Goal: Find specific page/section: Find specific page/section

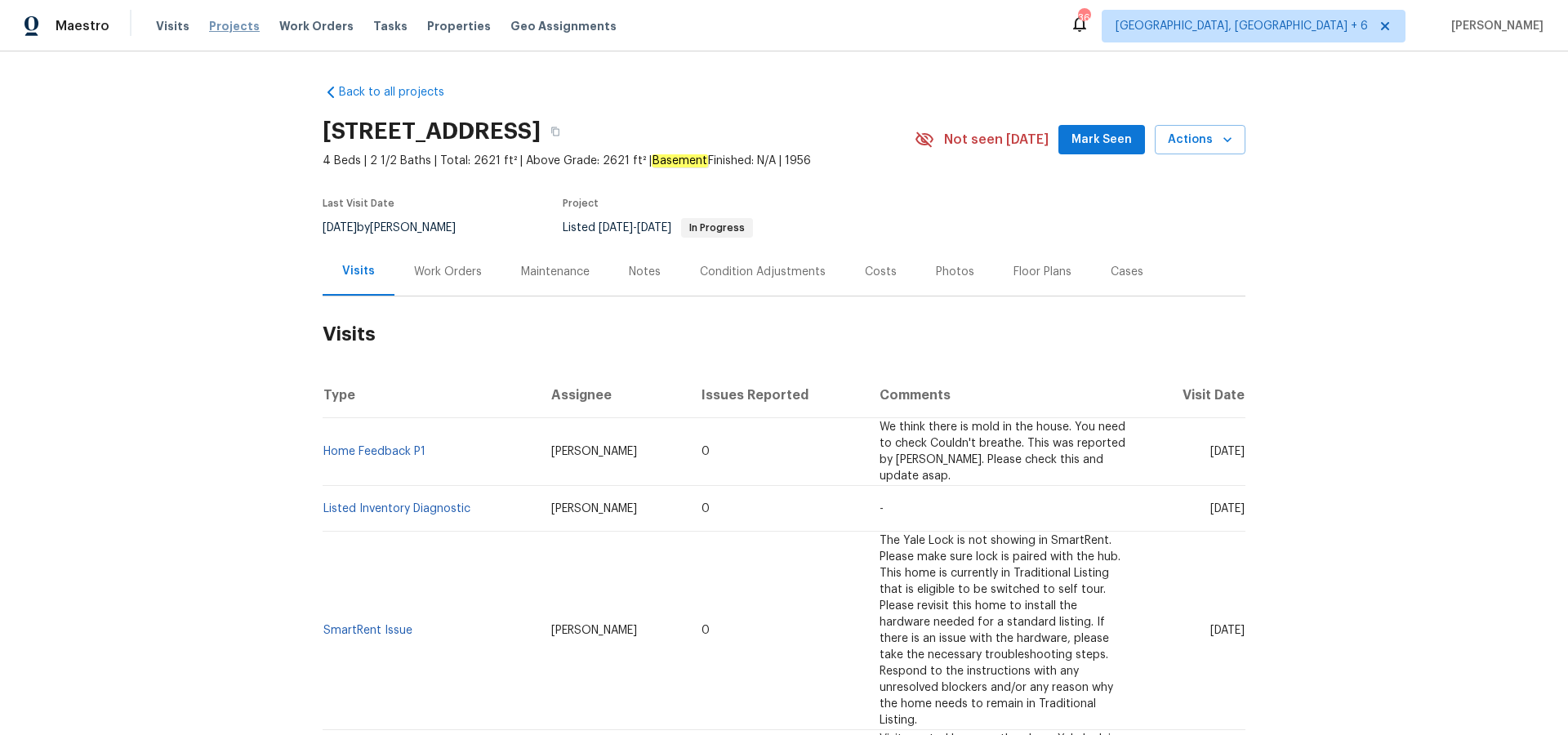
click at [246, 29] on span "Projects" at bounding box center [234, 26] width 51 height 16
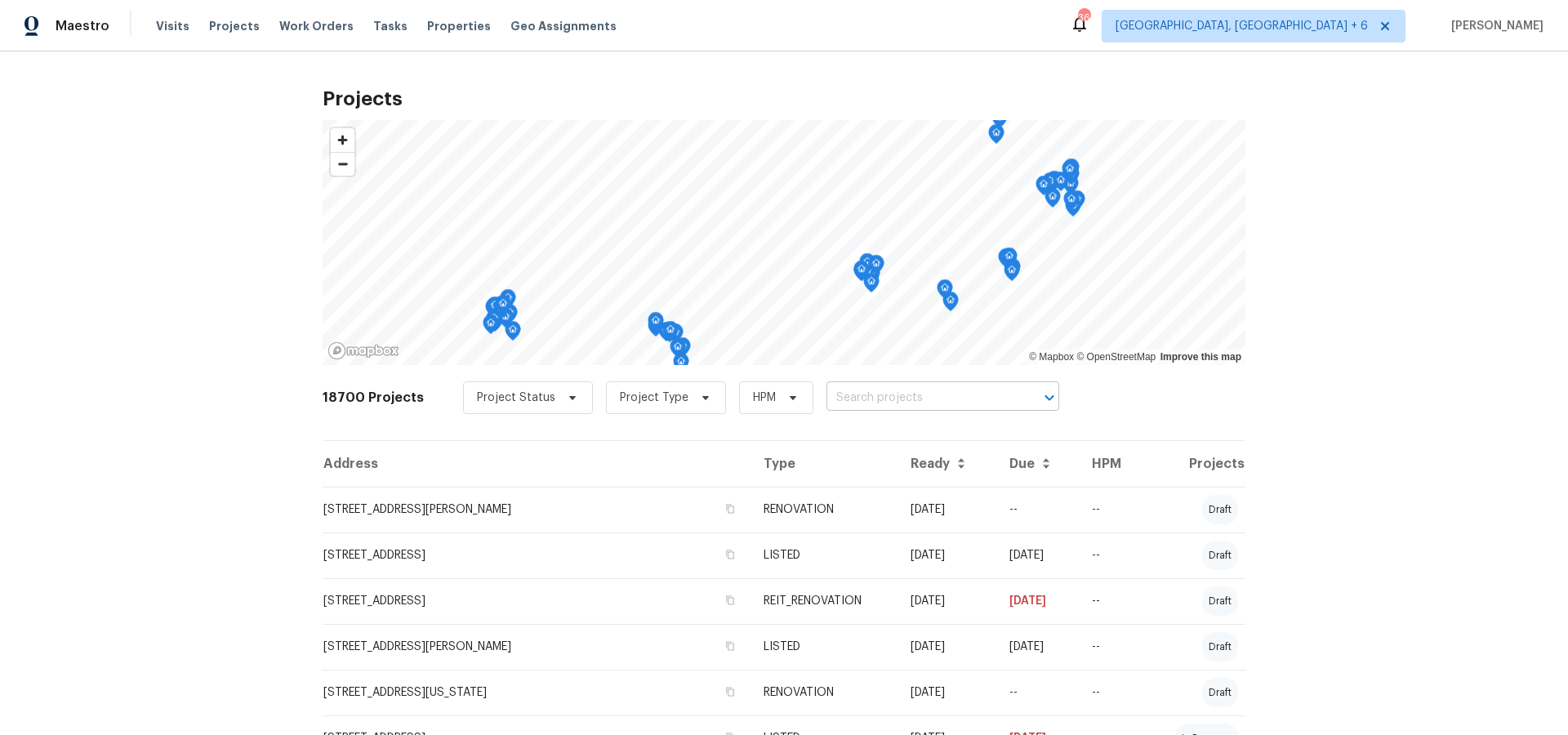
click at [844, 394] on input "text" at bounding box center [920, 398] width 187 height 25
type input "2118"
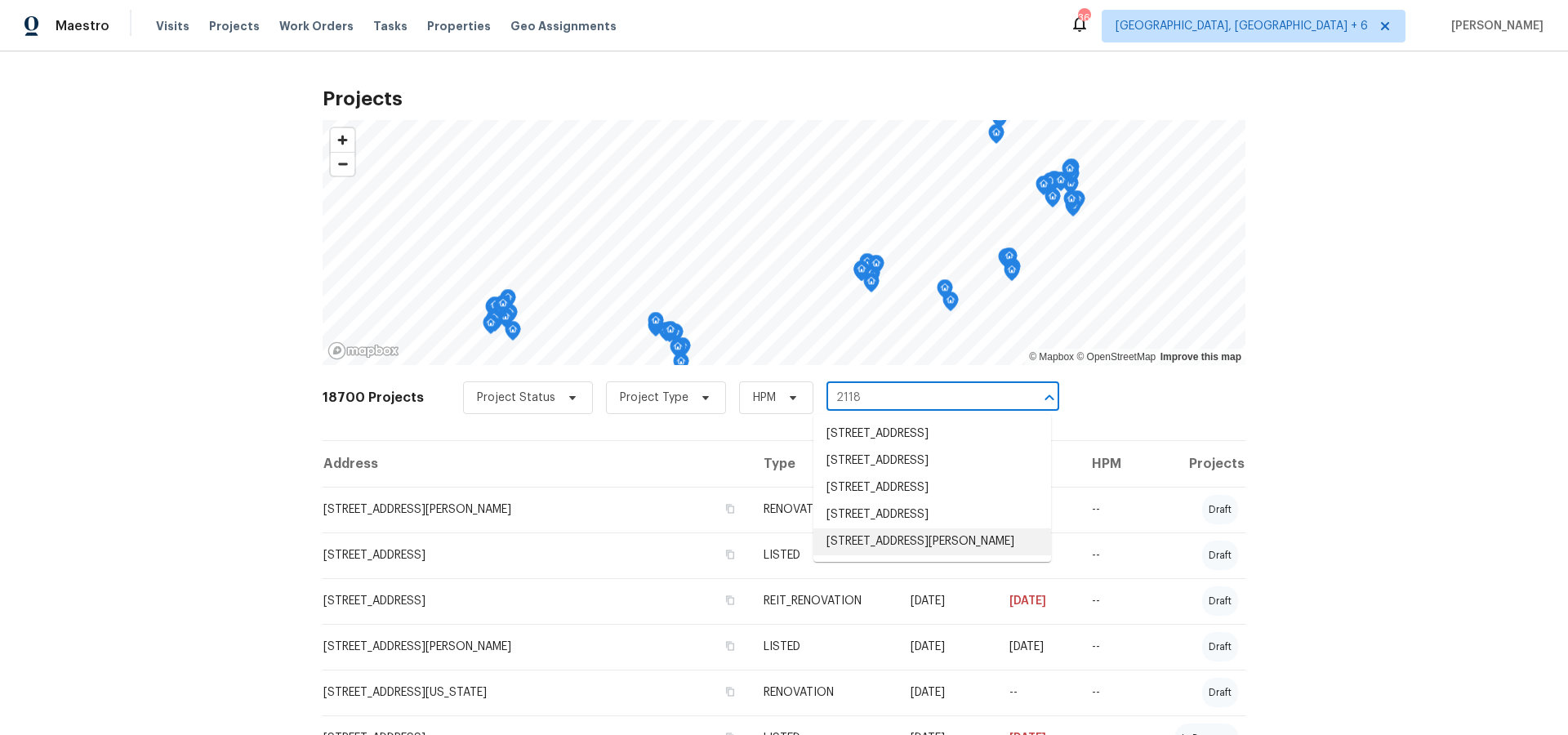
click at [847, 556] on li "[STREET_ADDRESS][PERSON_NAME]" at bounding box center [932, 541] width 237 height 27
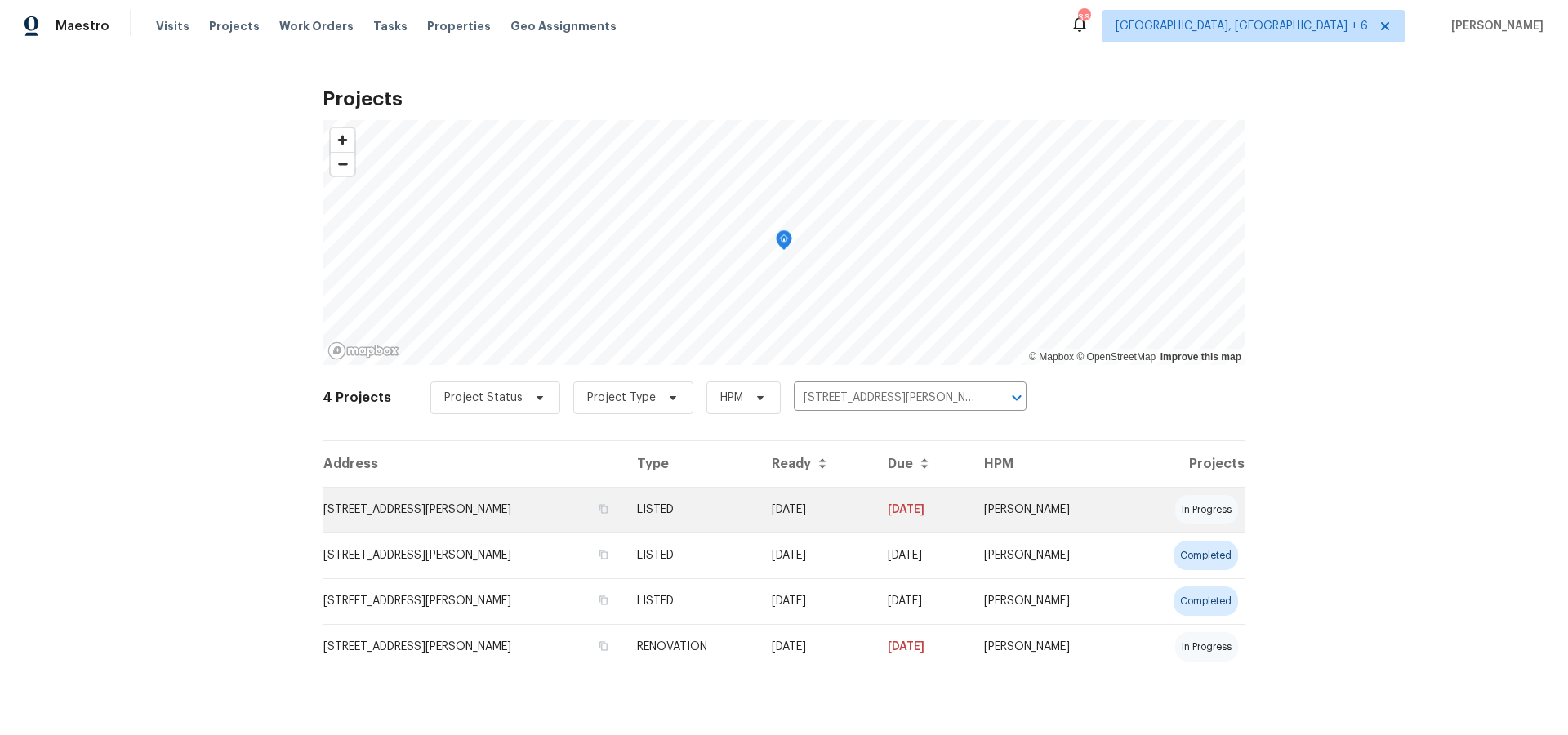
click at [444, 504] on td "[STREET_ADDRESS][PERSON_NAME]" at bounding box center [473, 509] width 301 height 46
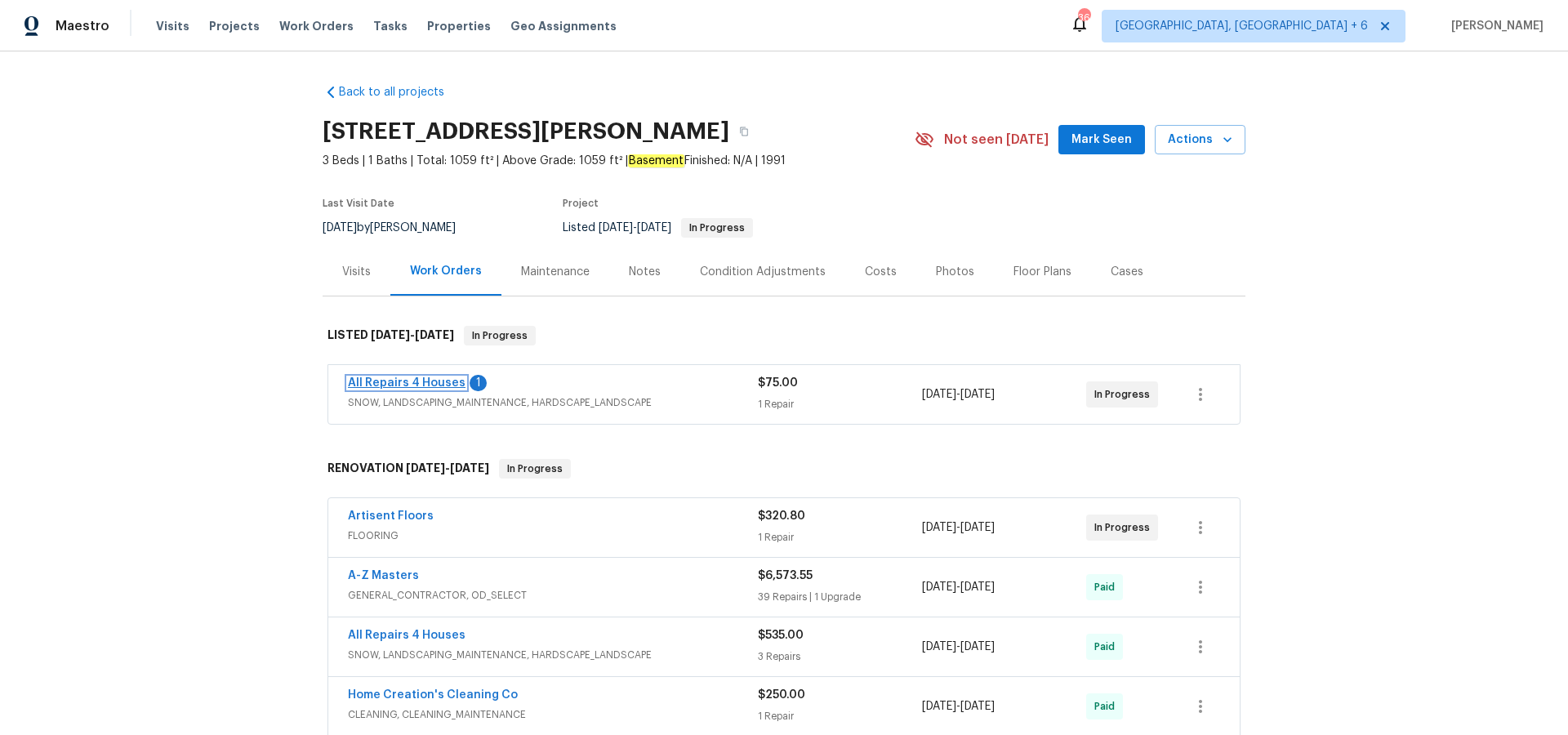
click at [404, 382] on link "All Repairs 4 Houses" at bounding box center [406, 382] width 117 height 11
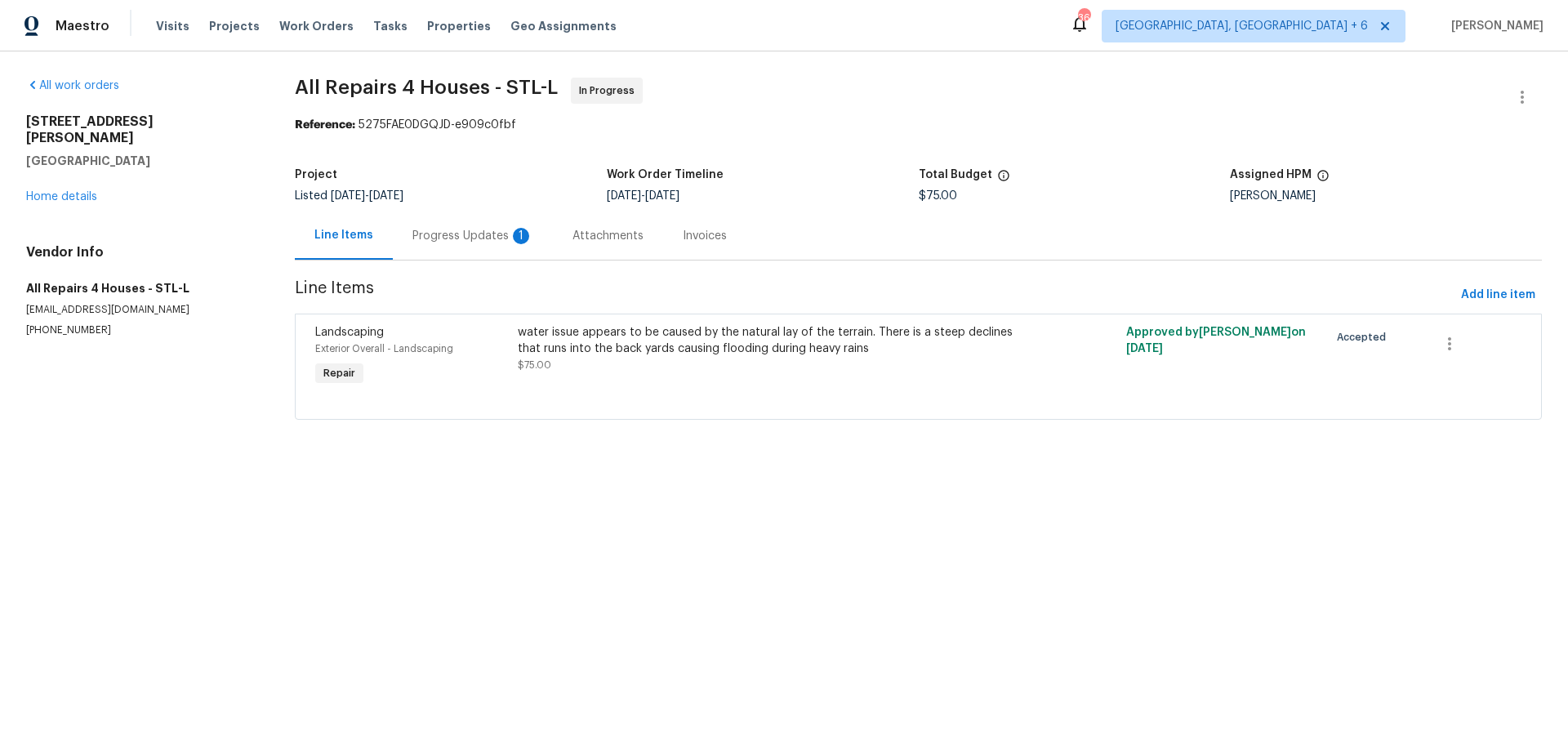
click at [494, 240] on div "Progress Updates 1" at bounding box center [473, 236] width 121 height 16
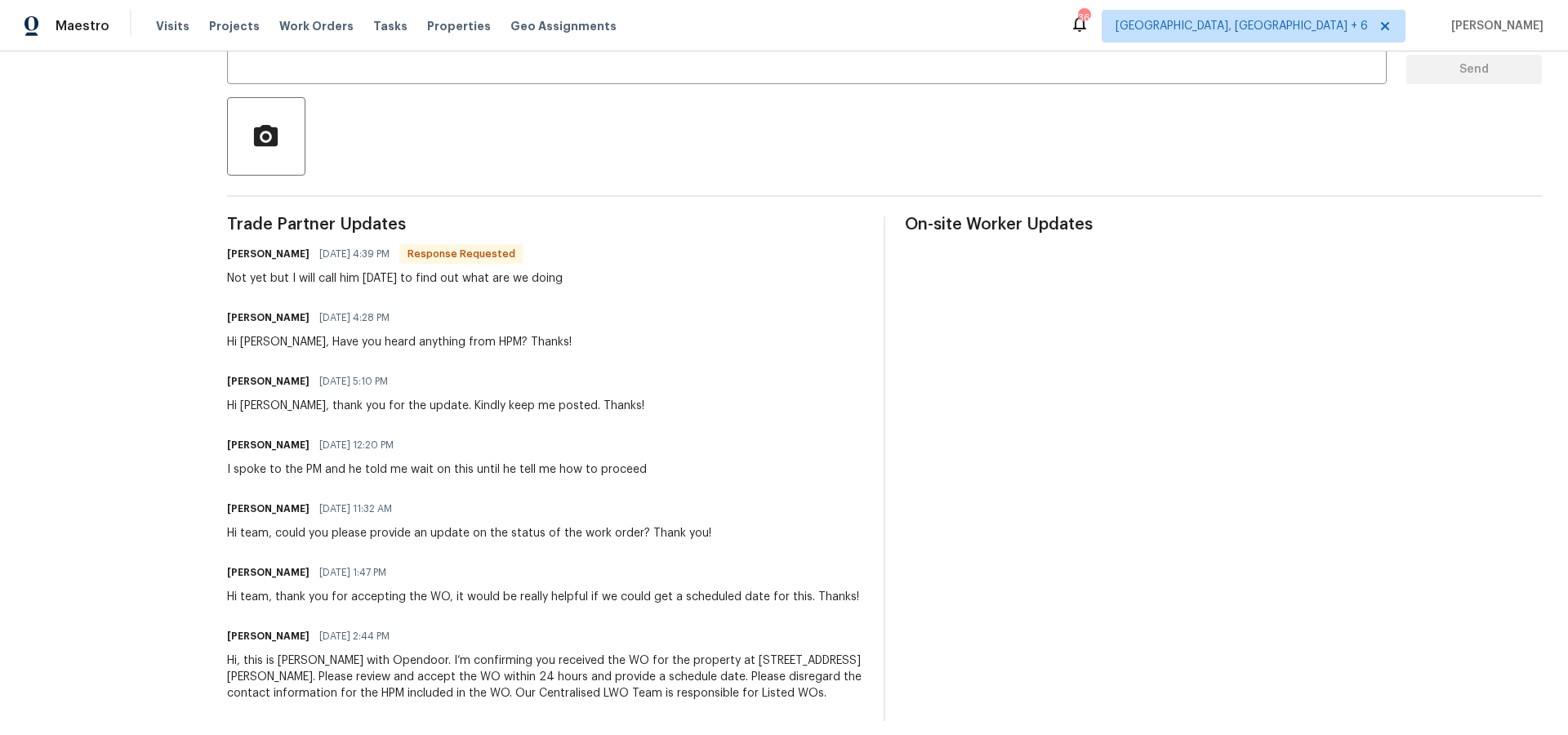
scroll to position [351, 0]
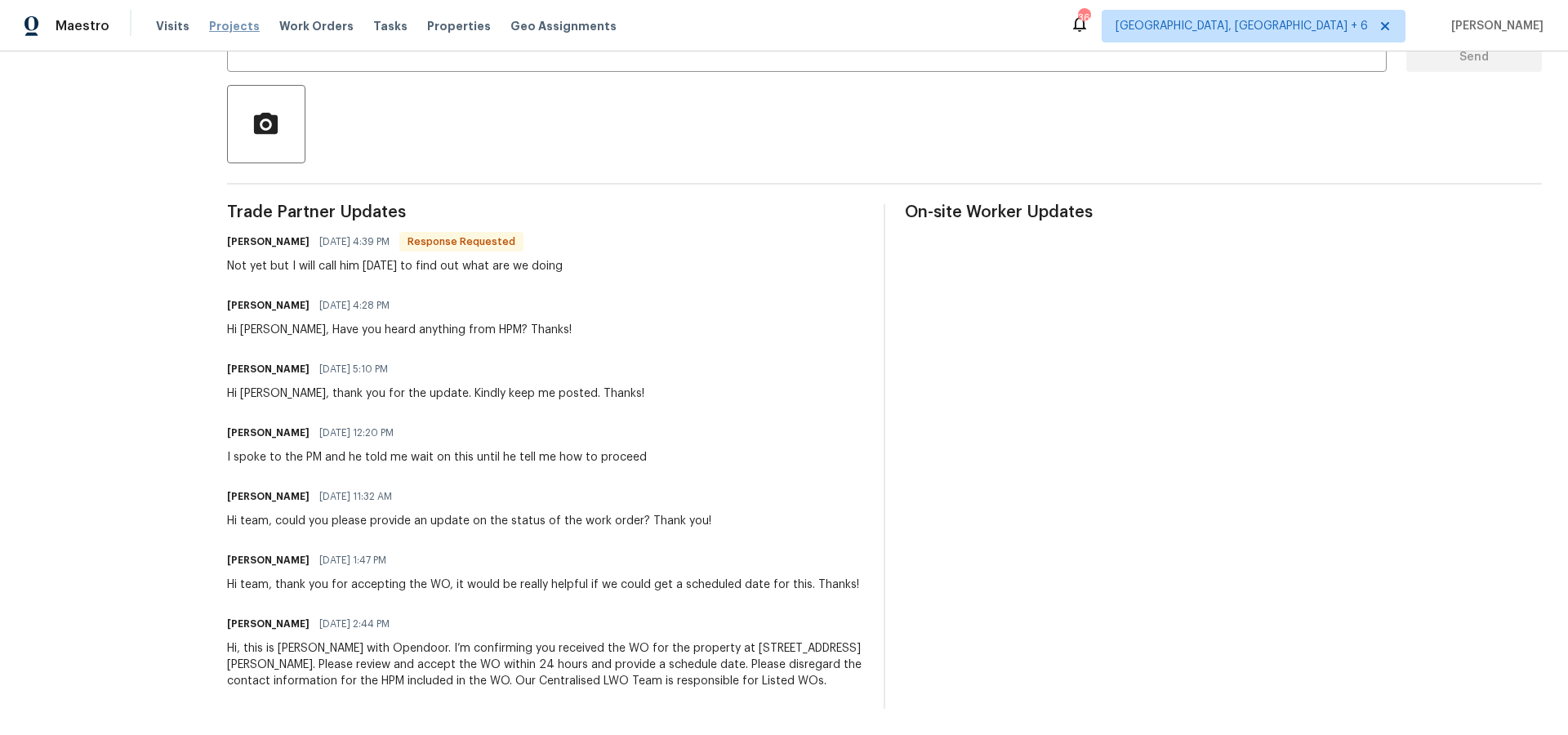
click at [223, 37] on div "Visits Projects Work Orders Tasks Properties Geo Assignments" at bounding box center [396, 26] width 481 height 33
click at [224, 33] on span "Projects" at bounding box center [234, 26] width 51 height 16
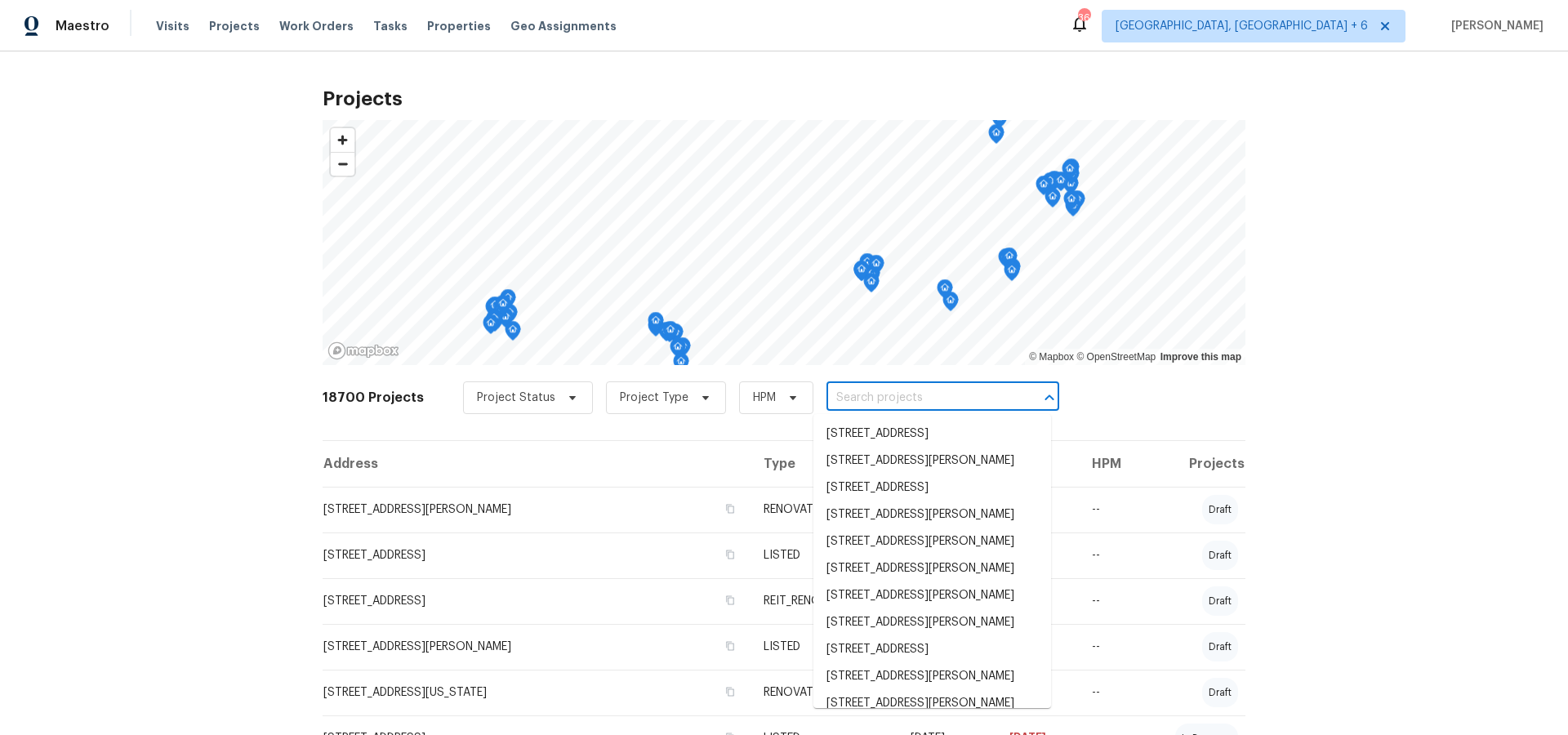
click at [827, 396] on input "text" at bounding box center [920, 398] width 187 height 25
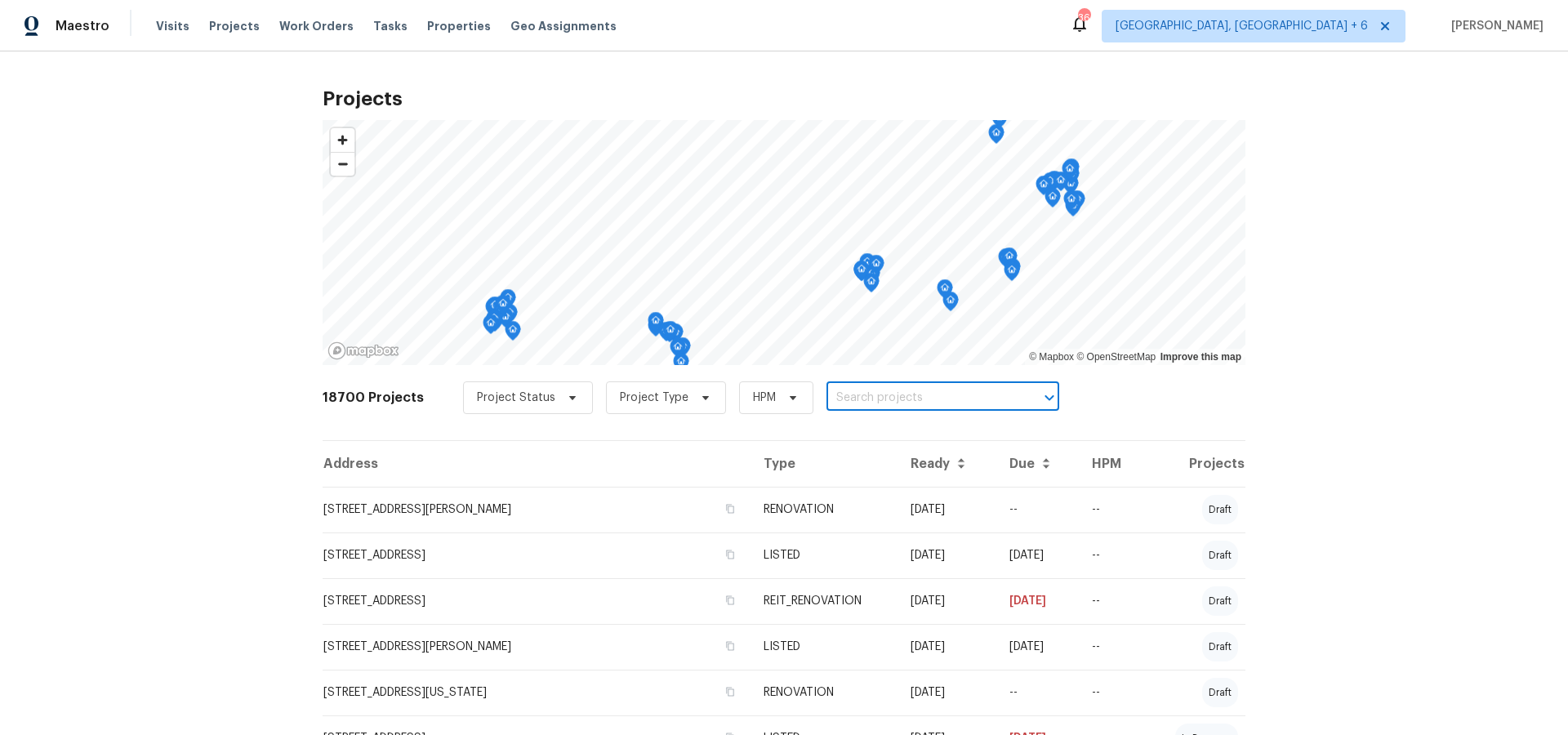
click at [878, 394] on input "text" at bounding box center [920, 398] width 187 height 25
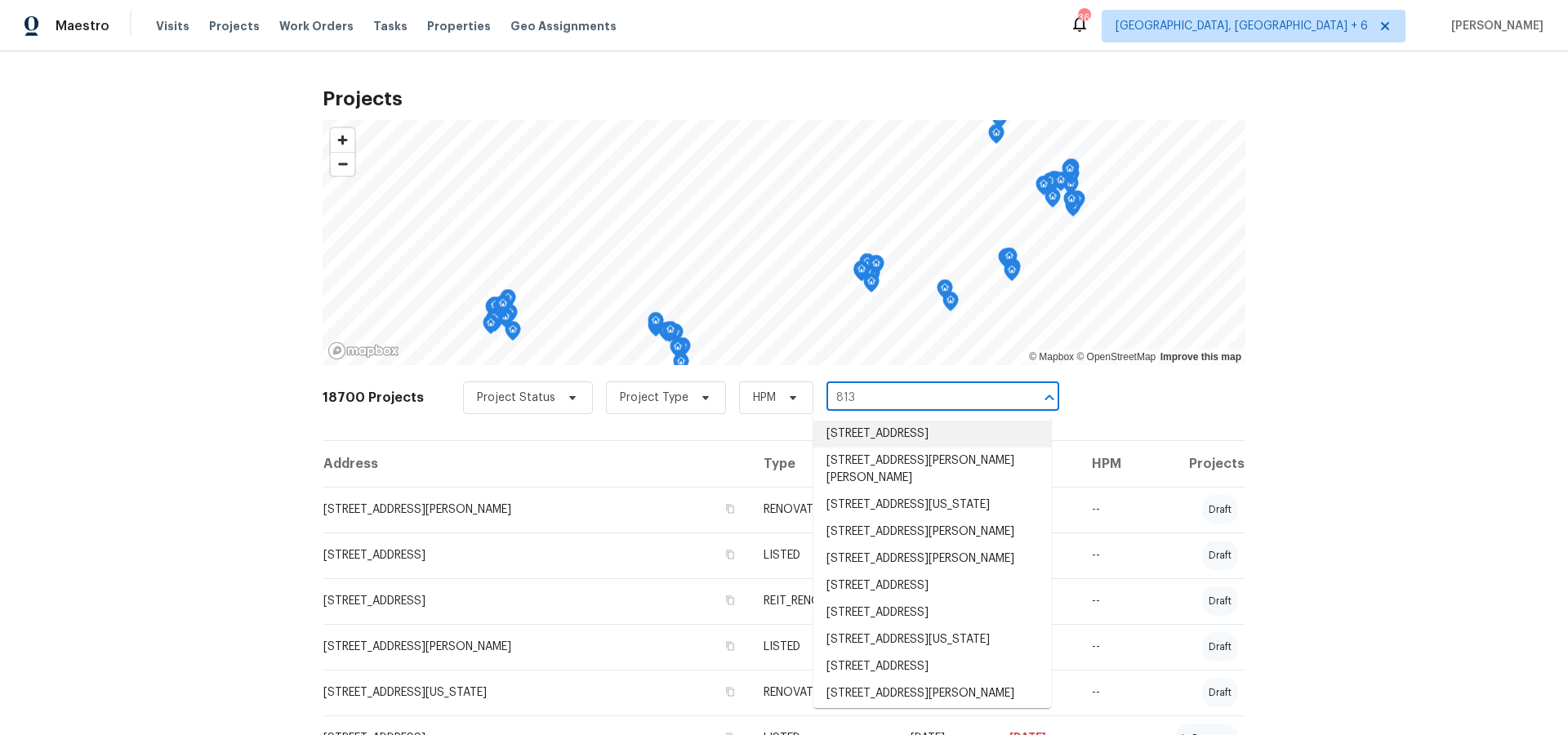
type input "813 s"
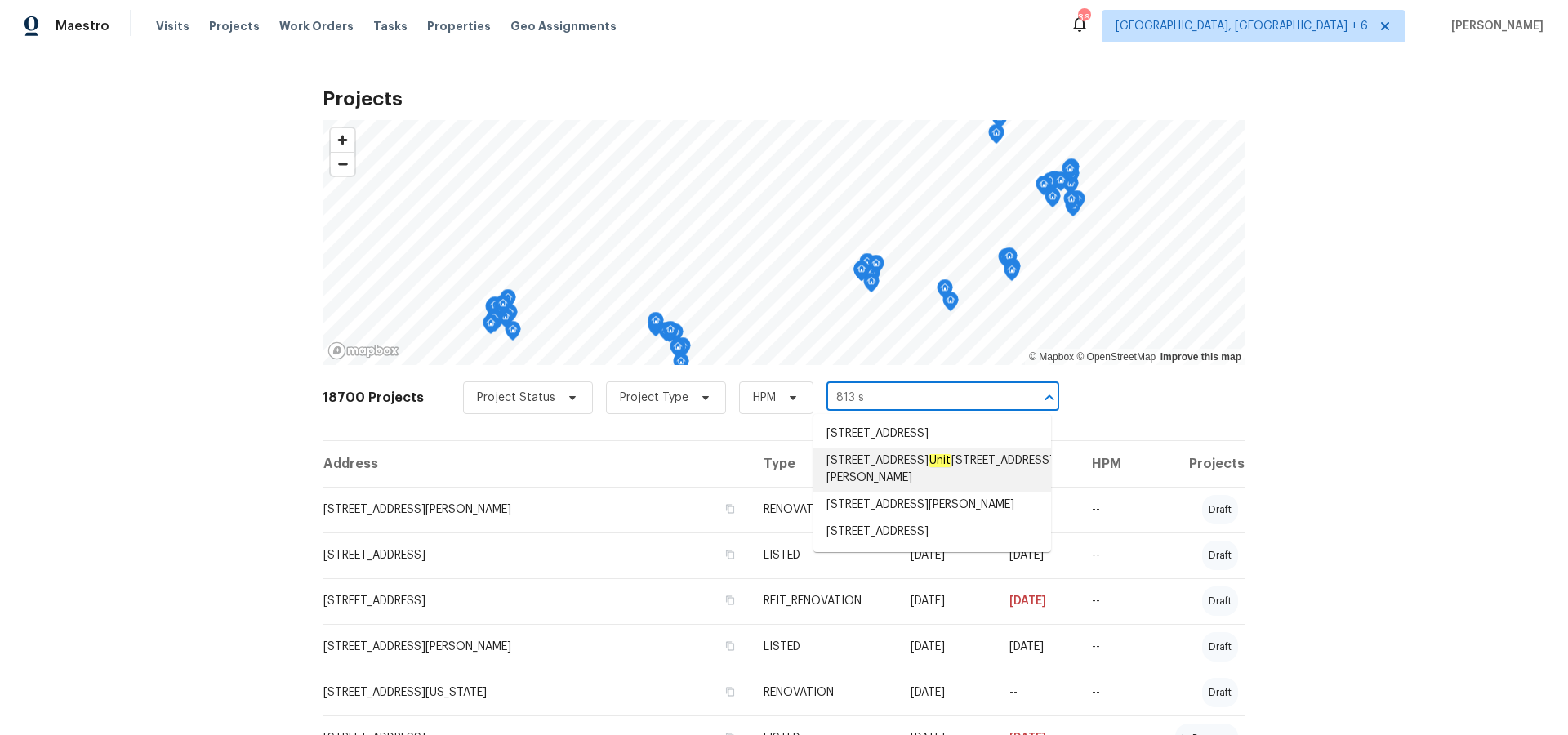
click at [873, 482] on span "[STREET_ADDRESS][PERSON_NAME]" at bounding box center [940, 469] width 227 height 35
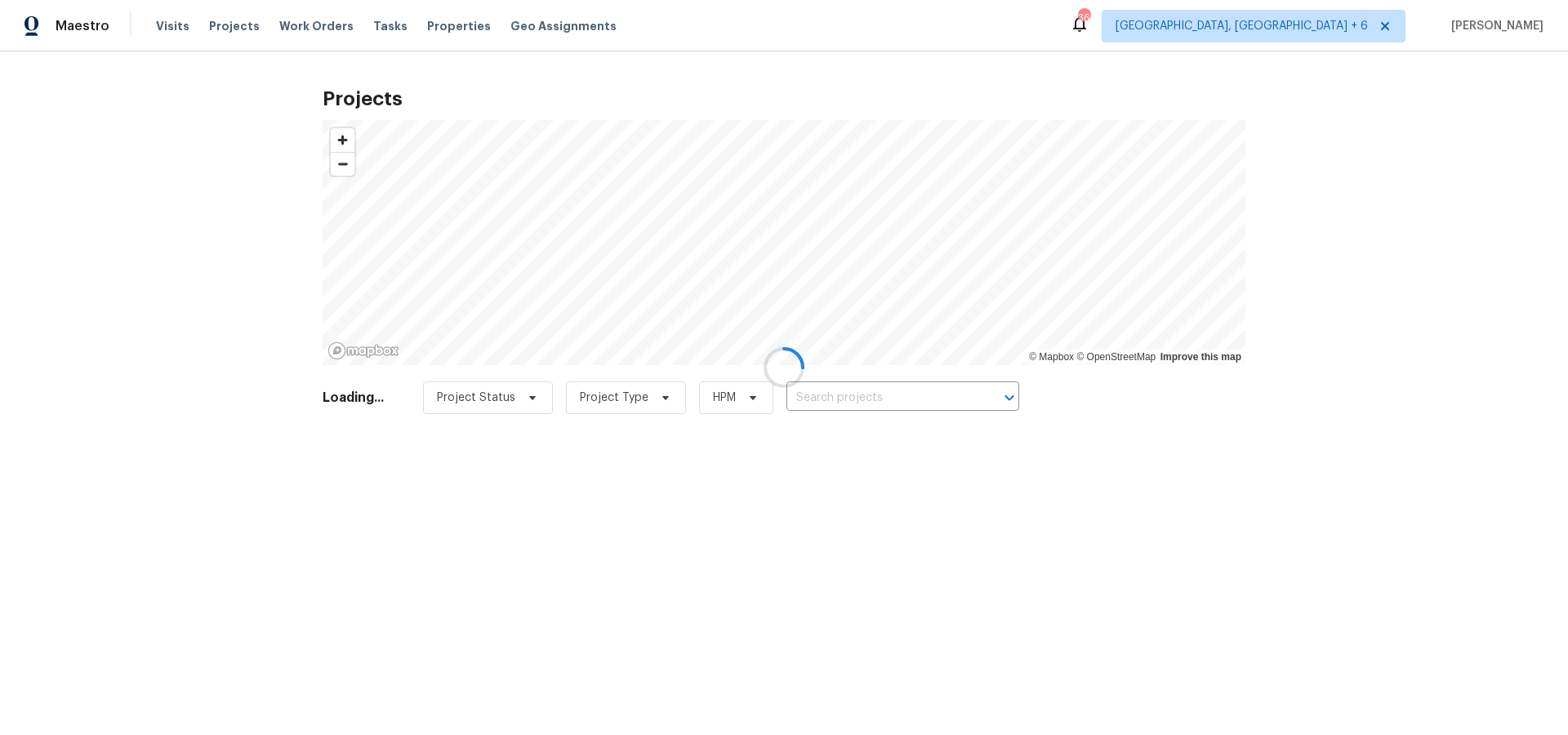
type input "[STREET_ADDRESS][PERSON_NAME]"
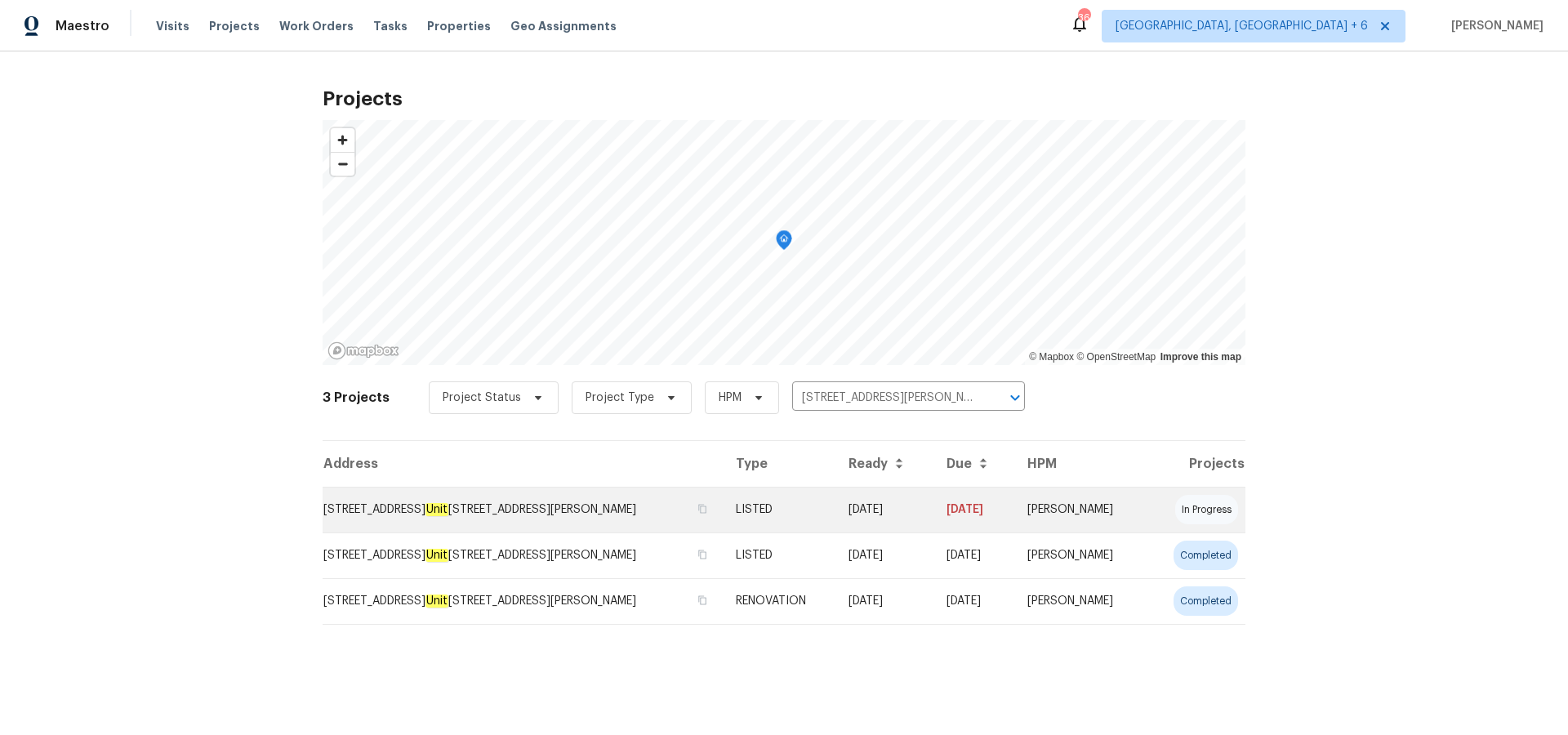
click at [640, 515] on td "[STREET_ADDRESS][PERSON_NAME]" at bounding box center [523, 509] width 400 height 46
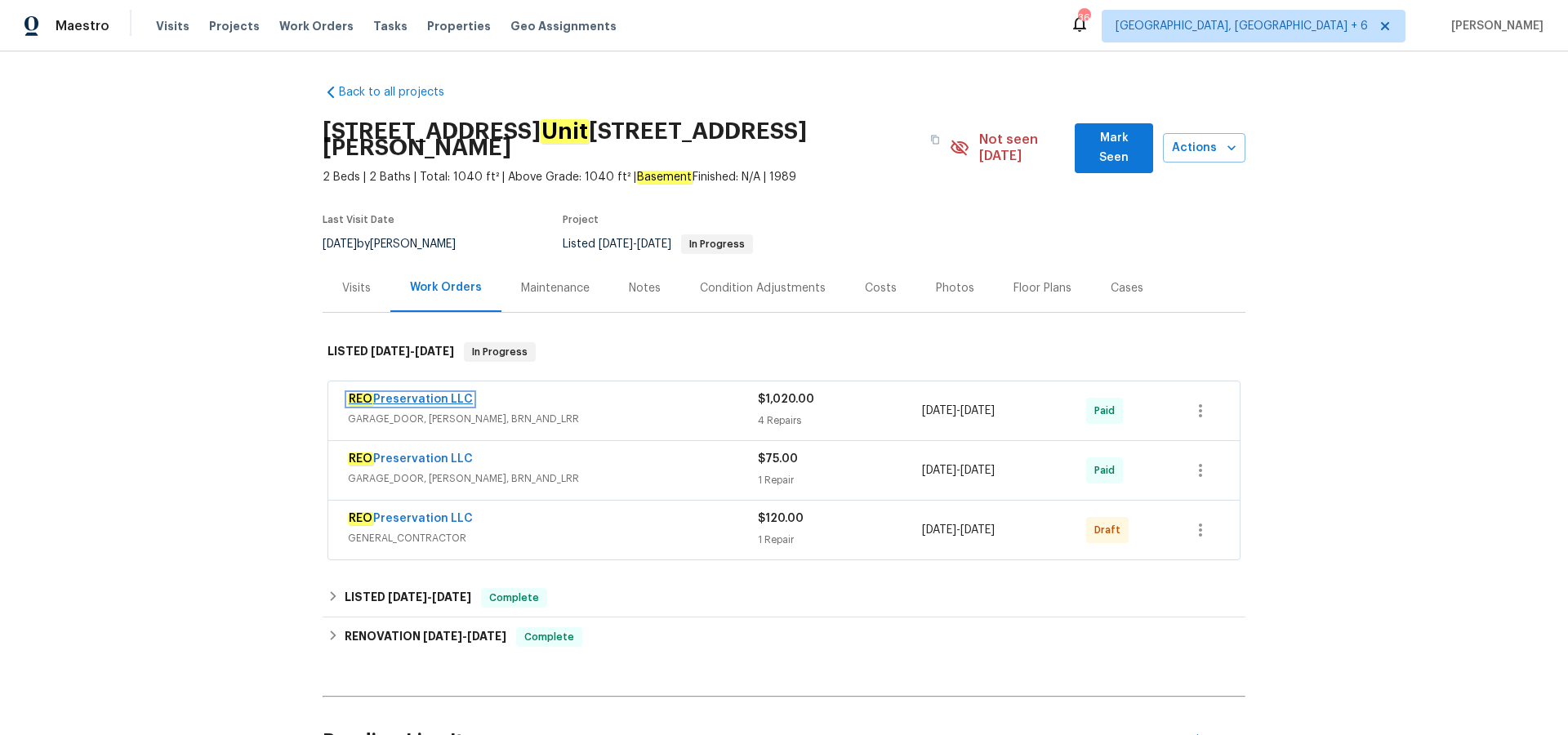
click at [405, 393] on link "REO Preservation LLC" at bounding box center [410, 399] width 125 height 11
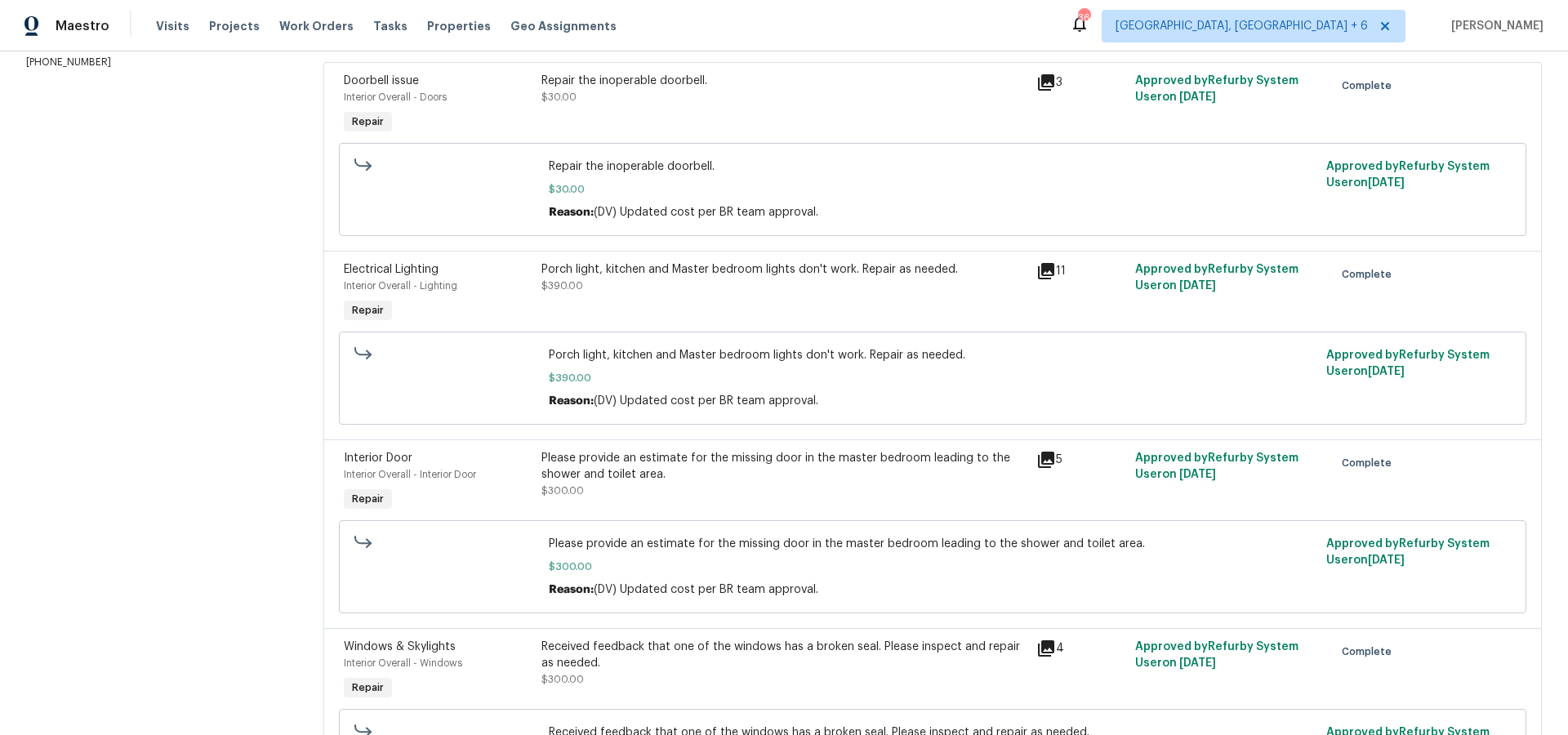
scroll to position [292, 0]
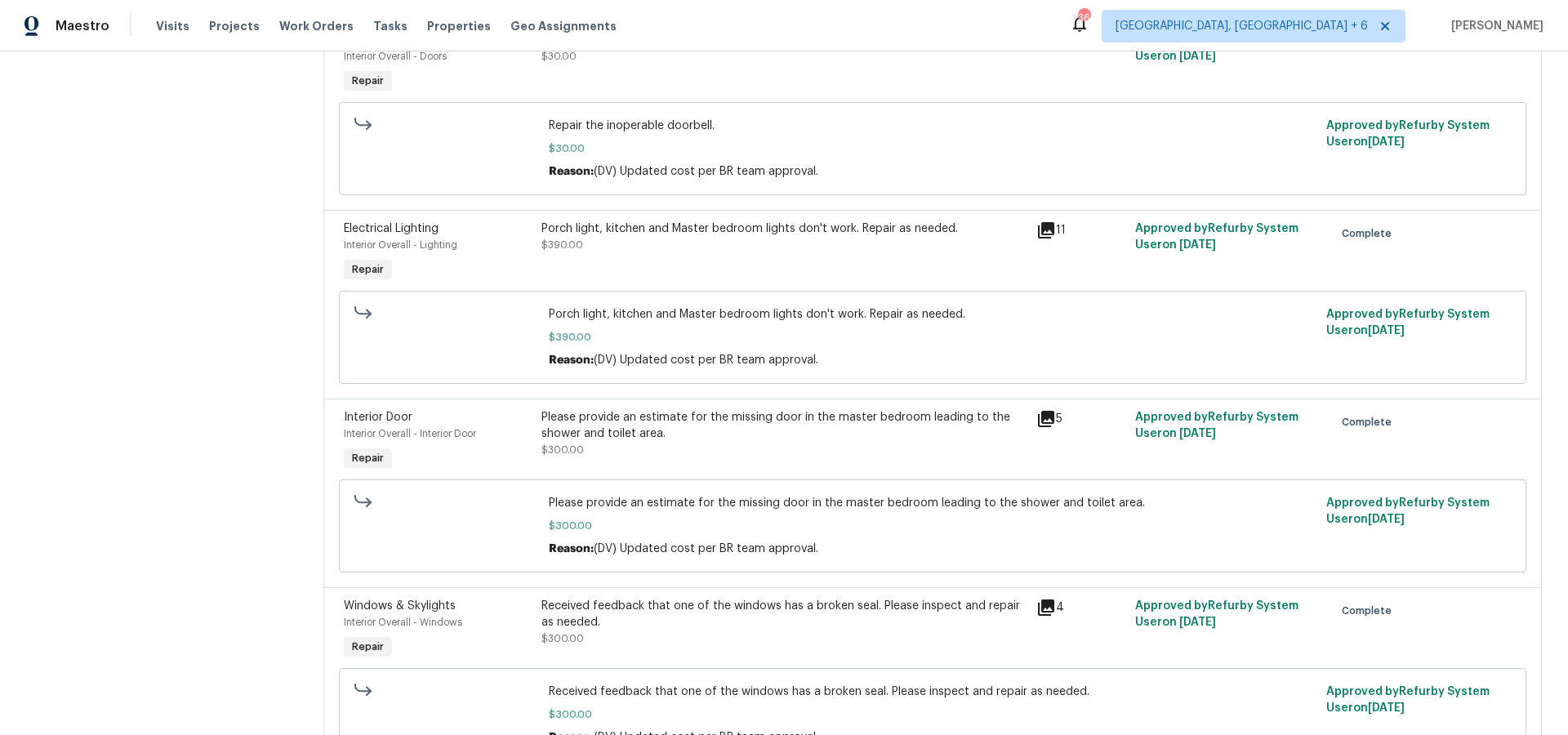
click at [1044, 423] on icon at bounding box center [1046, 418] width 20 height 20
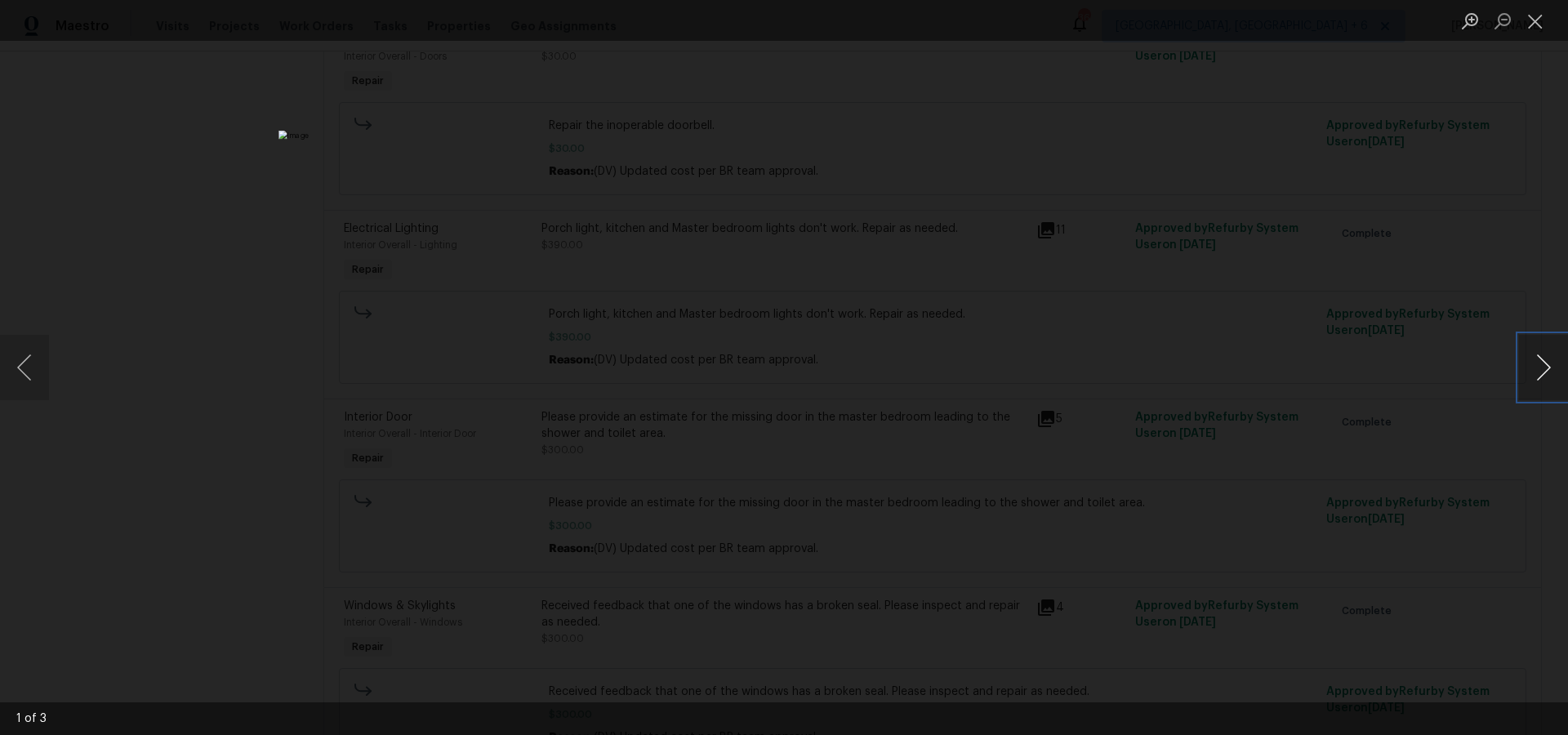
click at [1543, 374] on button "Next image" at bounding box center [1543, 368] width 49 height 66
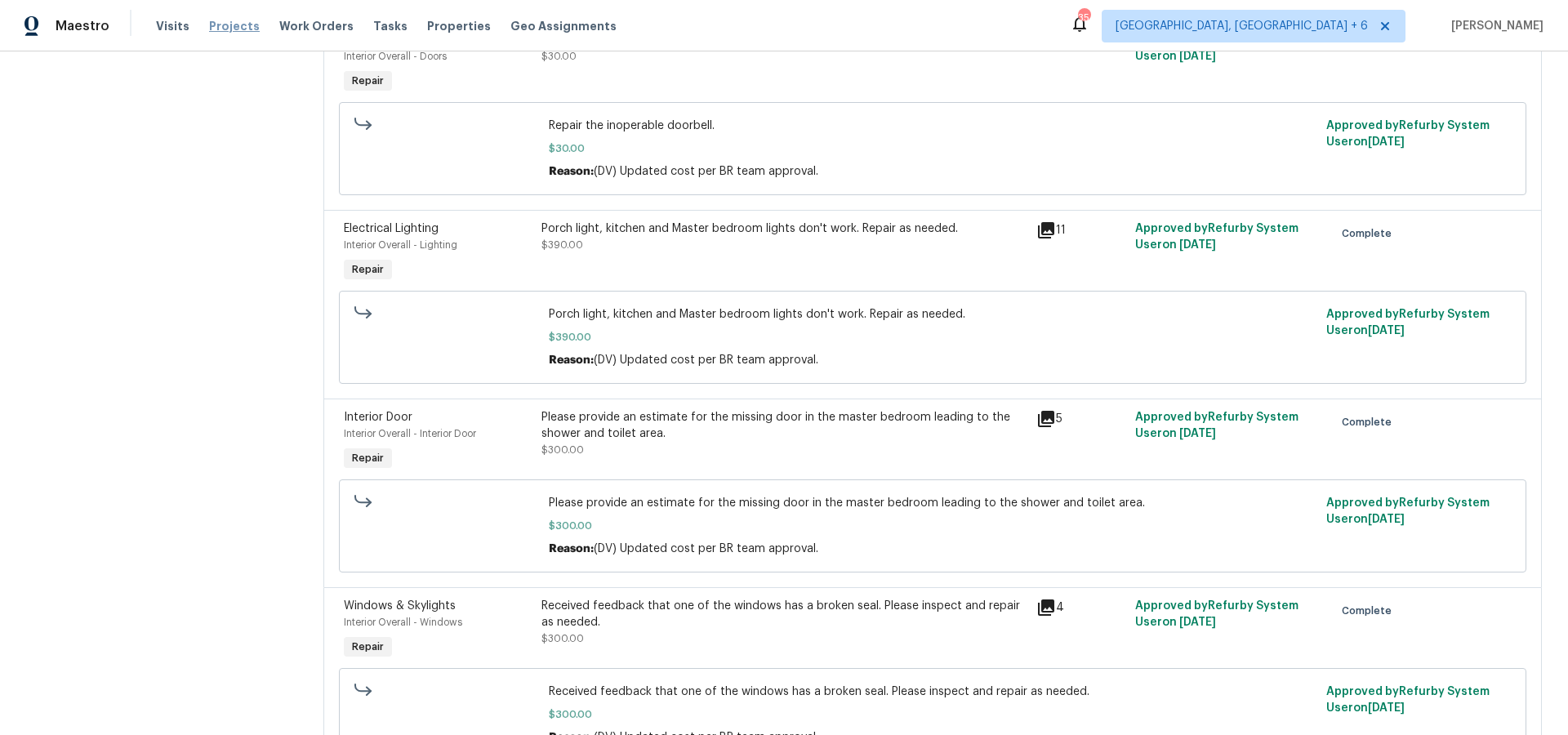
click at [241, 26] on span "Projects" at bounding box center [234, 26] width 51 height 16
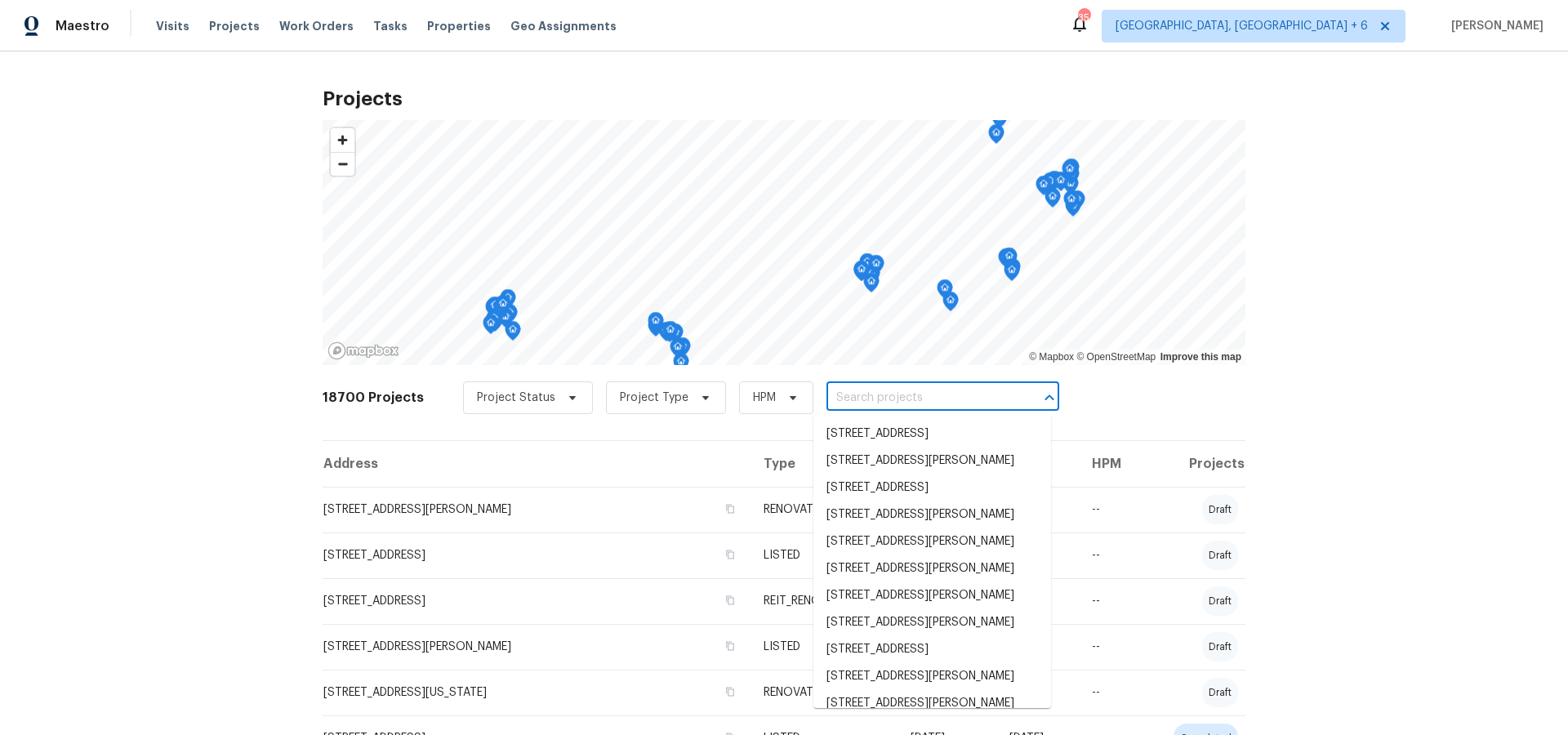
click at [850, 393] on input "text" at bounding box center [920, 398] width 187 height 25
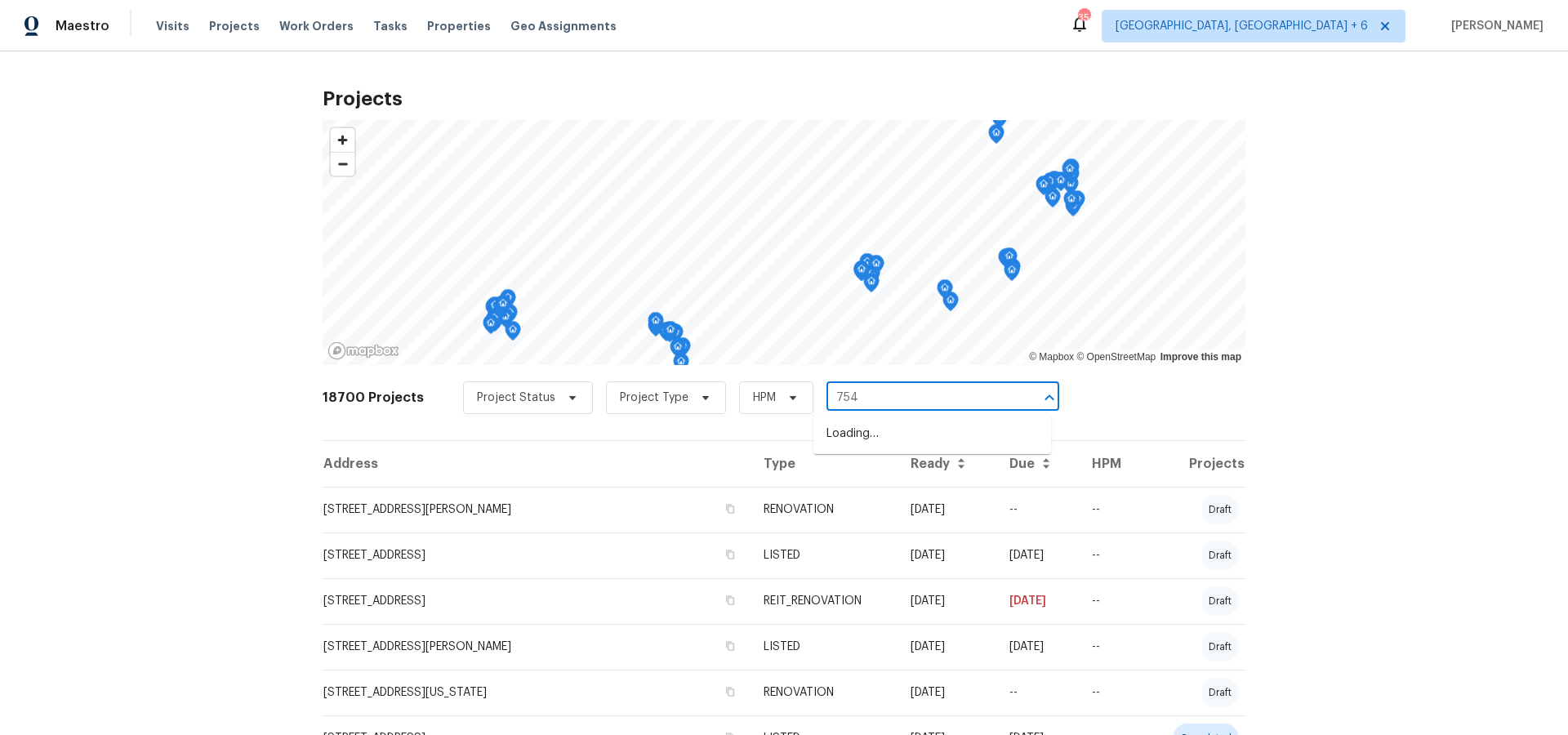
type input "7546"
click at [849, 430] on li "[STREET_ADDRESS][PERSON_NAME]" at bounding box center [932, 433] width 237 height 27
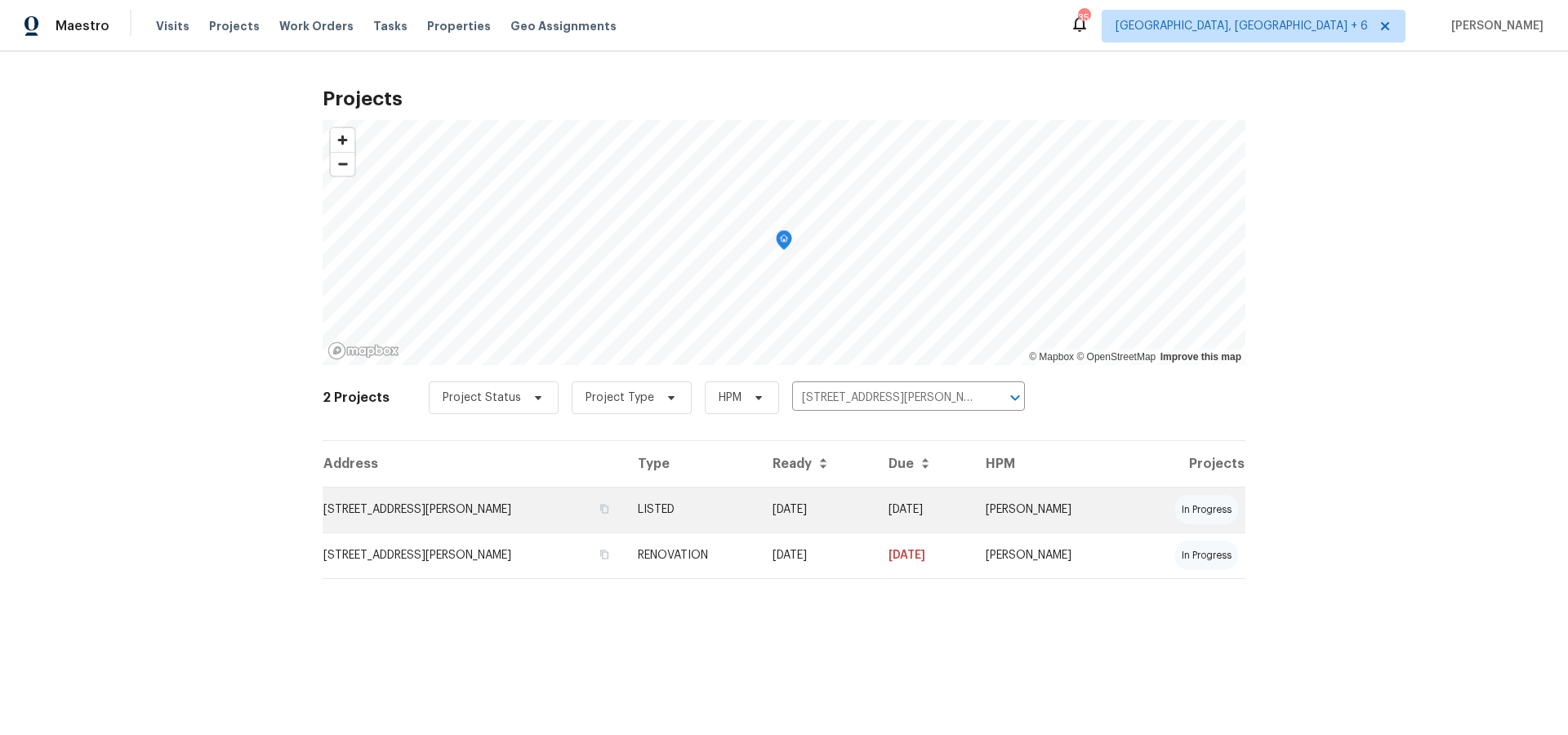
click at [513, 512] on td "[STREET_ADDRESS][PERSON_NAME]" at bounding box center [474, 509] width 302 height 46
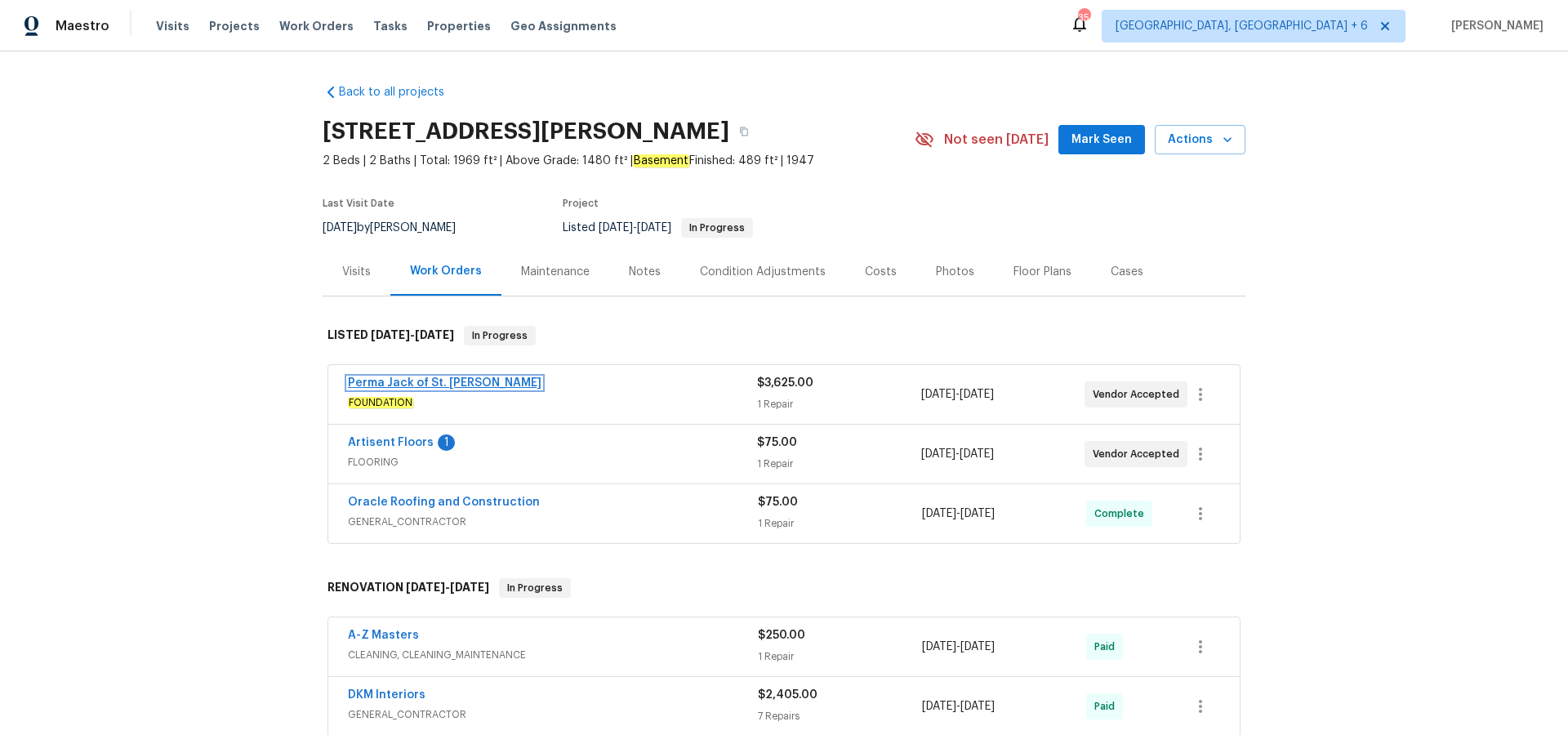
click at [425, 382] on link "Perma Jack of St. [PERSON_NAME]" at bounding box center [444, 382] width 193 height 11
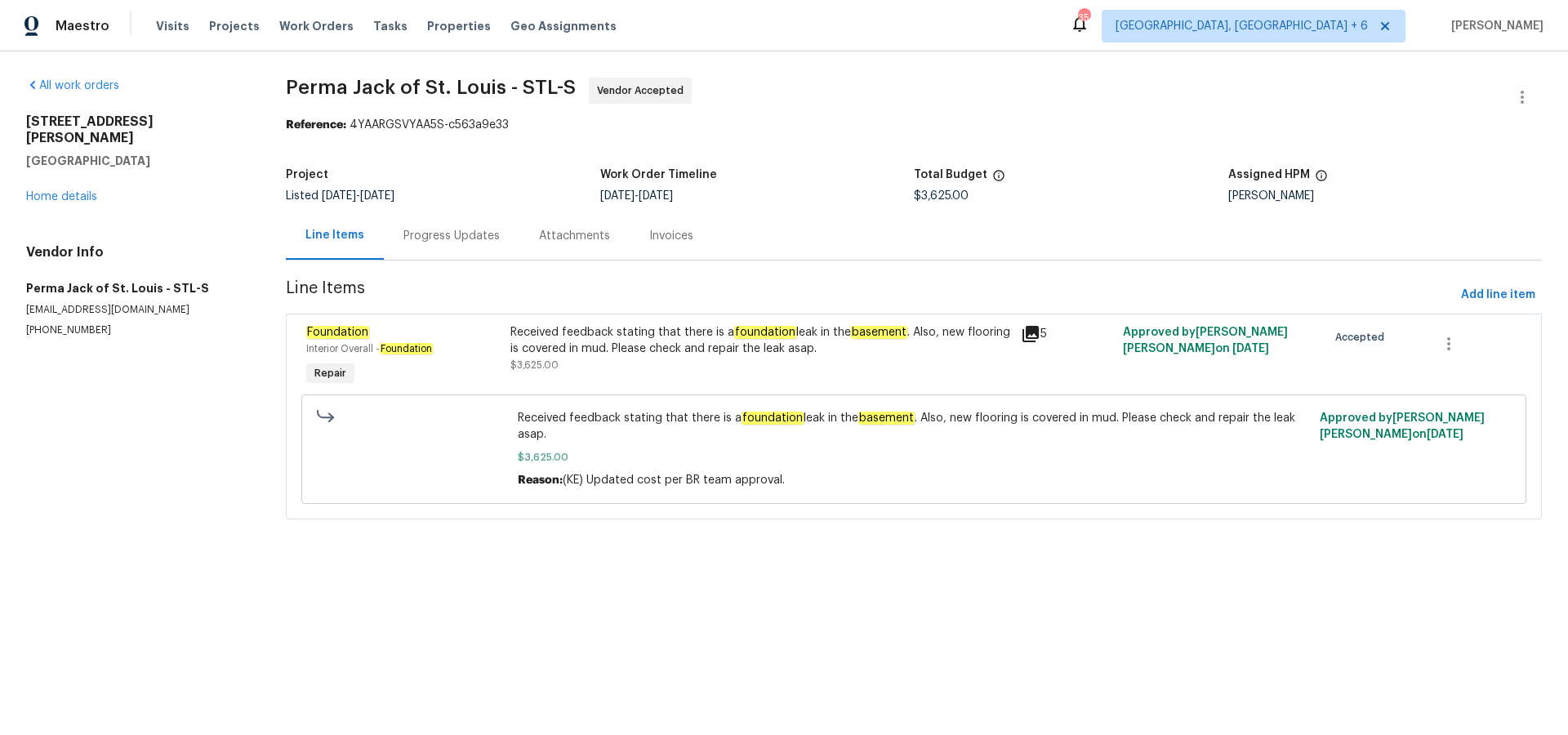
click at [1030, 337] on icon at bounding box center [1030, 334] width 16 height 16
click at [456, 242] on div "Progress Updates" at bounding box center [452, 236] width 97 height 16
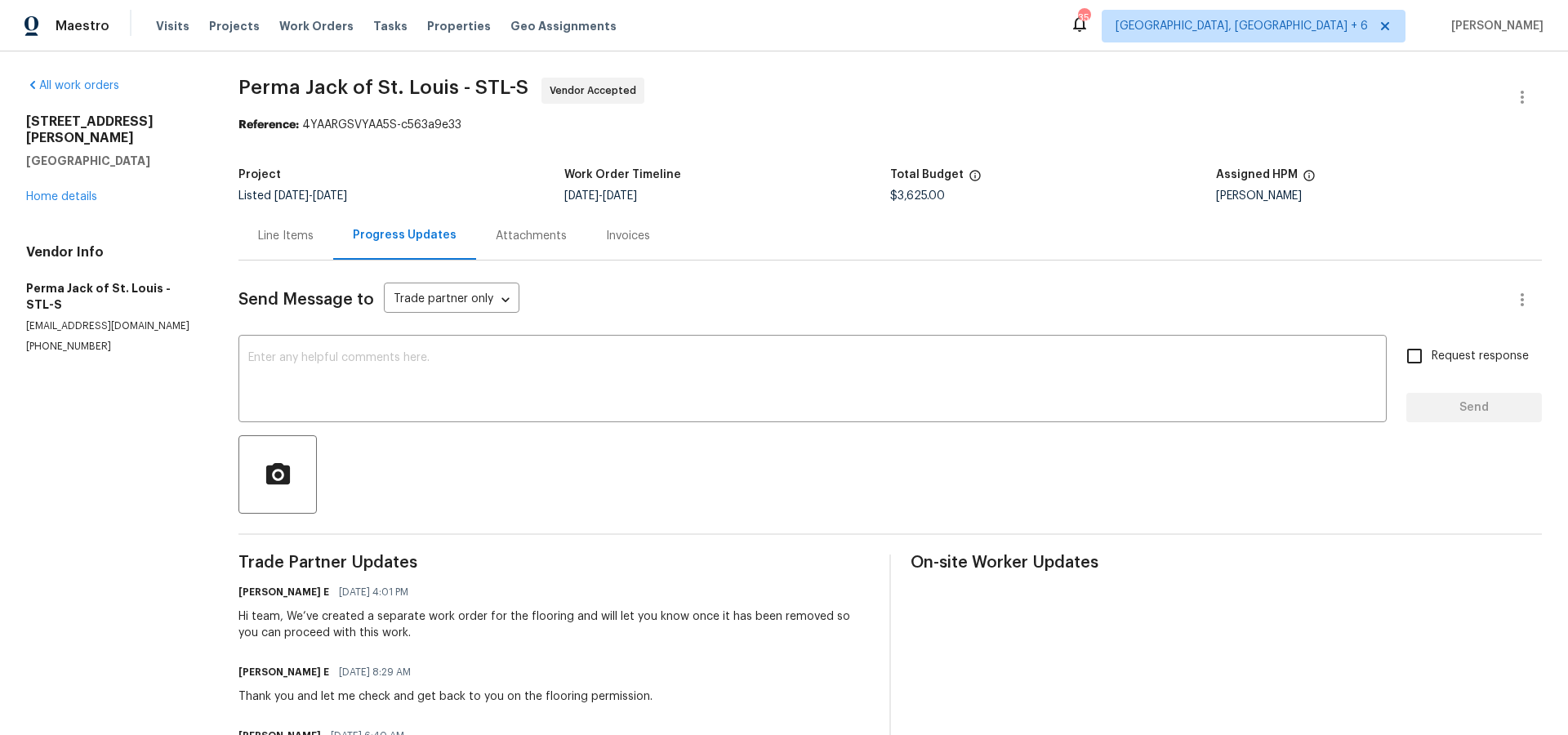
click at [64, 169] on div "[STREET_ADDRESS][PERSON_NAME] Home details" at bounding box center [112, 160] width 173 height 91
click at [66, 191] on link "Home details" at bounding box center [61, 196] width 71 height 11
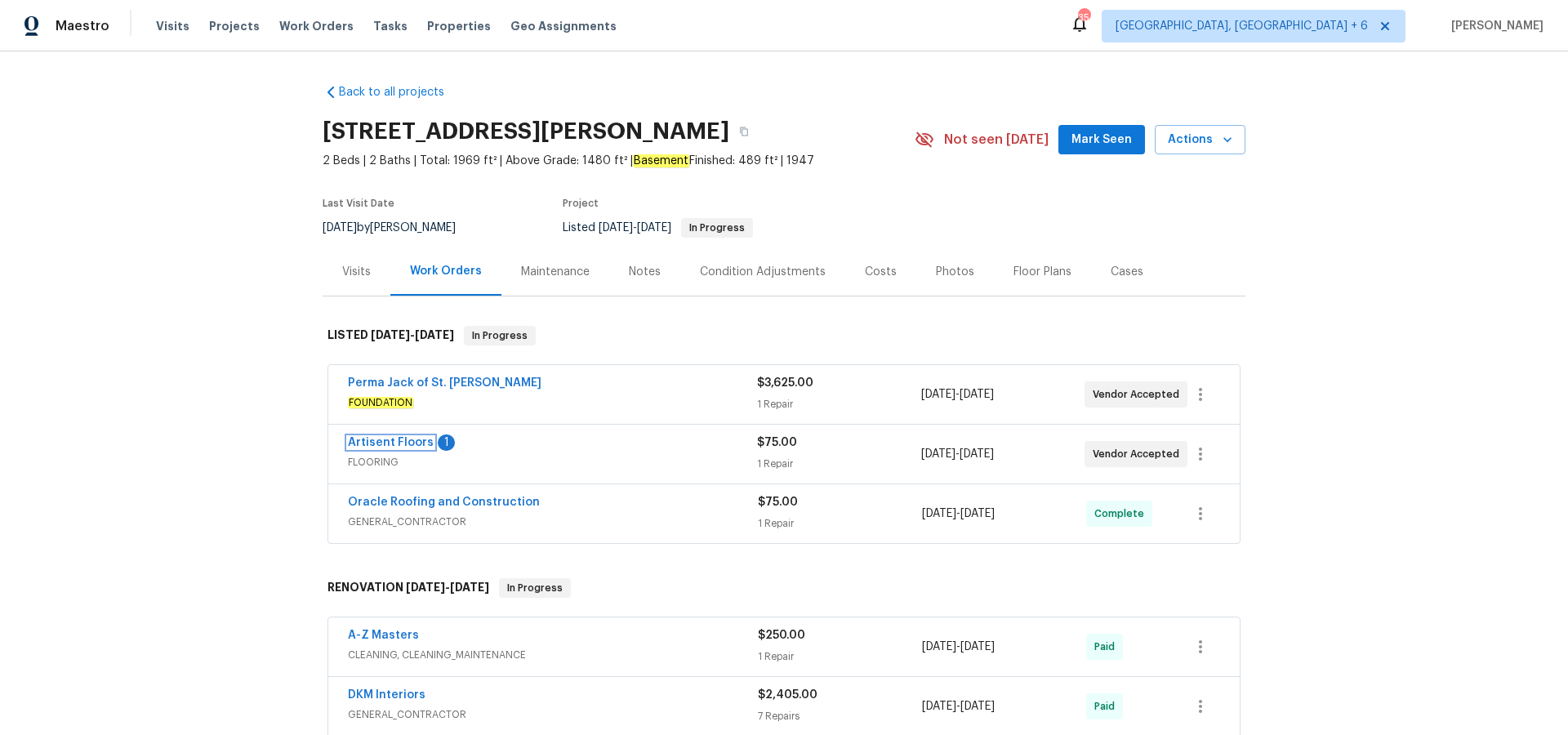
click at [394, 443] on link "Artisent Floors" at bounding box center [390, 442] width 85 height 11
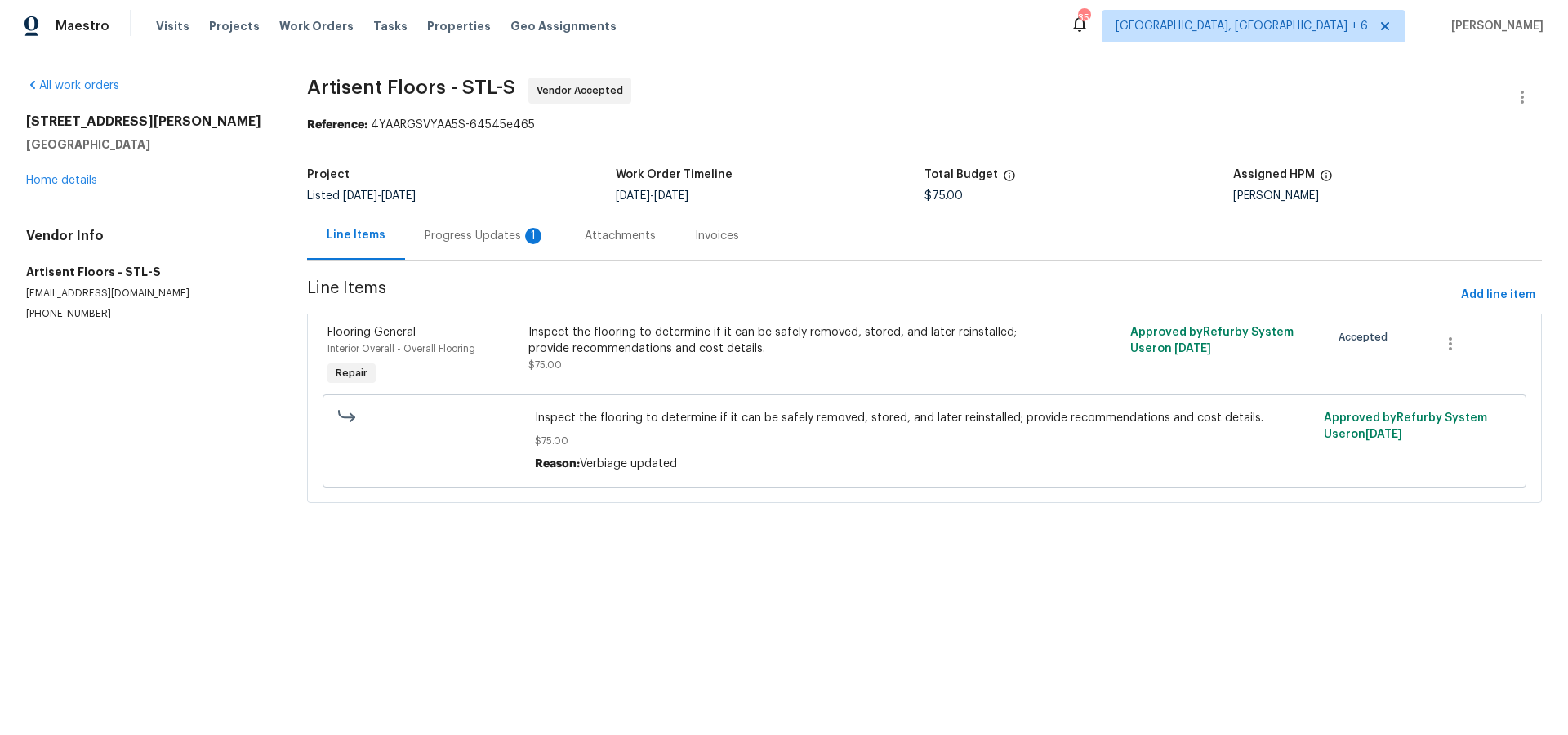
click at [491, 236] on div "Progress Updates 1" at bounding box center [485, 236] width 121 height 16
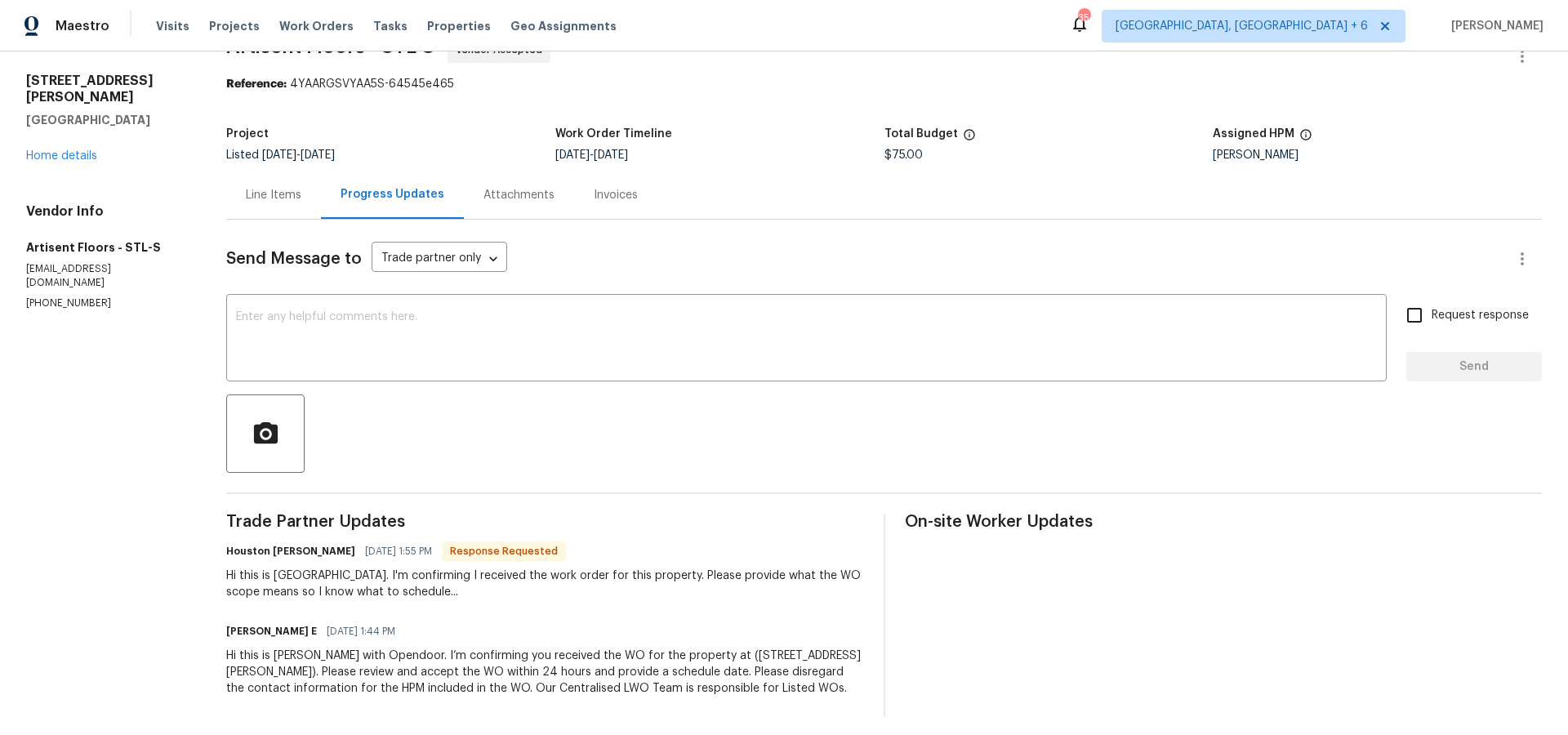
scroll to position [49, 0]
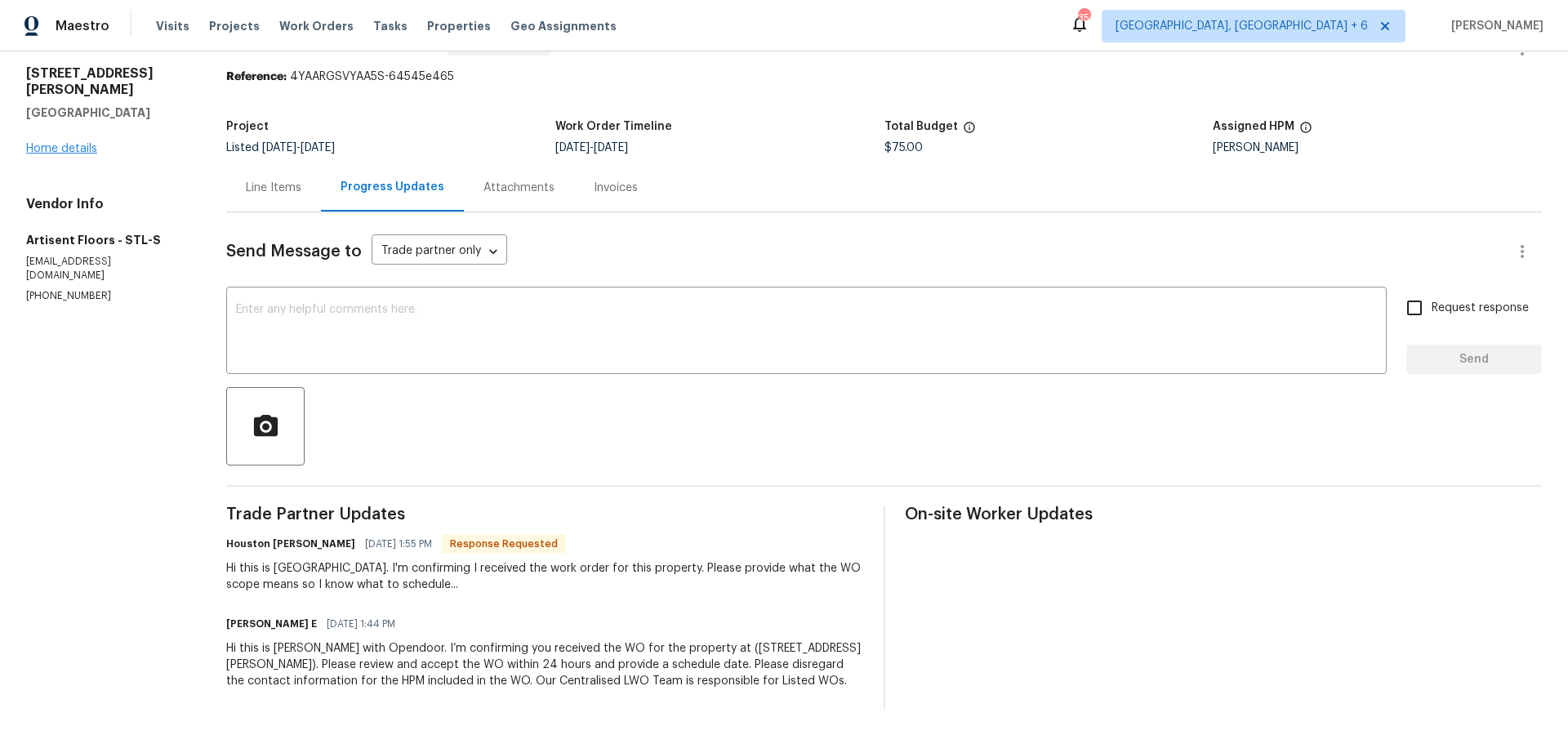
click at [68, 124] on div "[STREET_ADDRESS][PERSON_NAME] Home details" at bounding box center [106, 111] width 161 height 91
click at [72, 143] on link "Home details" at bounding box center [61, 148] width 71 height 11
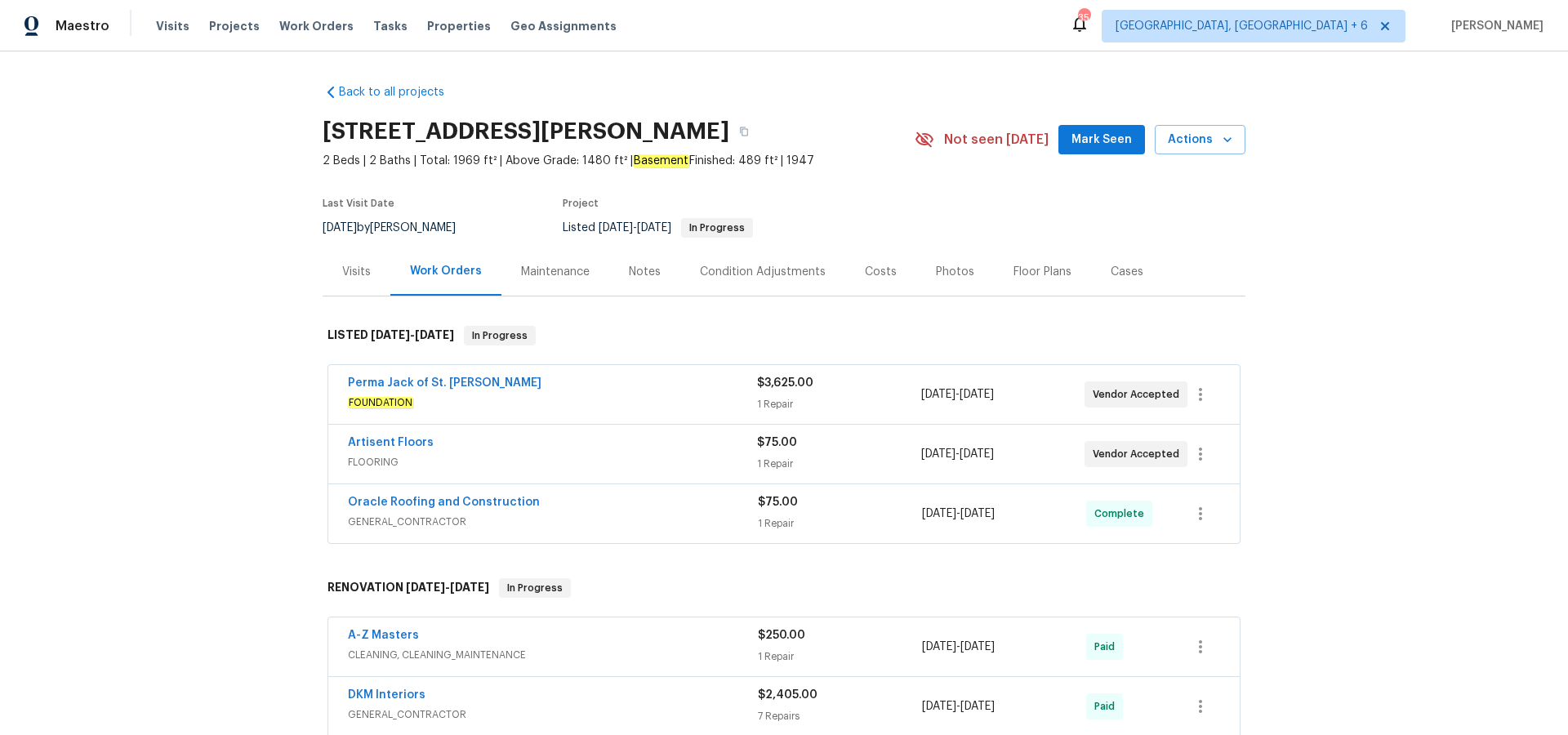
click at [633, 283] on div "Notes" at bounding box center [645, 272] width 71 height 48
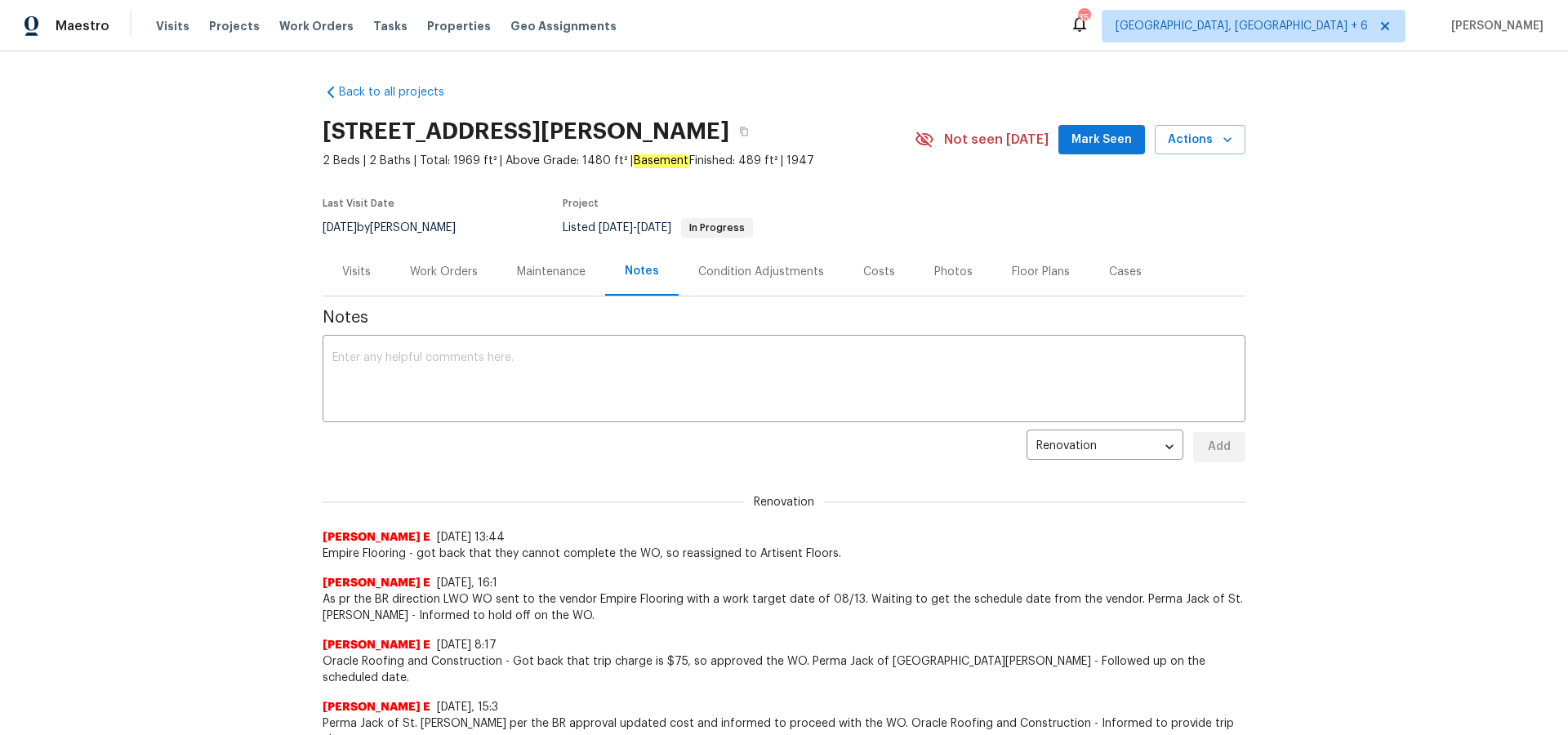
click at [370, 272] on div "Visits" at bounding box center [356, 272] width 68 height 48
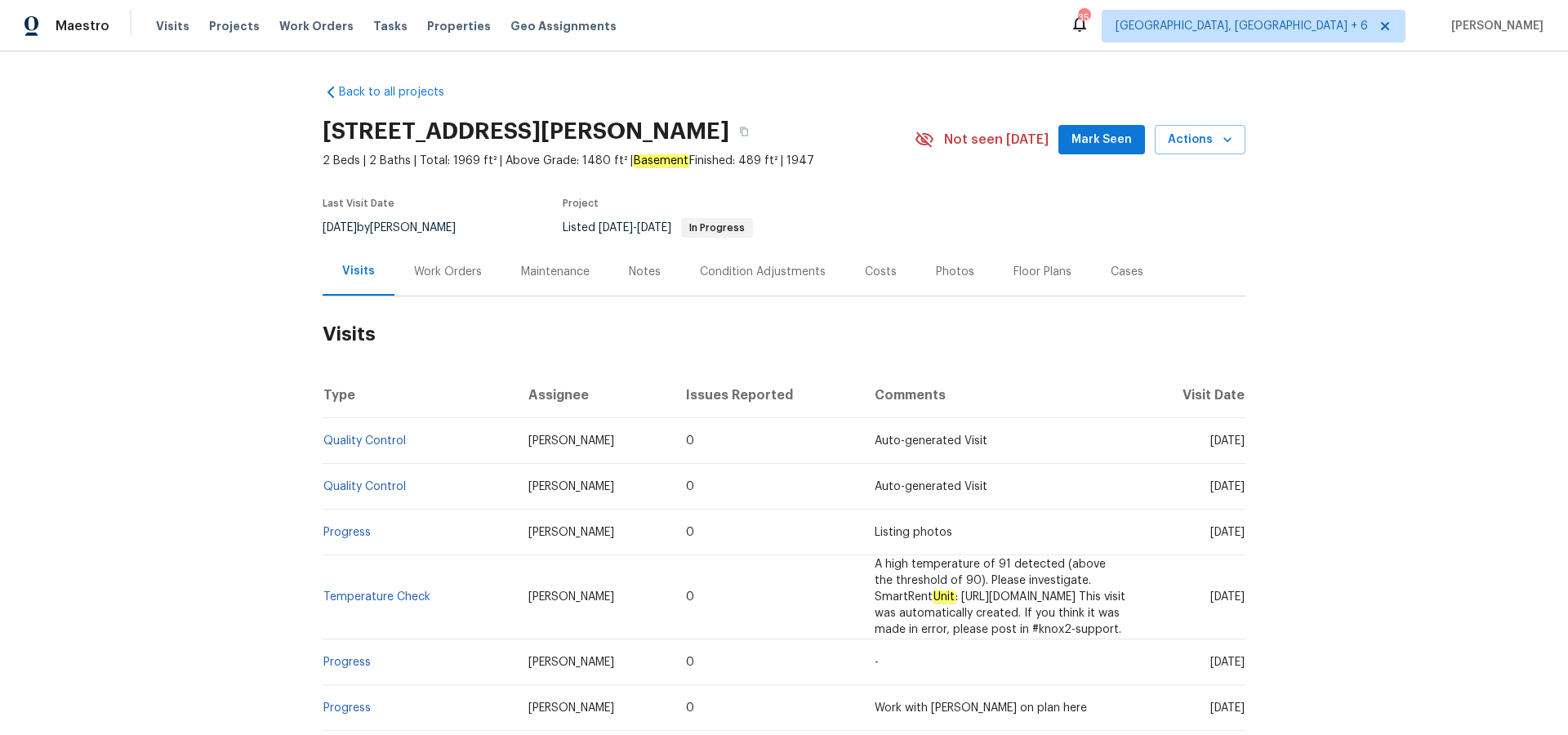
click at [453, 270] on div "Work Orders" at bounding box center [448, 272] width 68 height 16
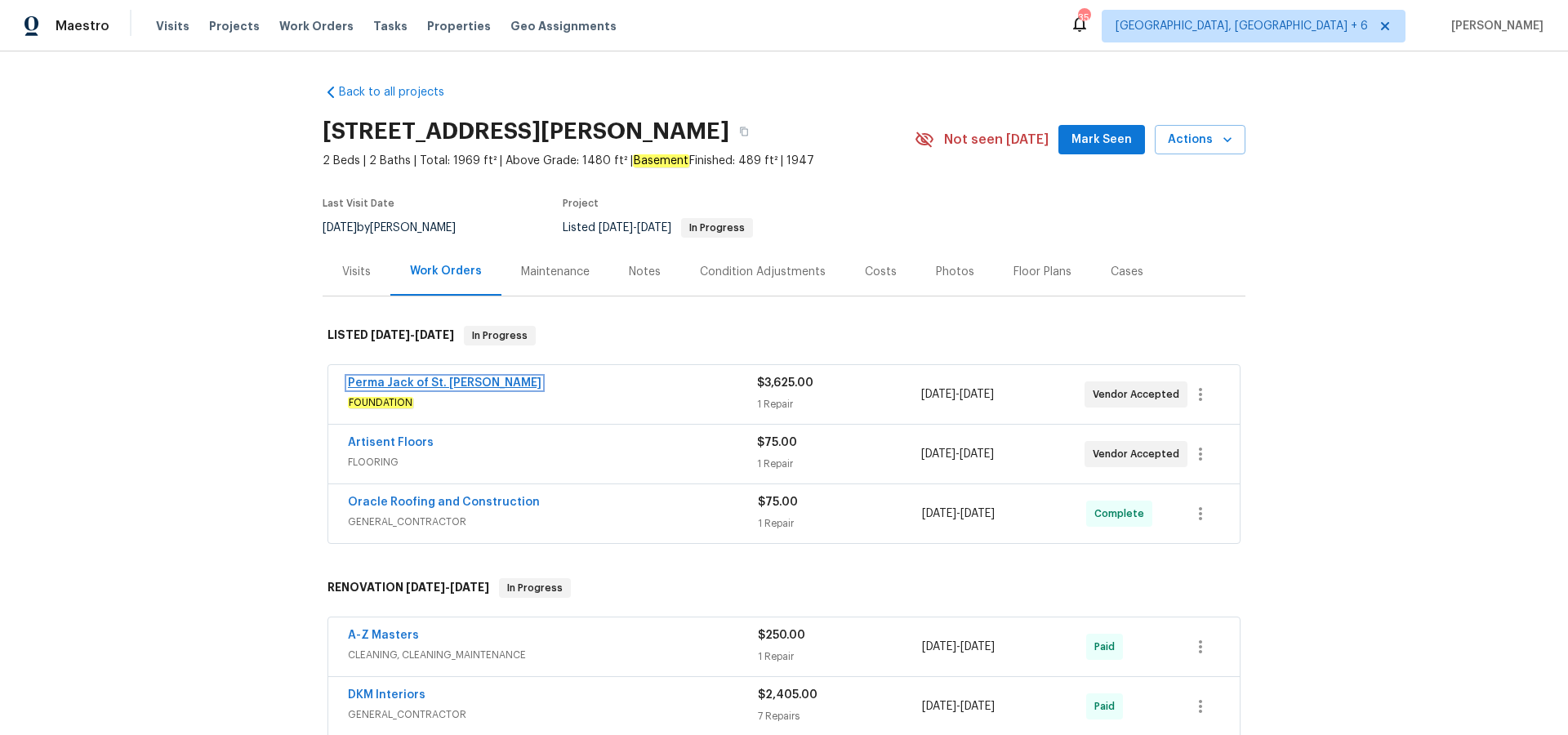
click at [434, 381] on link "Perma Jack of St. [PERSON_NAME]" at bounding box center [444, 382] width 193 height 11
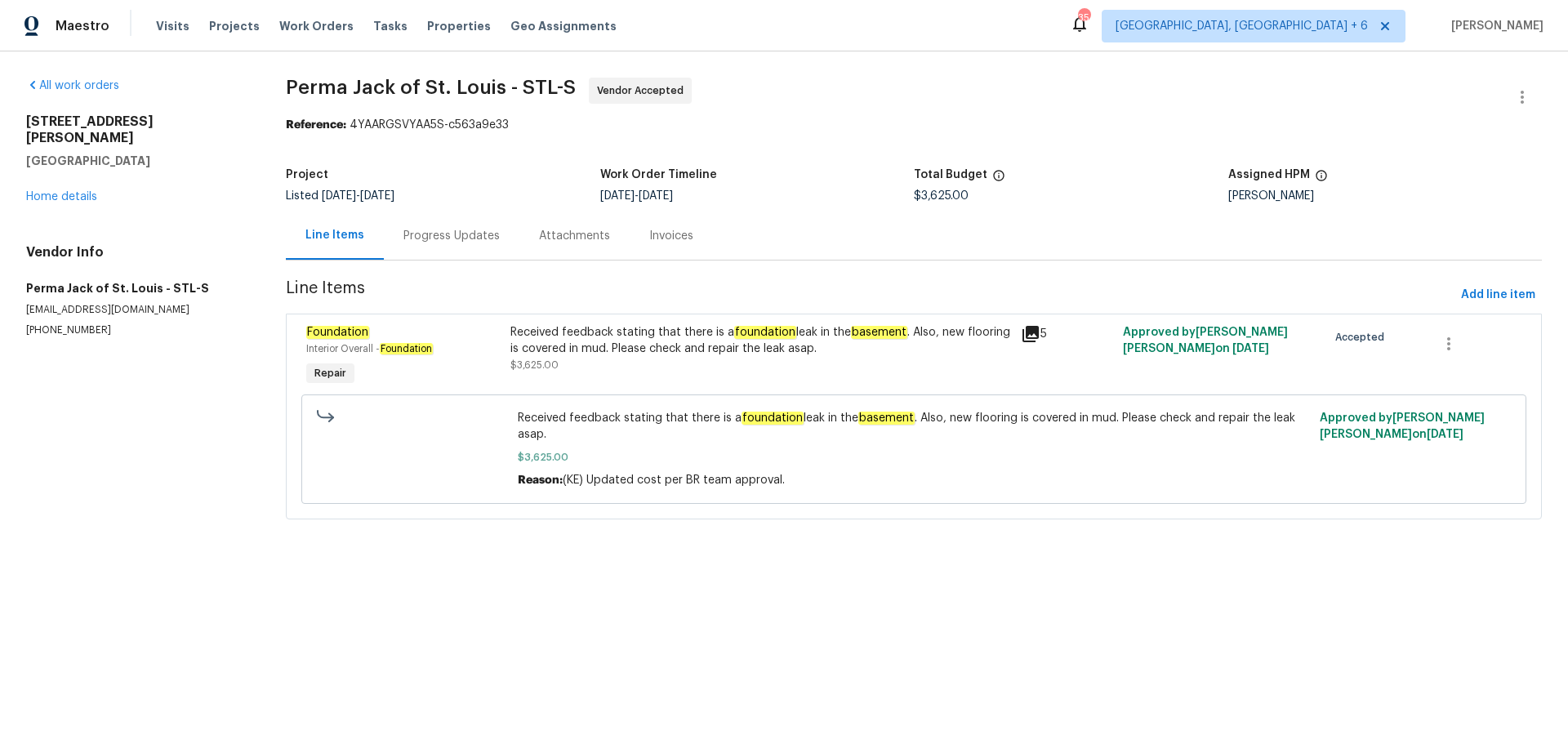
click at [476, 241] on div "Progress Updates" at bounding box center [452, 236] width 97 height 16
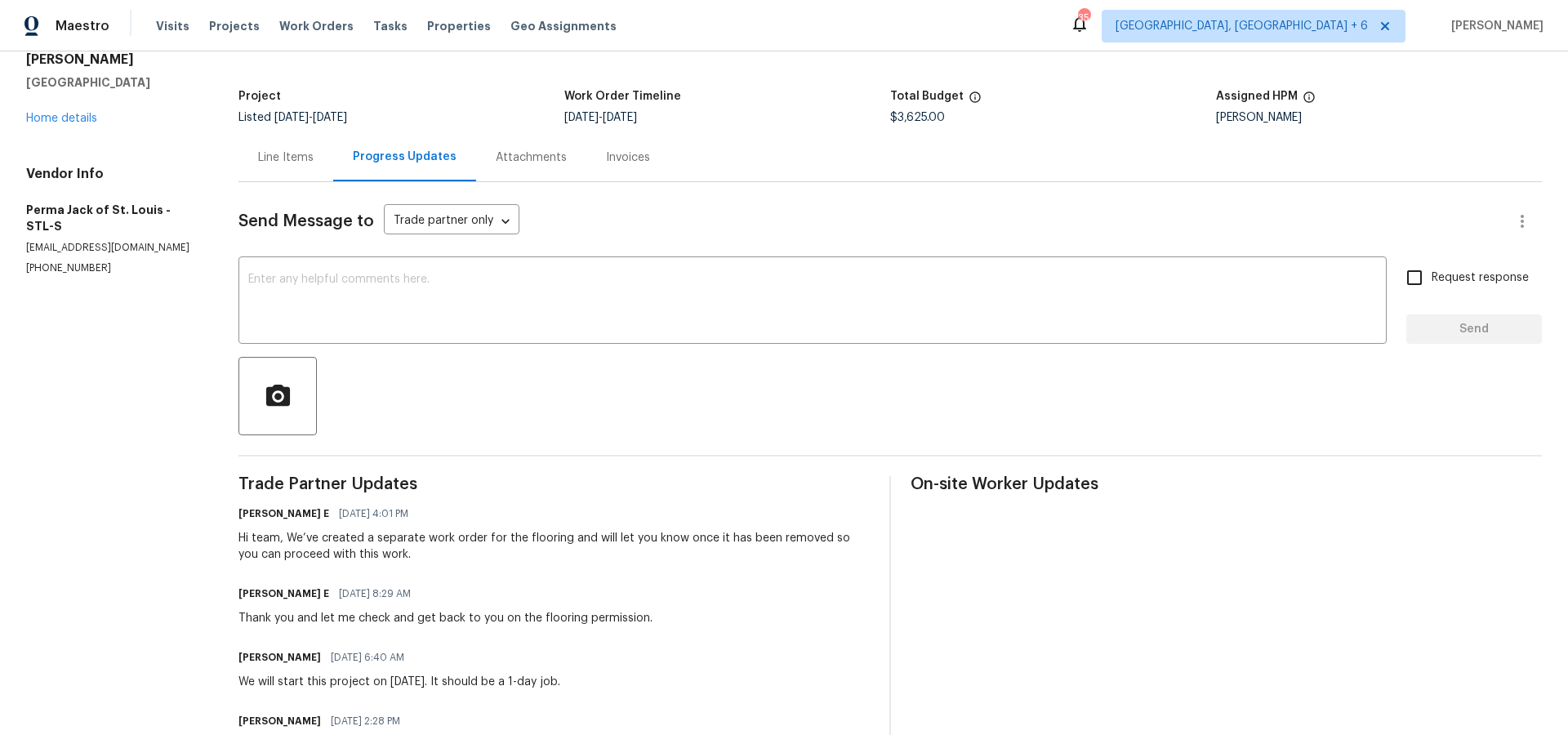
scroll to position [9, 0]
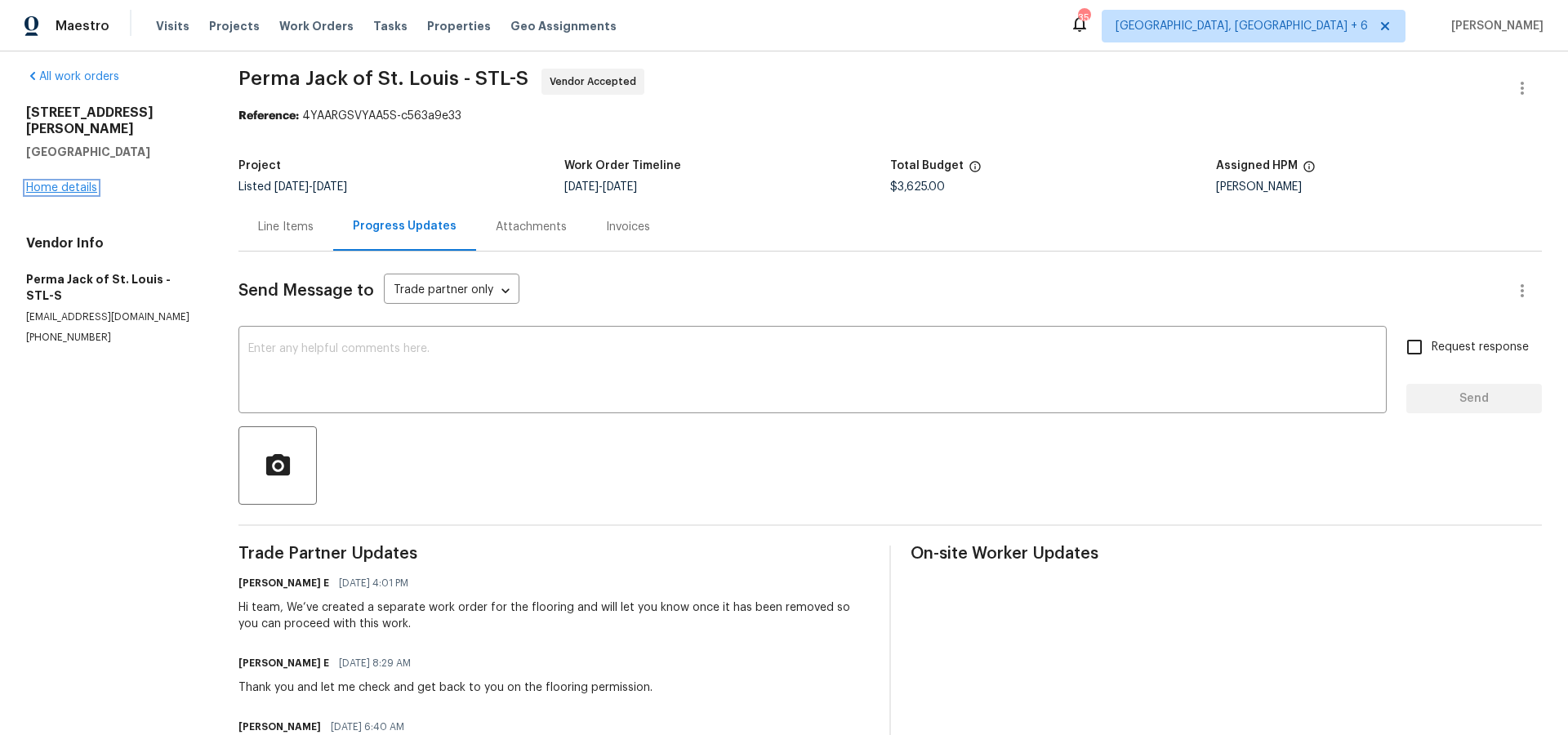
click at [84, 182] on link "Home details" at bounding box center [61, 187] width 71 height 11
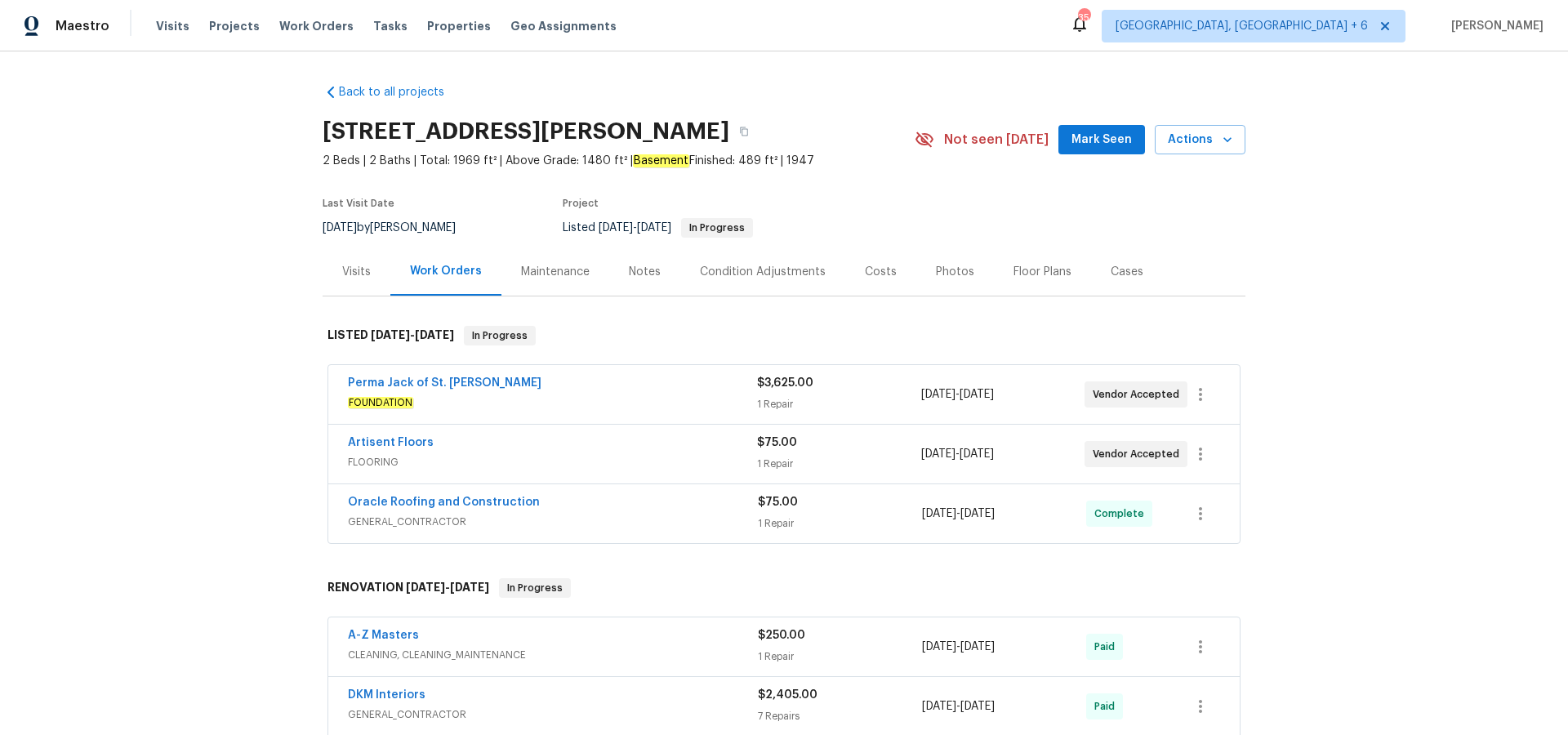
click at [652, 276] on div "Notes" at bounding box center [645, 272] width 32 height 16
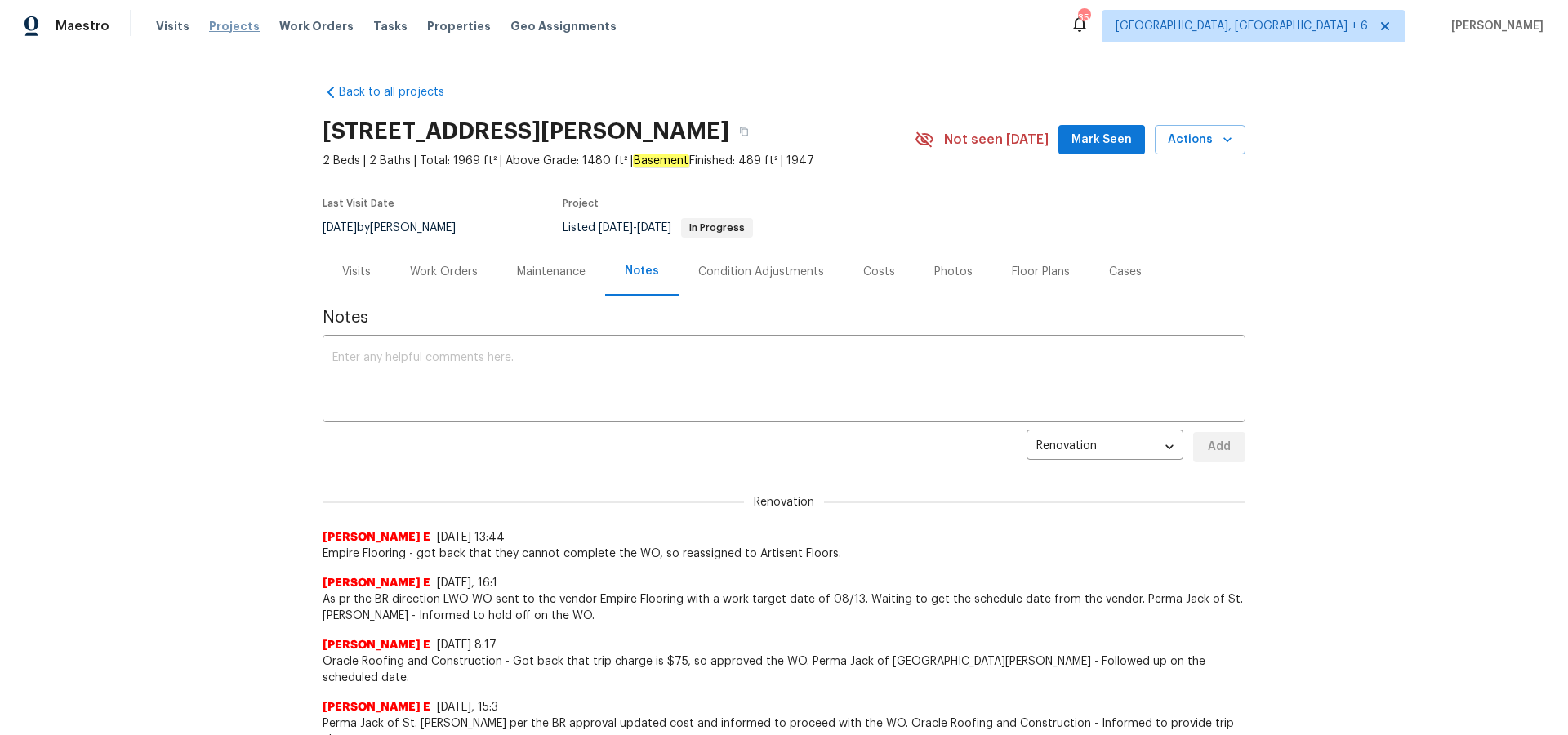
click at [235, 26] on span "Projects" at bounding box center [234, 26] width 51 height 16
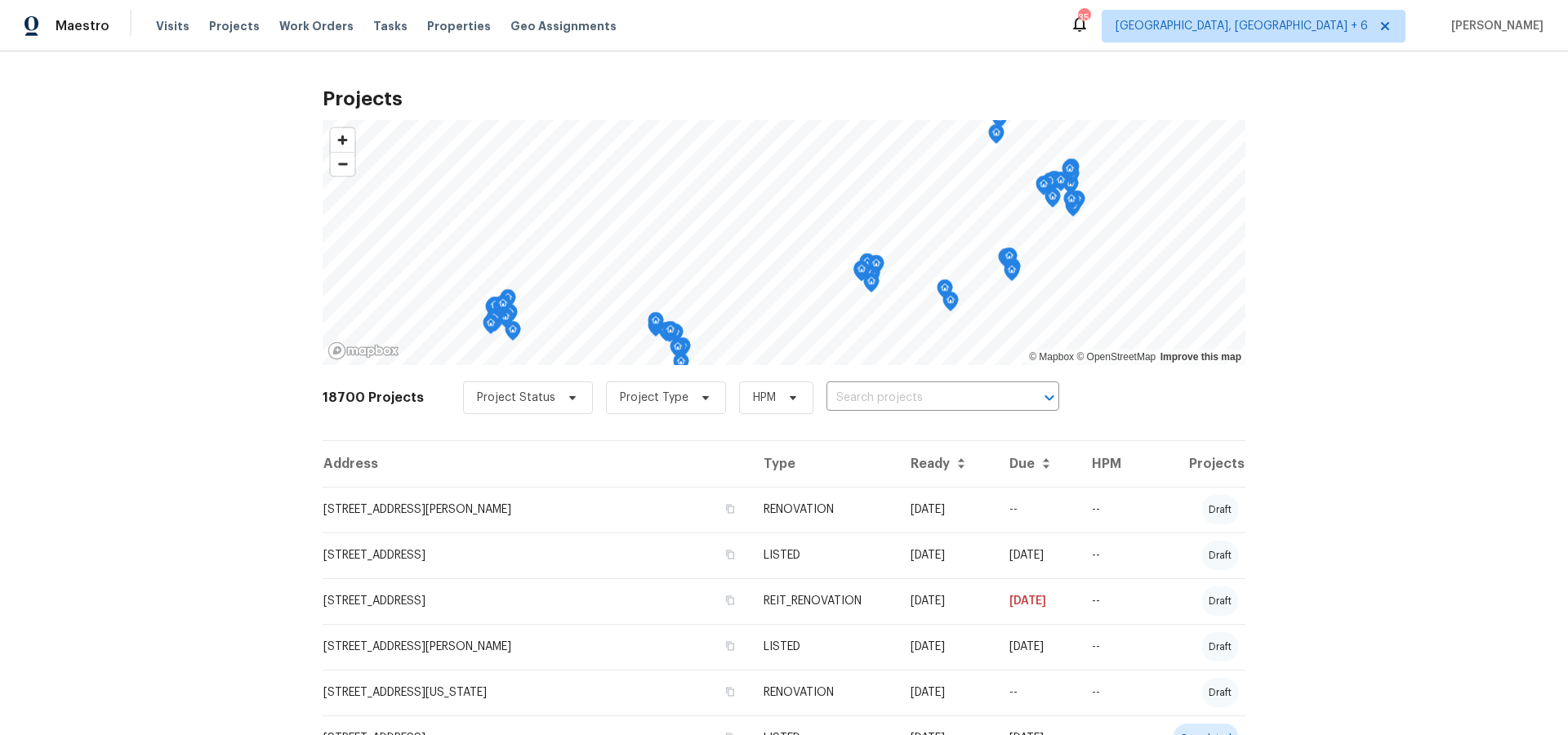
click at [859, 384] on div "Project Status Project Type HPM ​" at bounding box center [761, 398] width 596 height 33
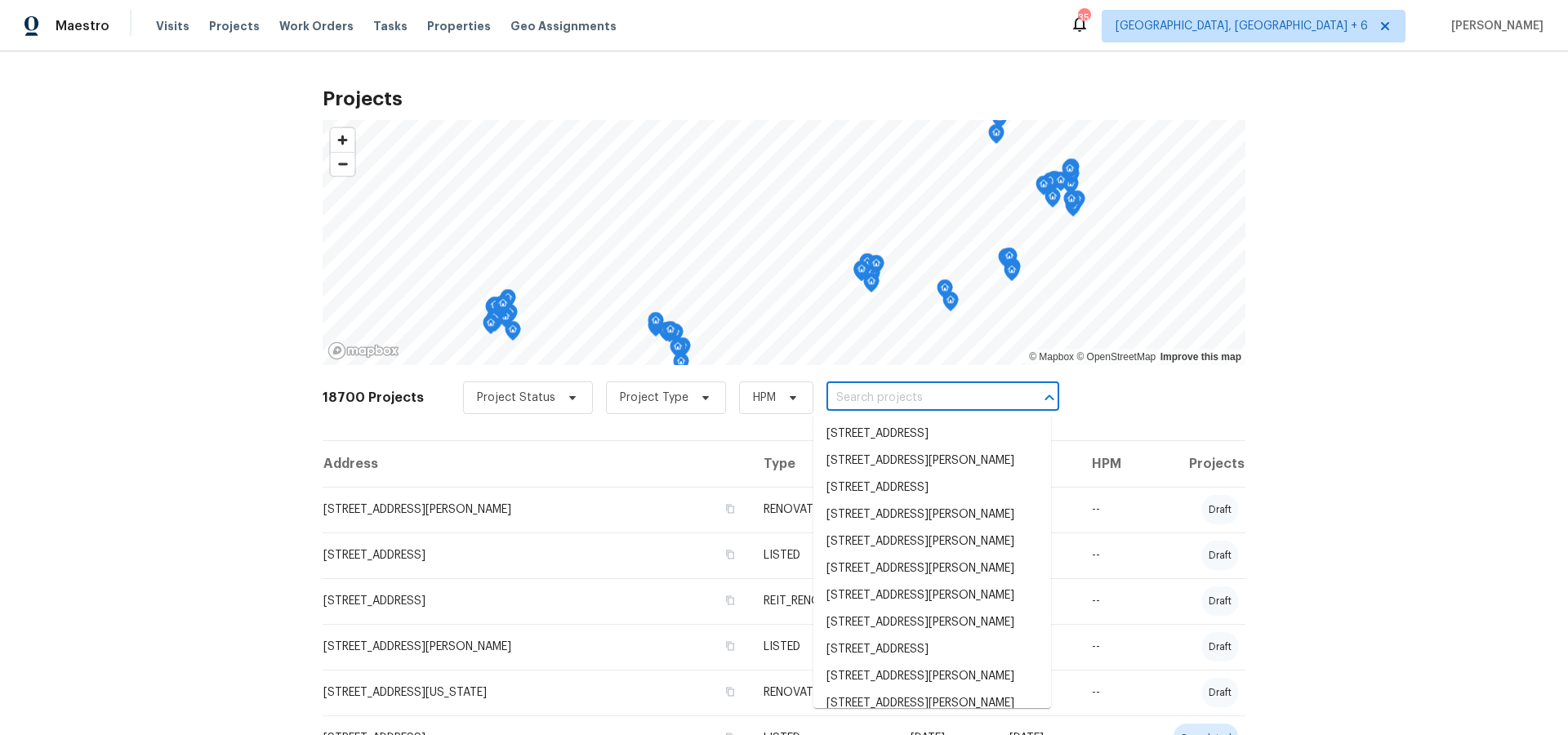
click at [859, 389] on input "text" at bounding box center [920, 398] width 187 height 25
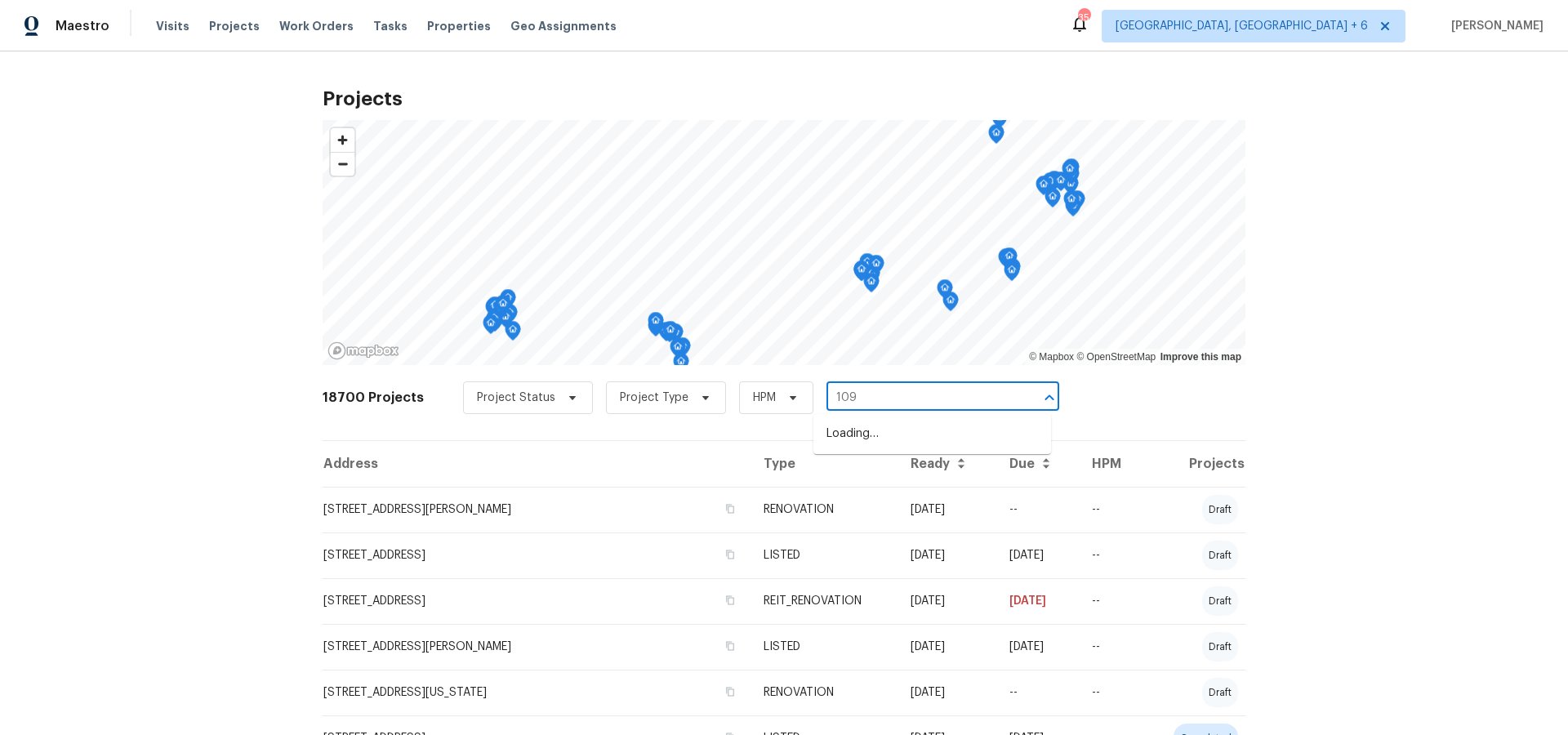
type input "109 w"
click at [861, 426] on li "[STREET_ADDRESS]" at bounding box center [932, 433] width 237 height 27
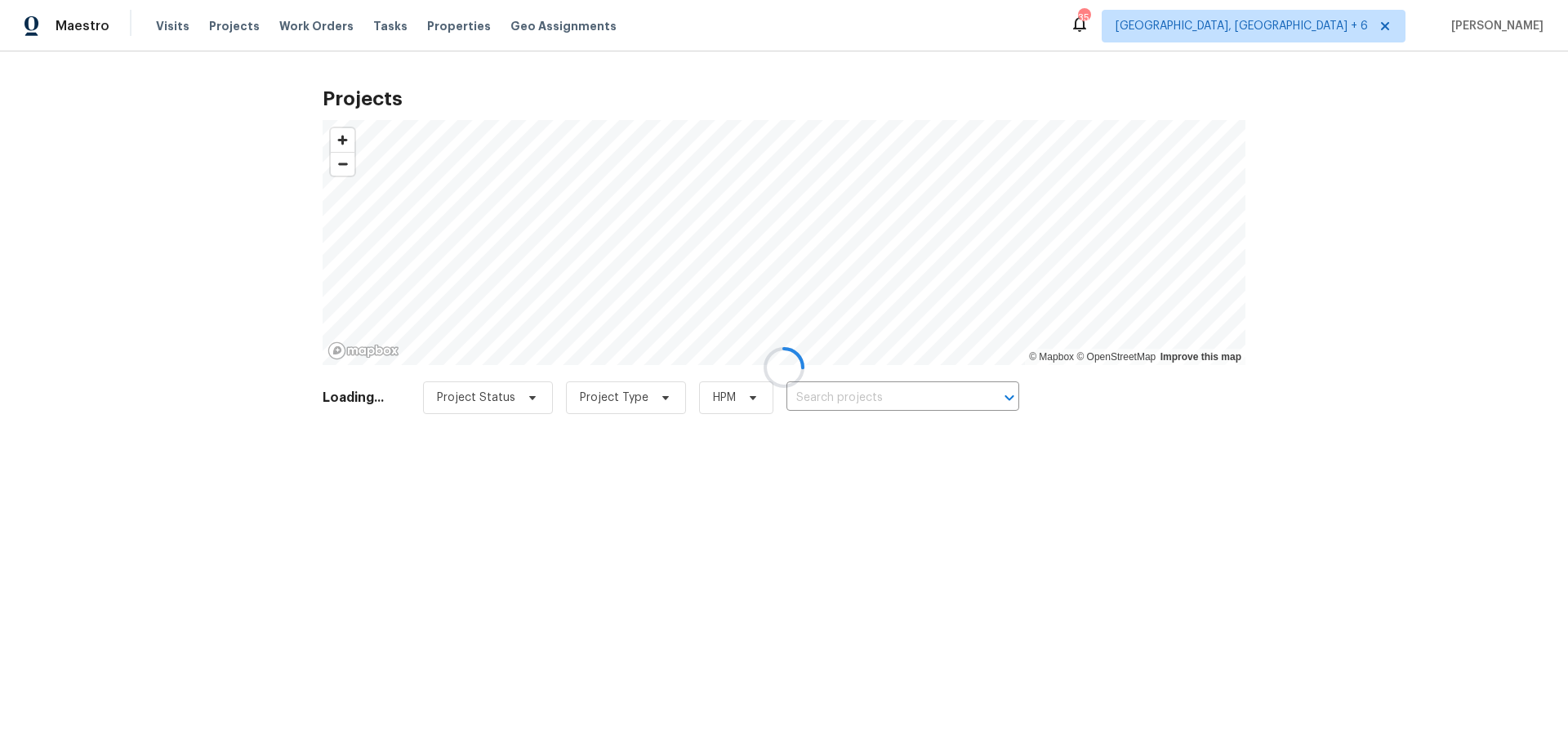
type input "[STREET_ADDRESS]"
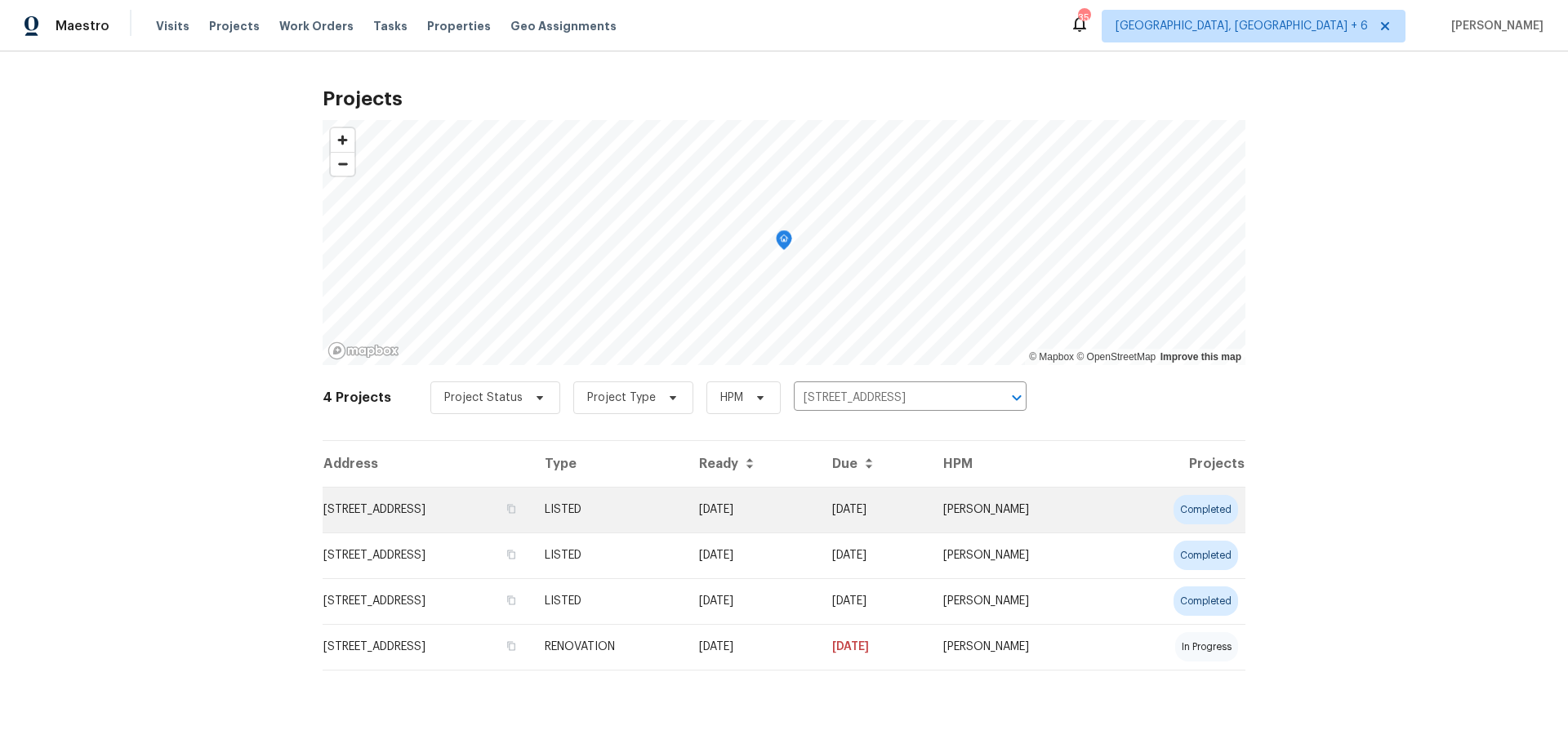
click at [487, 505] on td "[STREET_ADDRESS]" at bounding box center [427, 509] width 209 height 46
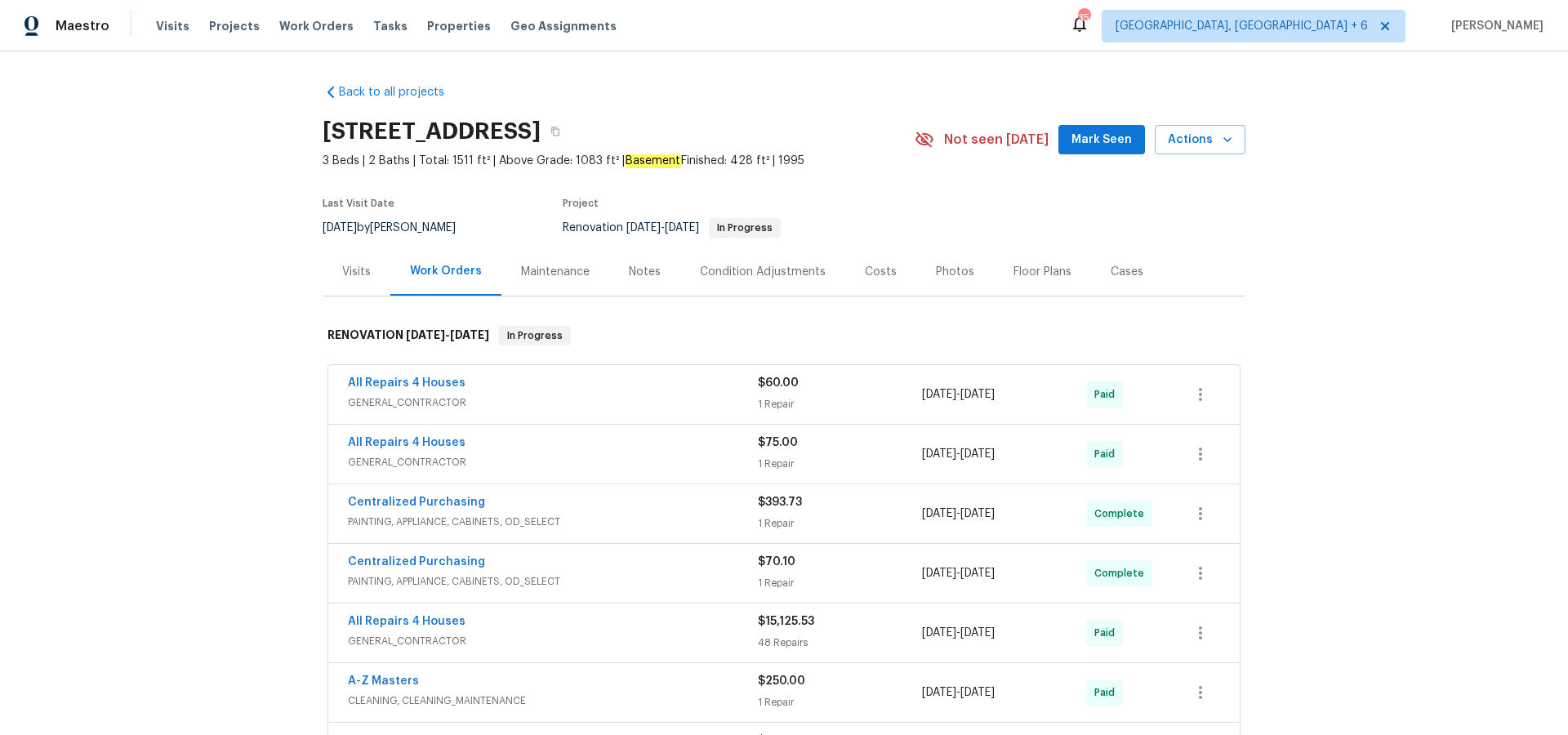
click at [362, 275] on div "Visits" at bounding box center [356, 272] width 28 height 16
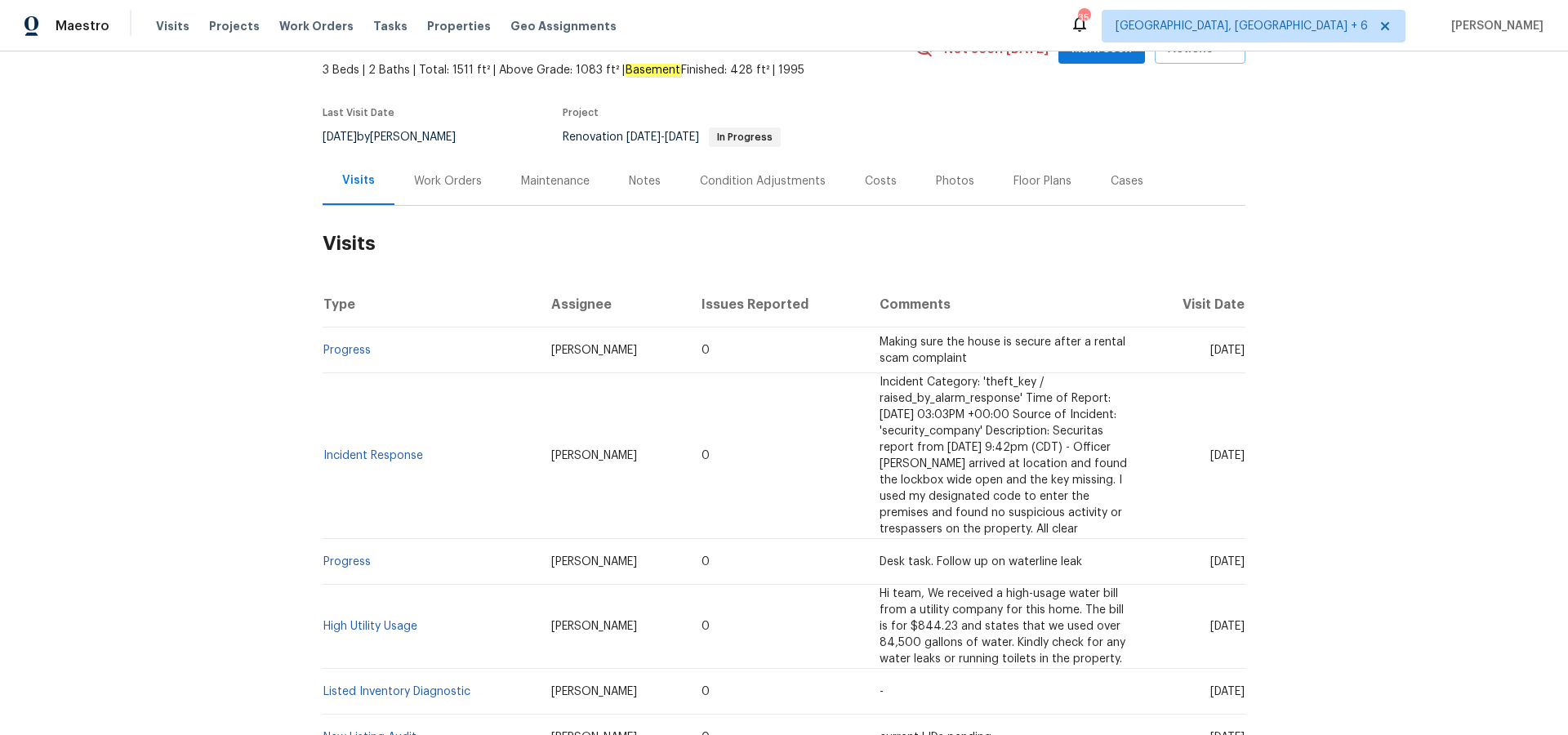
scroll to position [96, 0]
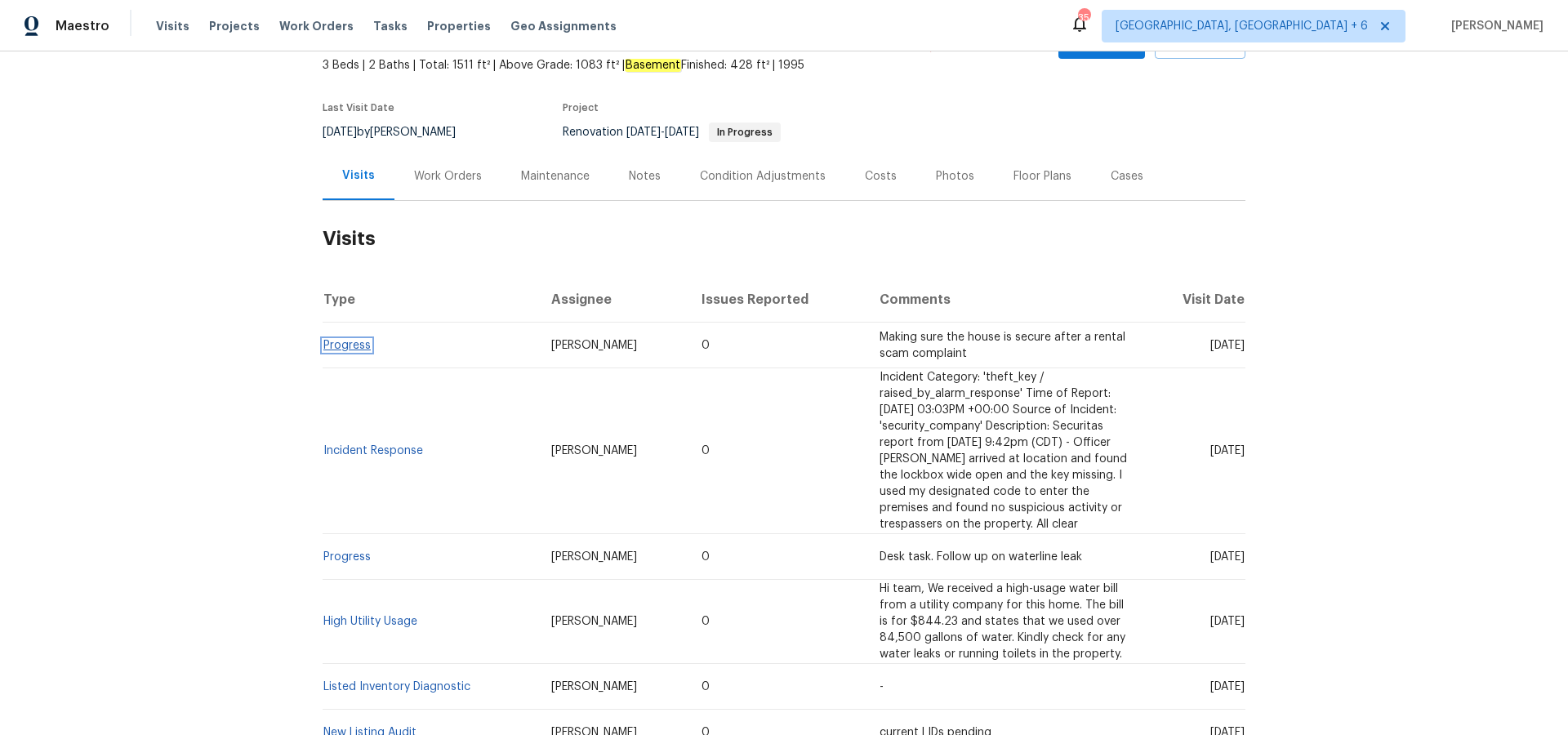
click at [340, 346] on link "Progress" at bounding box center [347, 345] width 47 height 11
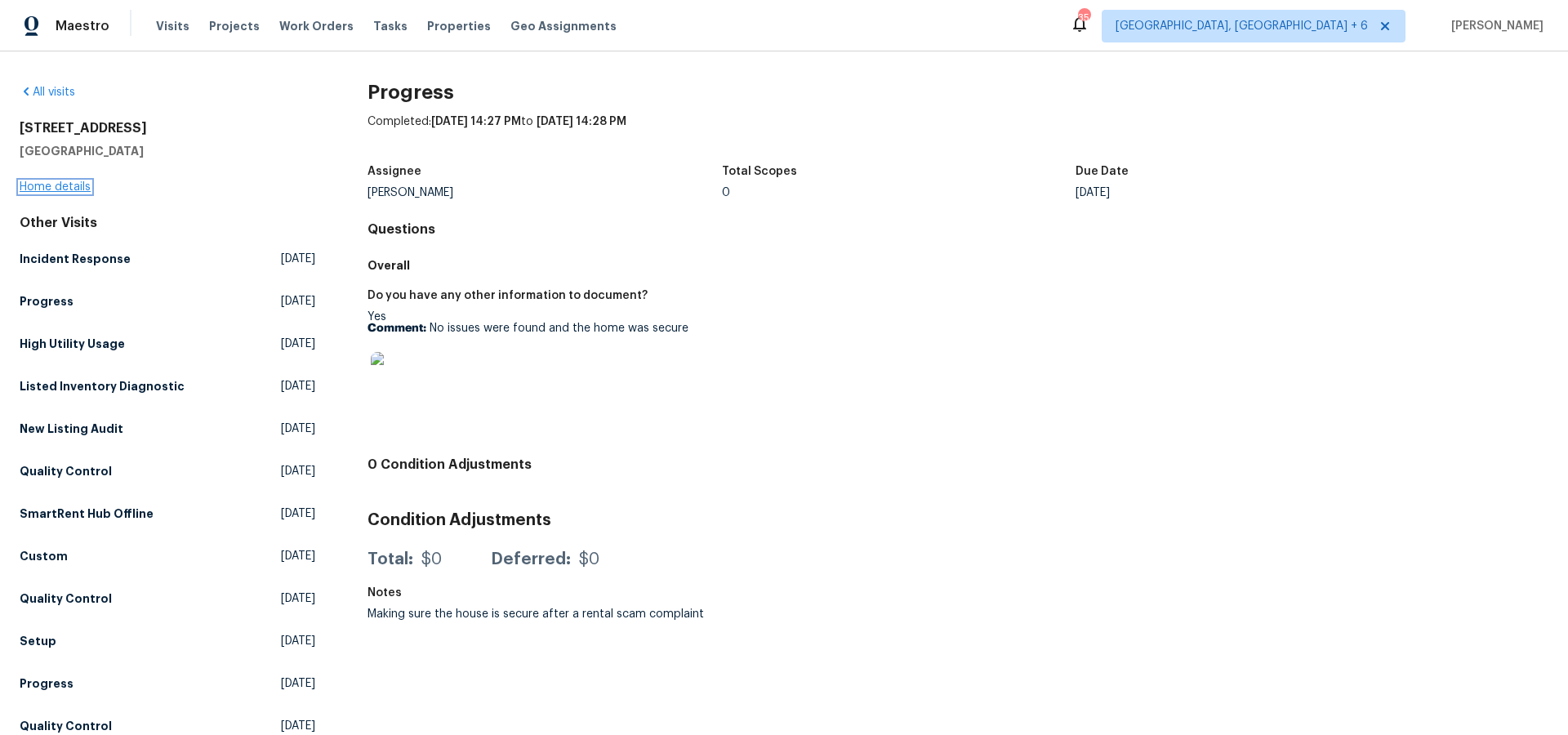
click at [60, 182] on link "Home details" at bounding box center [55, 186] width 71 height 11
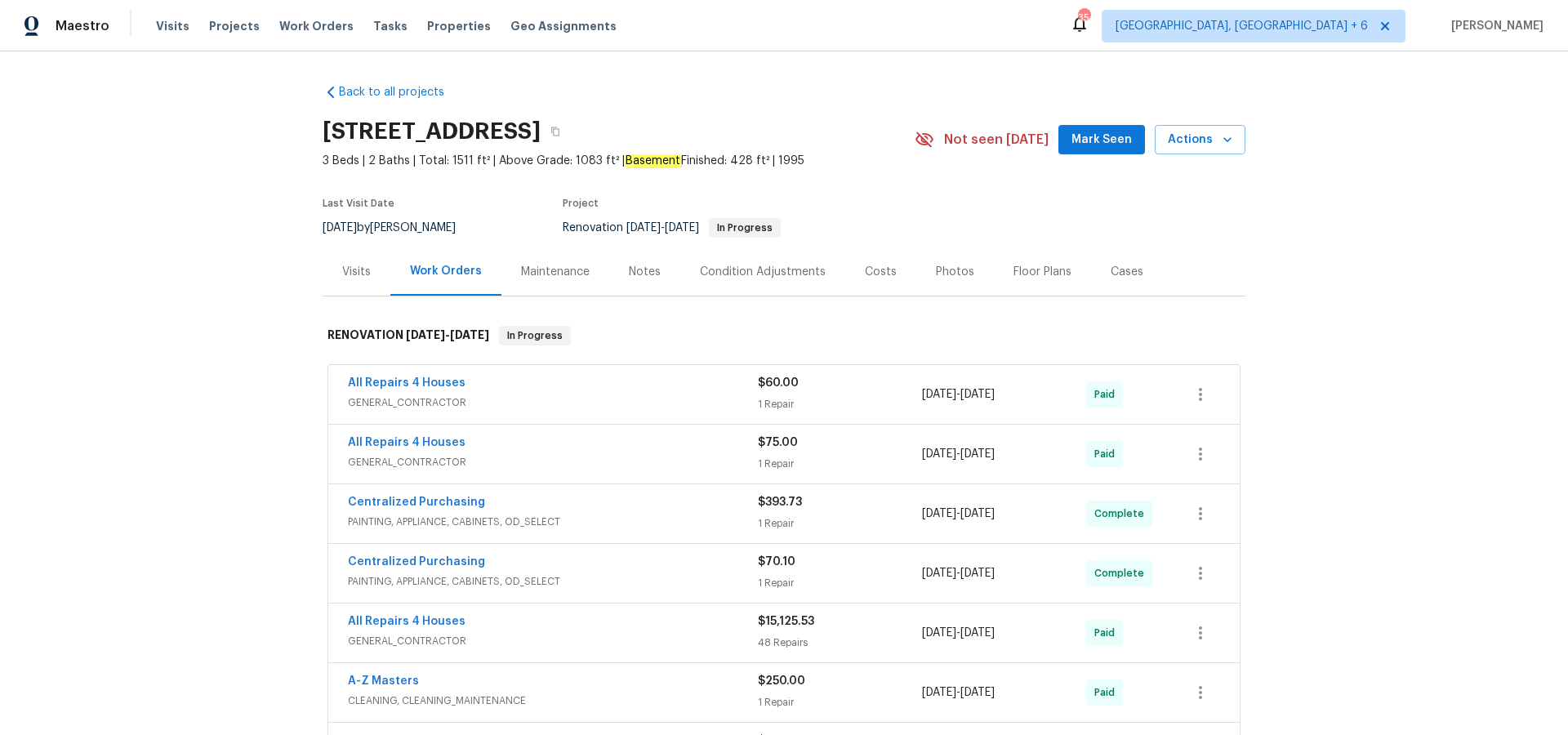
click at [348, 270] on div "Visits" at bounding box center [356, 272] width 28 height 16
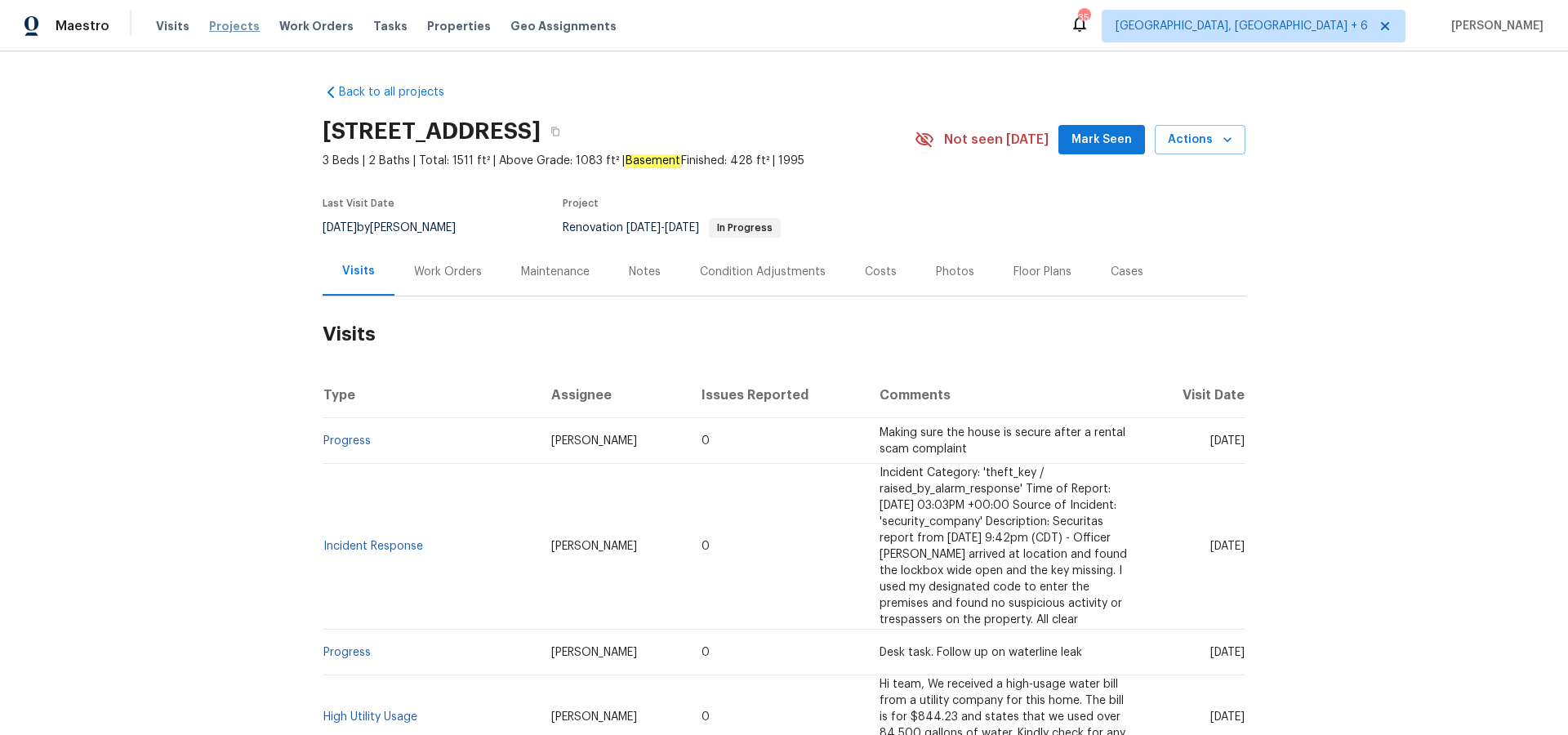
click at [230, 25] on span "Projects" at bounding box center [234, 26] width 51 height 16
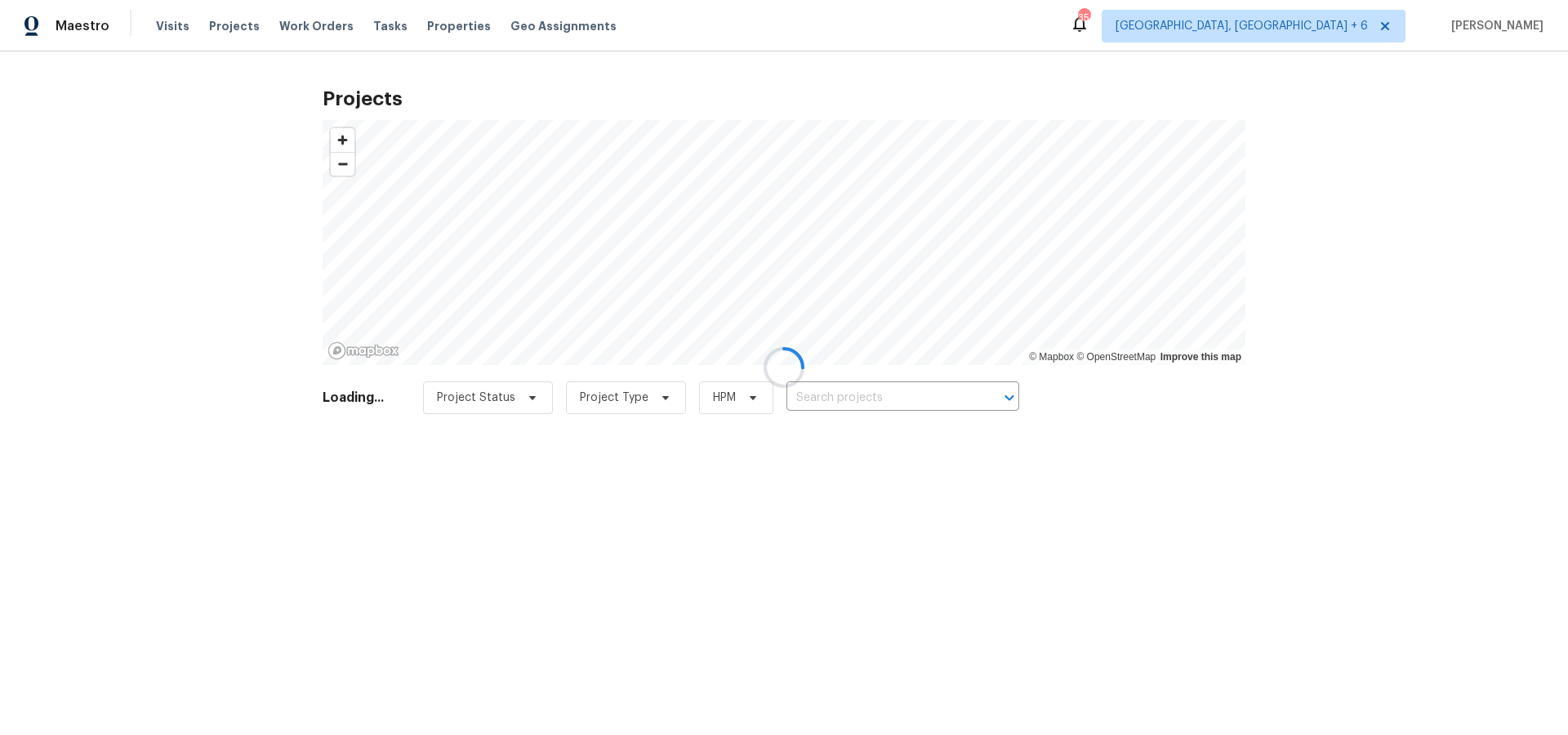
click at [927, 389] on div at bounding box center [784, 368] width 1568 height 735
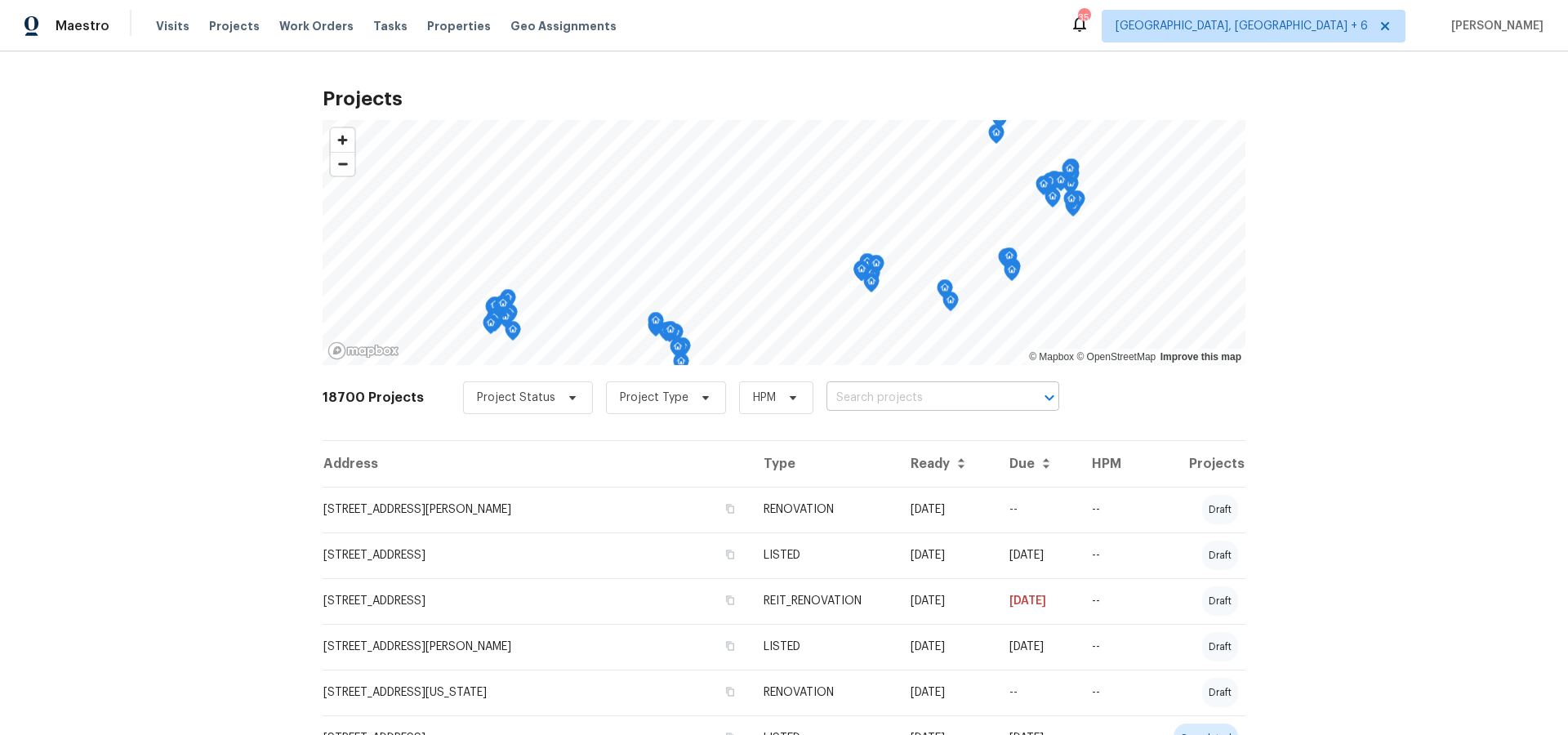
click at [927, 392] on input "text" at bounding box center [920, 398] width 187 height 25
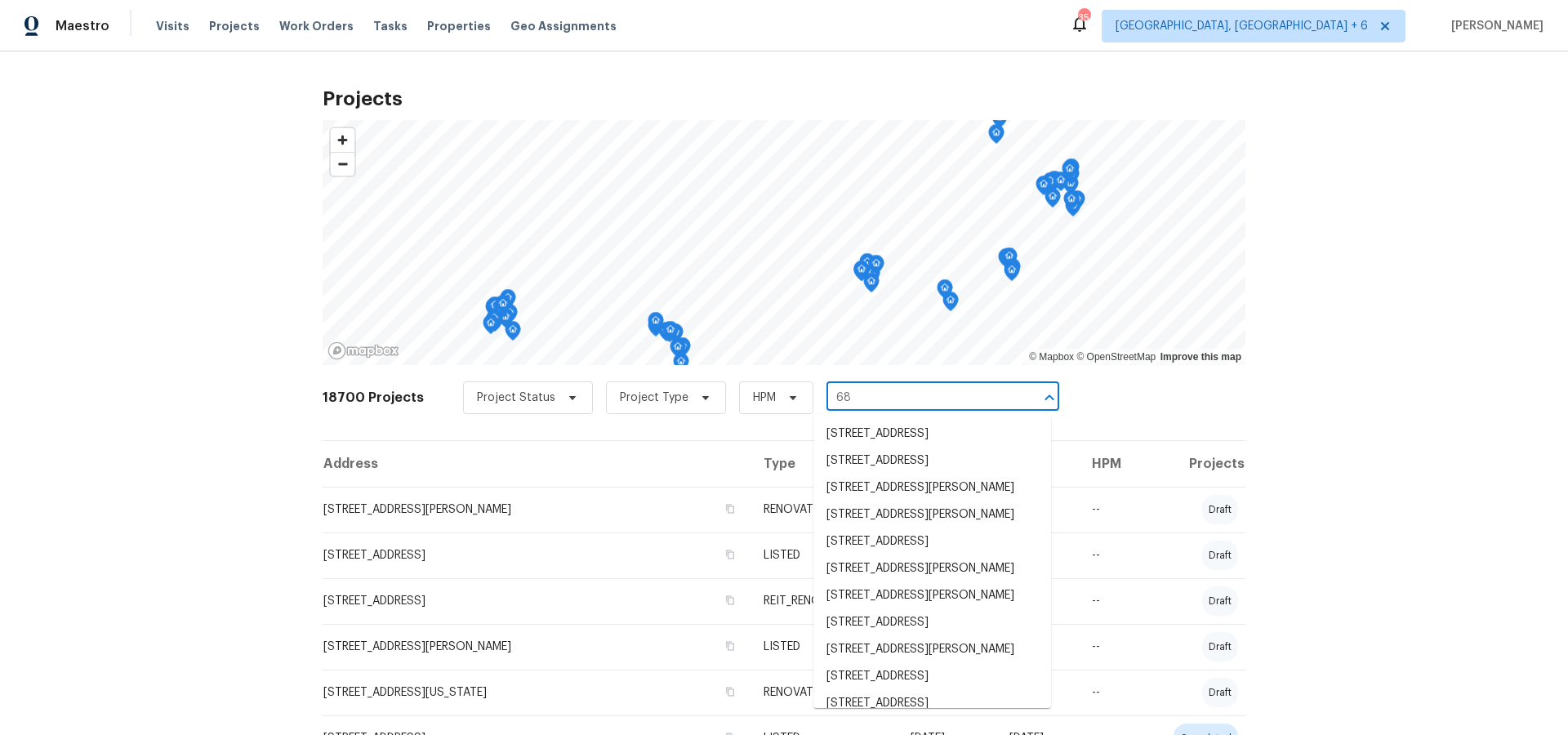
type input "68 w"
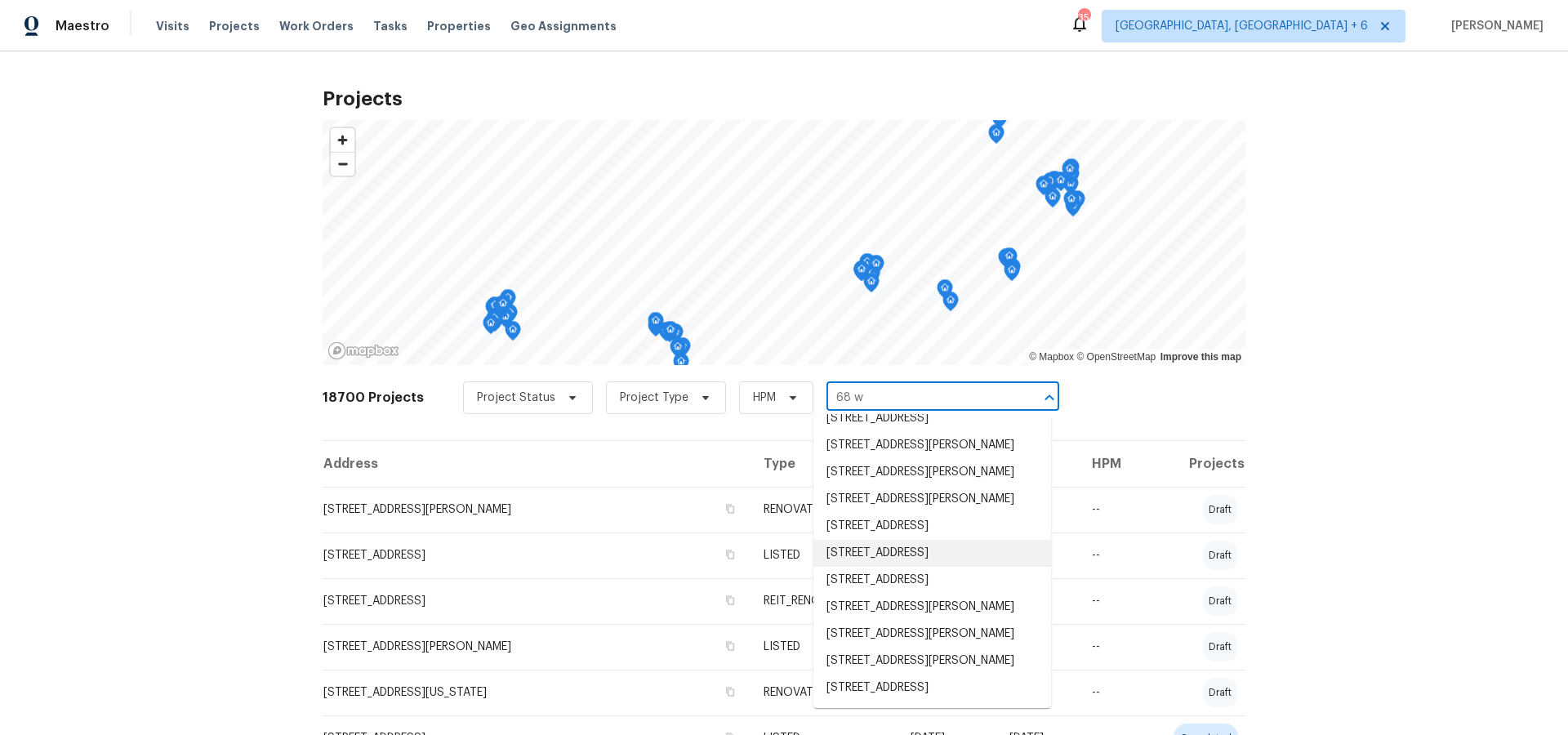
scroll to position [214, 0]
click at [944, 620] on li "[STREET_ADDRESS][PERSON_NAME]" at bounding box center [932, 606] width 237 height 27
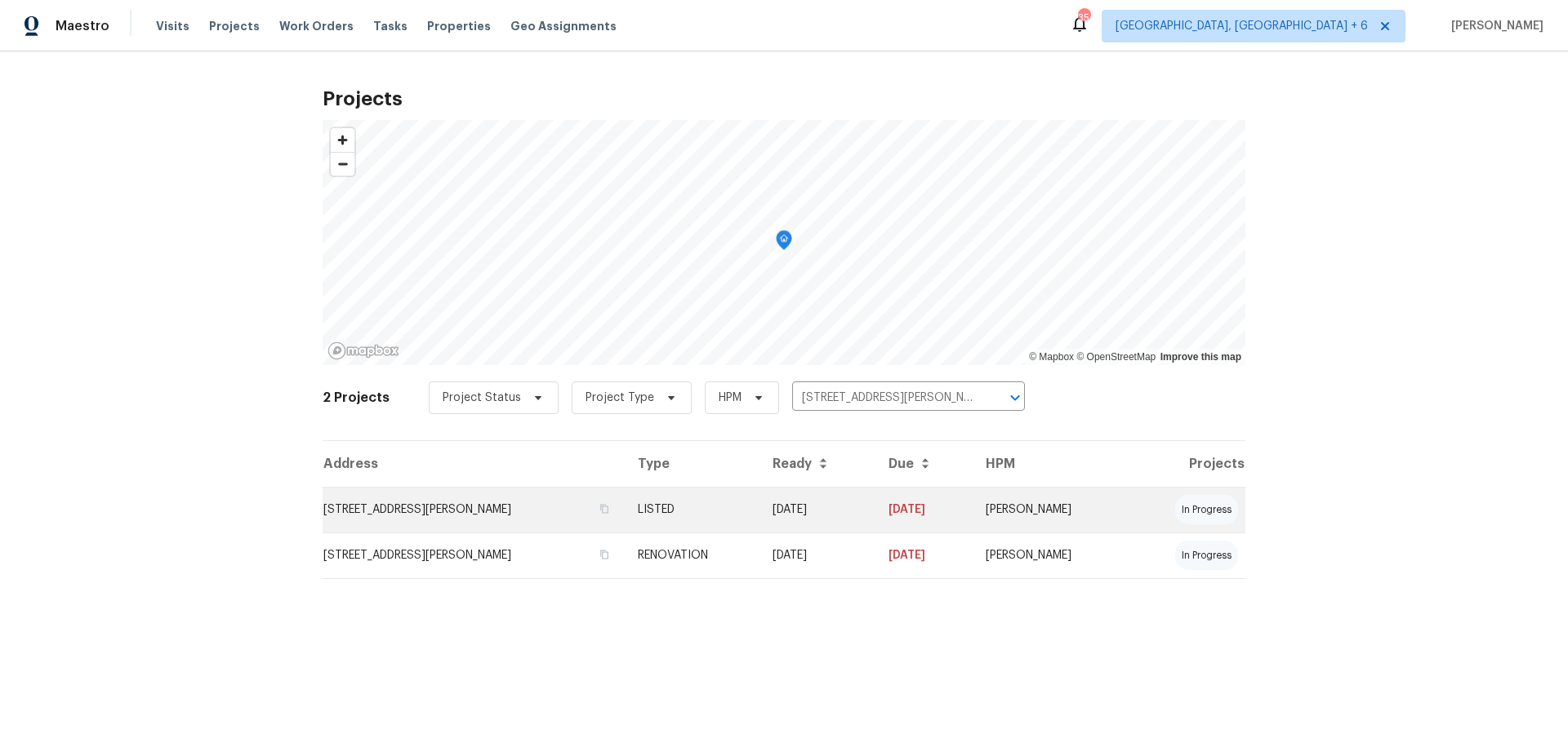
click at [510, 504] on td "[STREET_ADDRESS][PERSON_NAME]" at bounding box center [474, 509] width 302 height 46
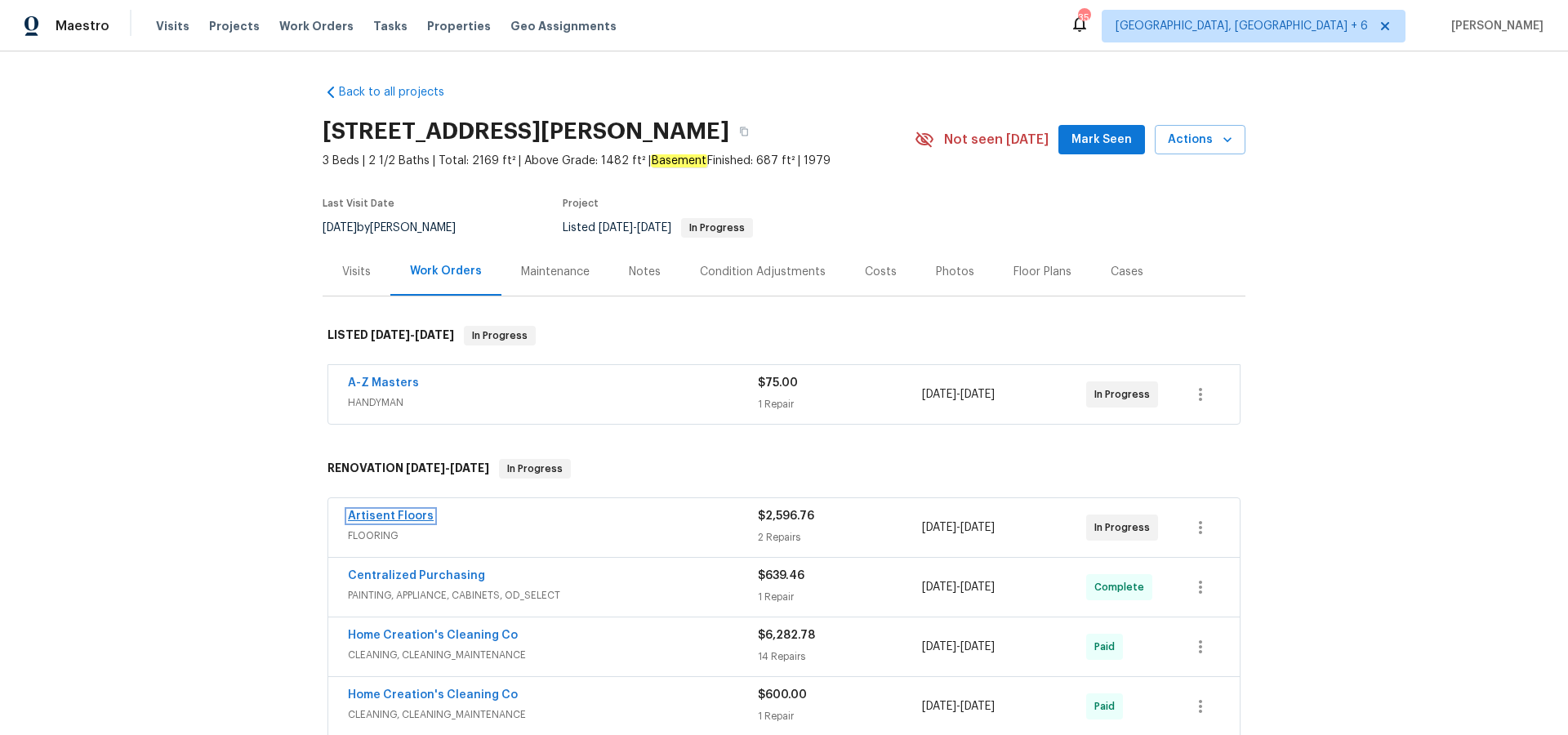
click at [404, 512] on link "Artisent Floors" at bounding box center [390, 516] width 85 height 11
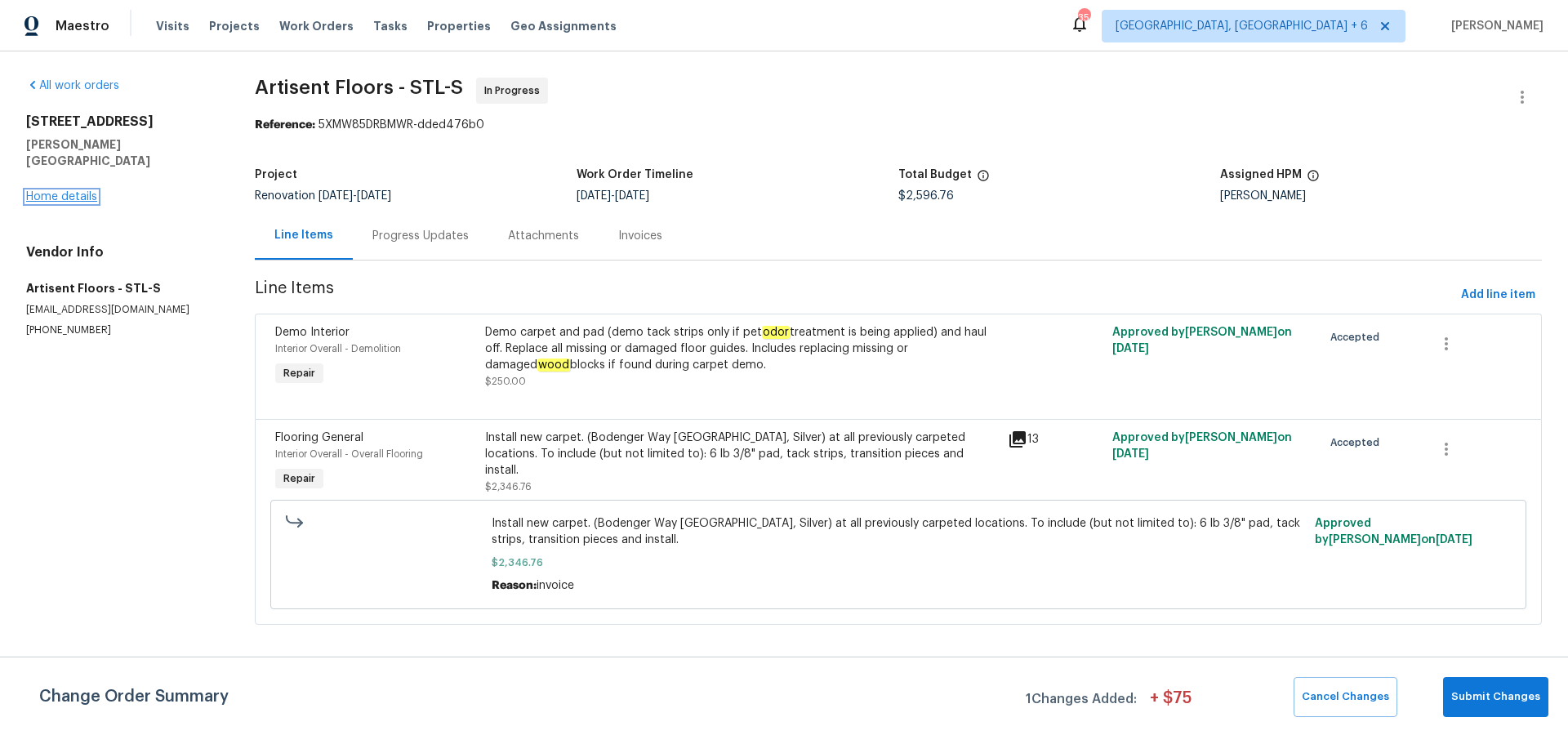
click at [77, 191] on link "Home details" at bounding box center [61, 196] width 71 height 11
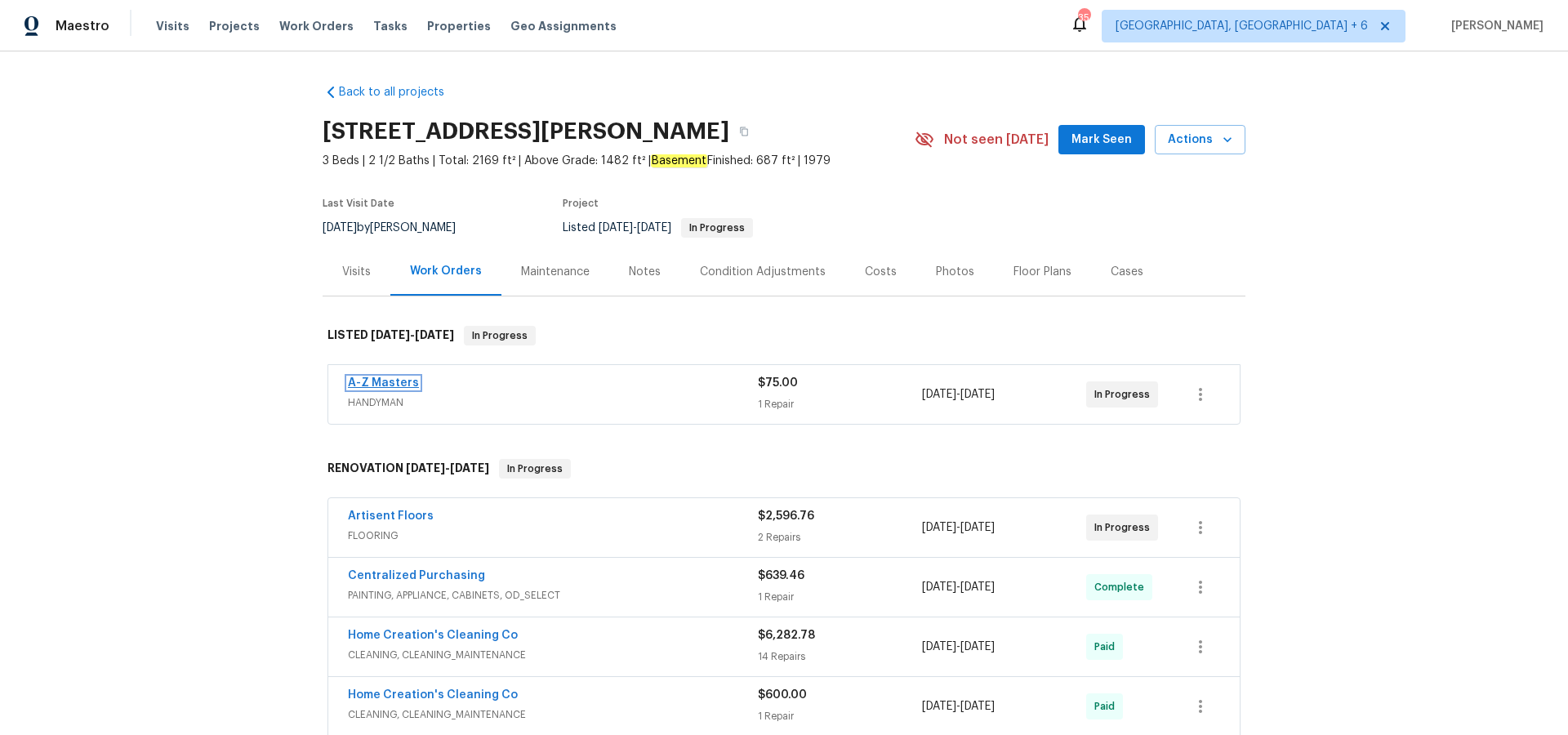
click at [398, 377] on link "A-Z Masters" at bounding box center [383, 382] width 71 height 11
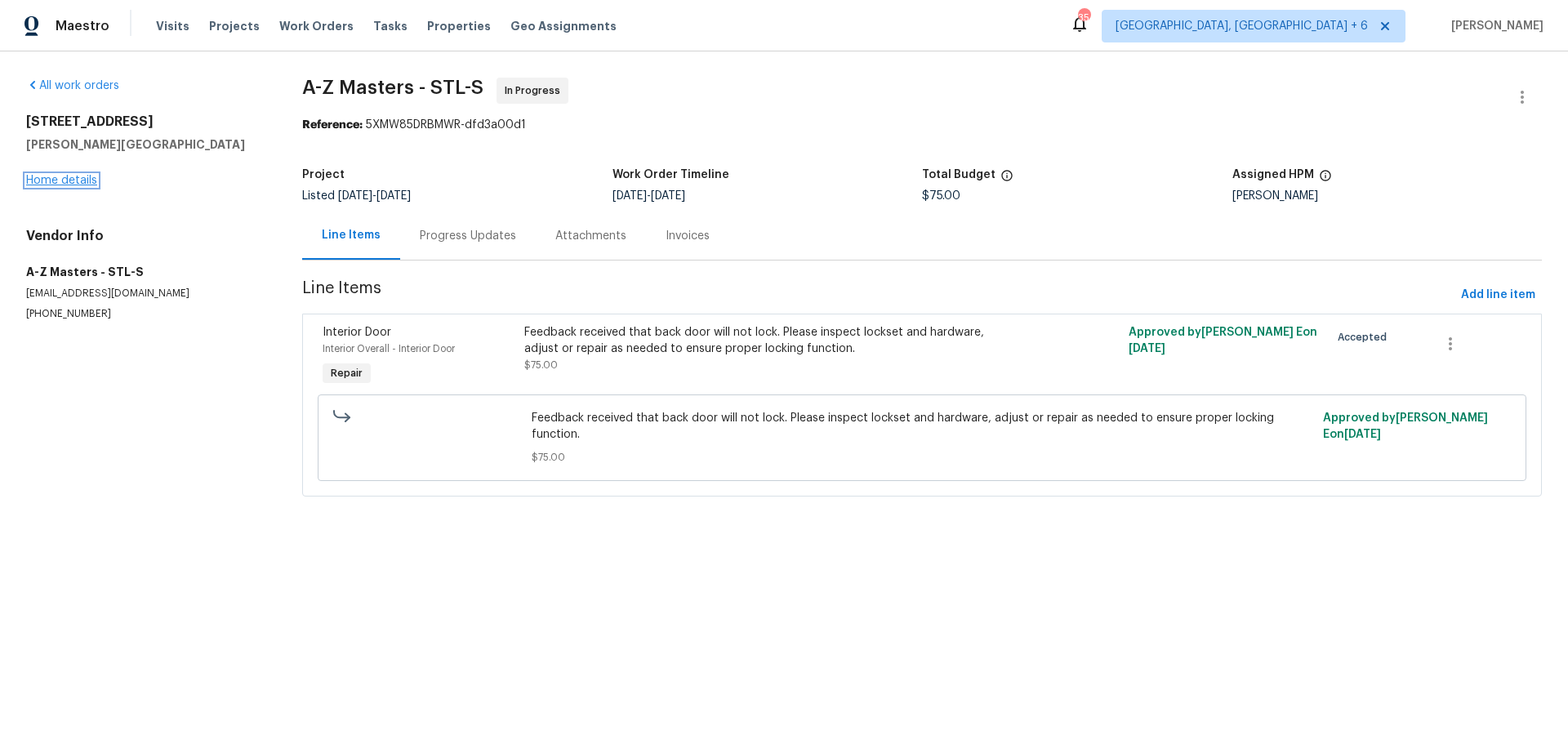
click at [73, 181] on link "Home details" at bounding box center [61, 180] width 71 height 11
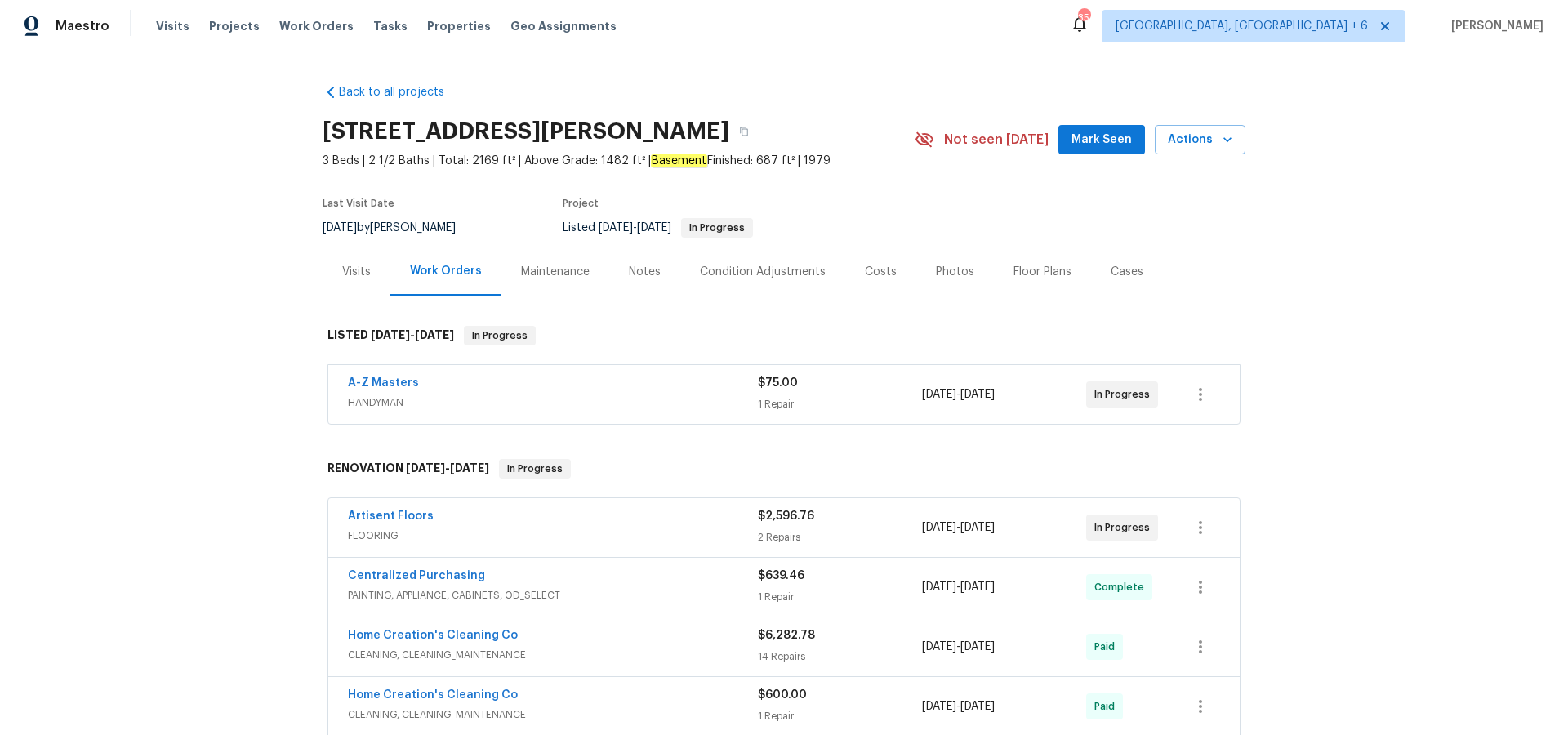
click at [554, 272] on div "Maintenance" at bounding box center [556, 272] width 69 height 16
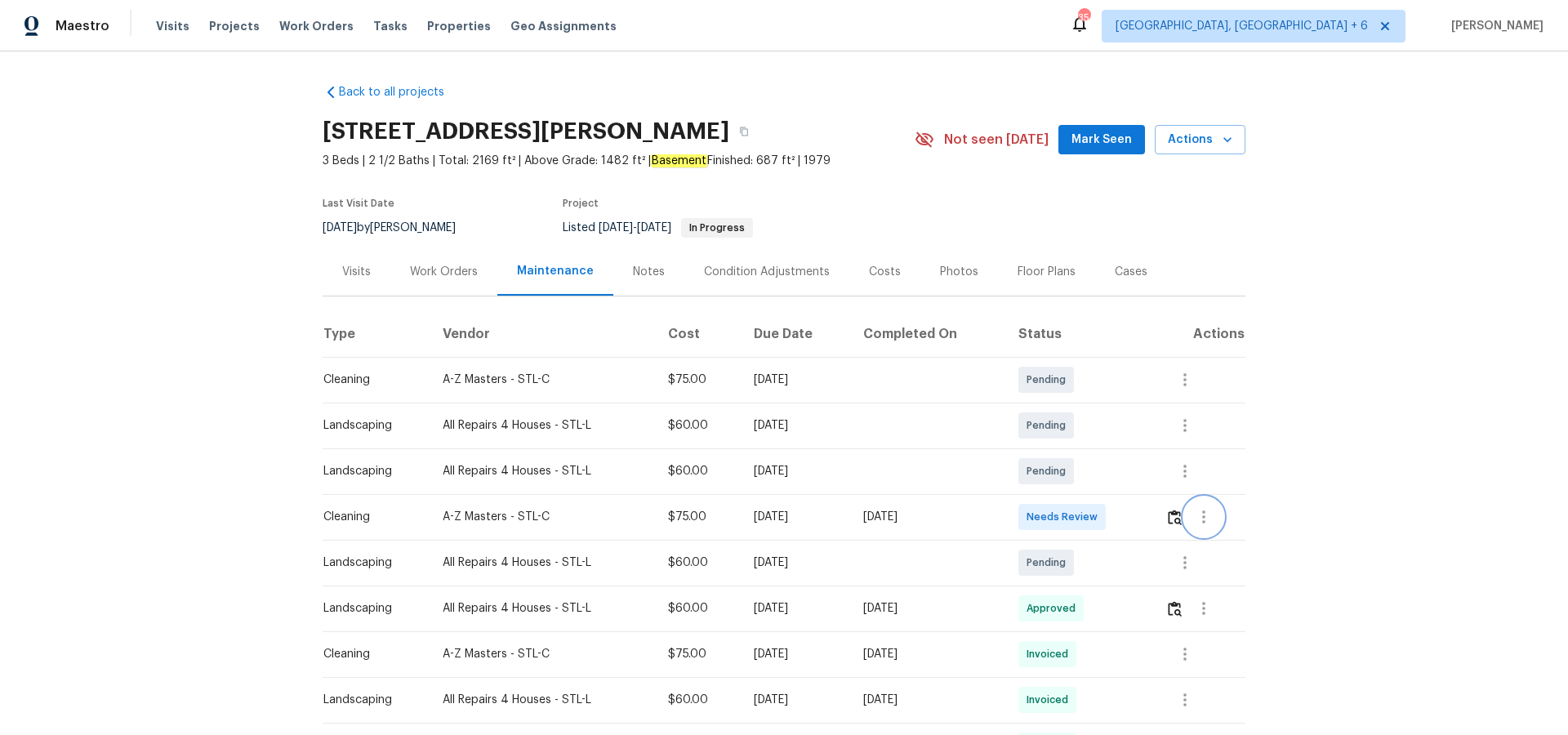
click at [1213, 521] on icon "button" at bounding box center [1204, 517] width 20 height 20
click at [1218, 537] on li "View details" at bounding box center [1245, 543] width 115 height 27
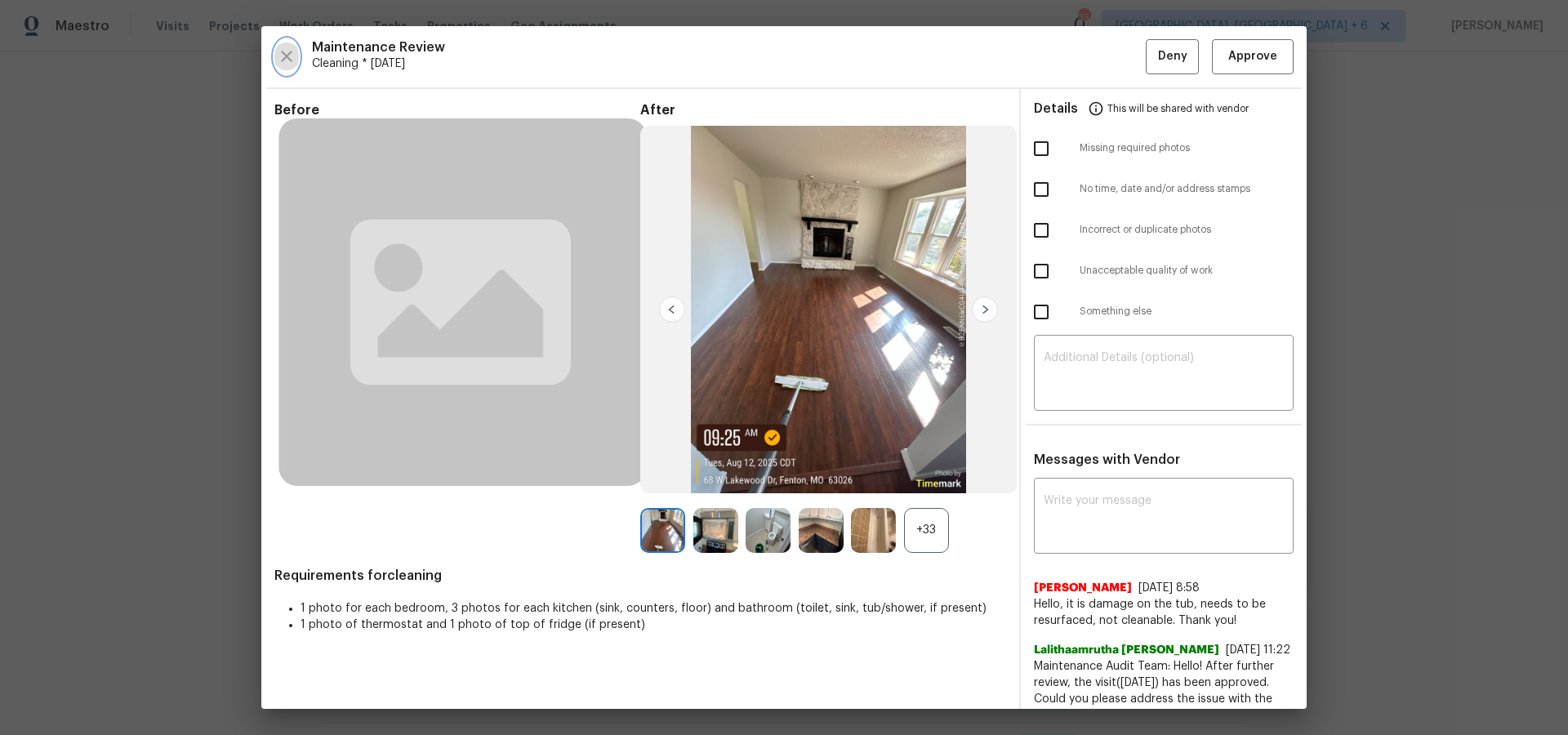
click at [282, 56] on icon "button" at bounding box center [287, 56] width 20 height 20
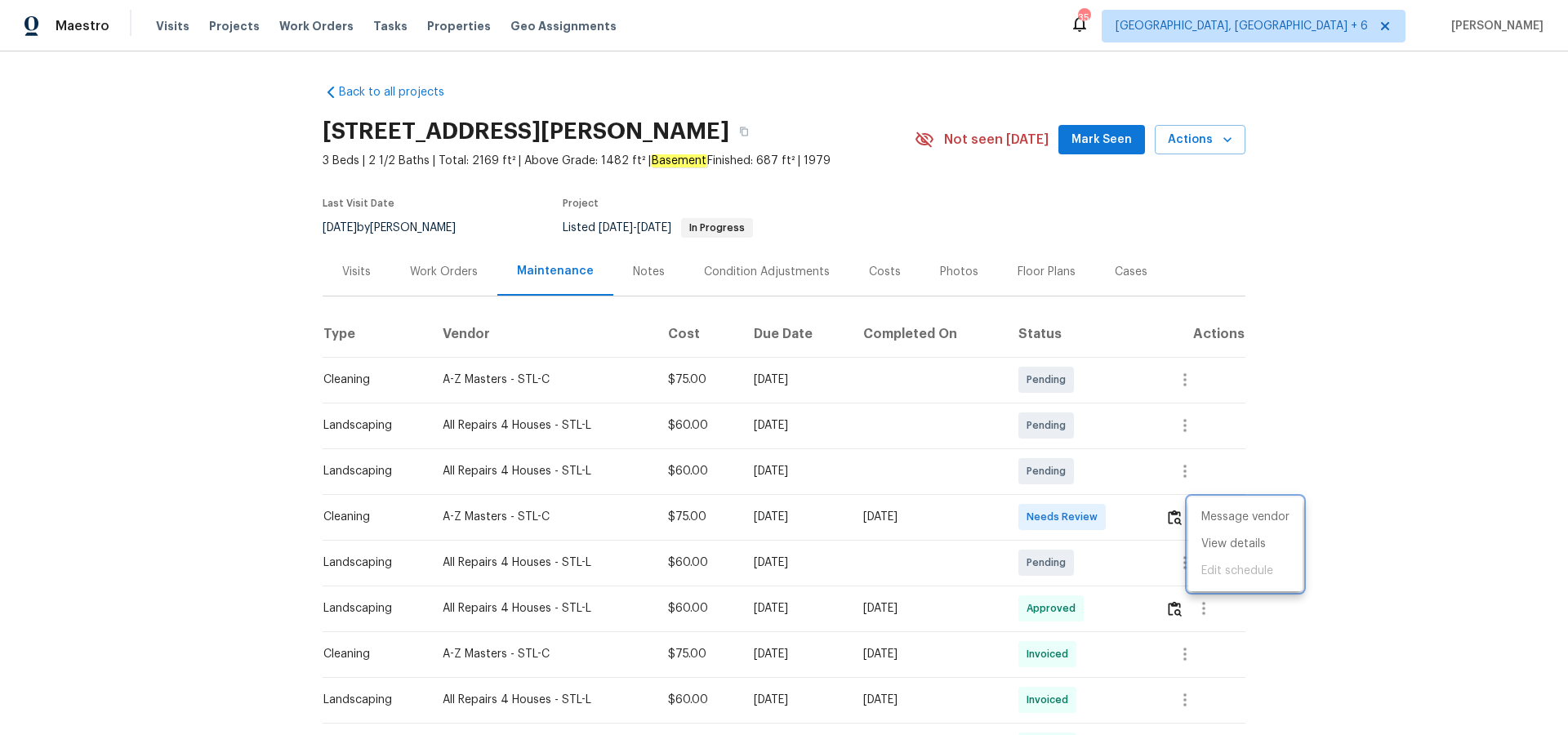
click at [444, 277] on div at bounding box center [784, 368] width 1568 height 735
click at [448, 271] on div "Work Orders" at bounding box center [444, 272] width 68 height 16
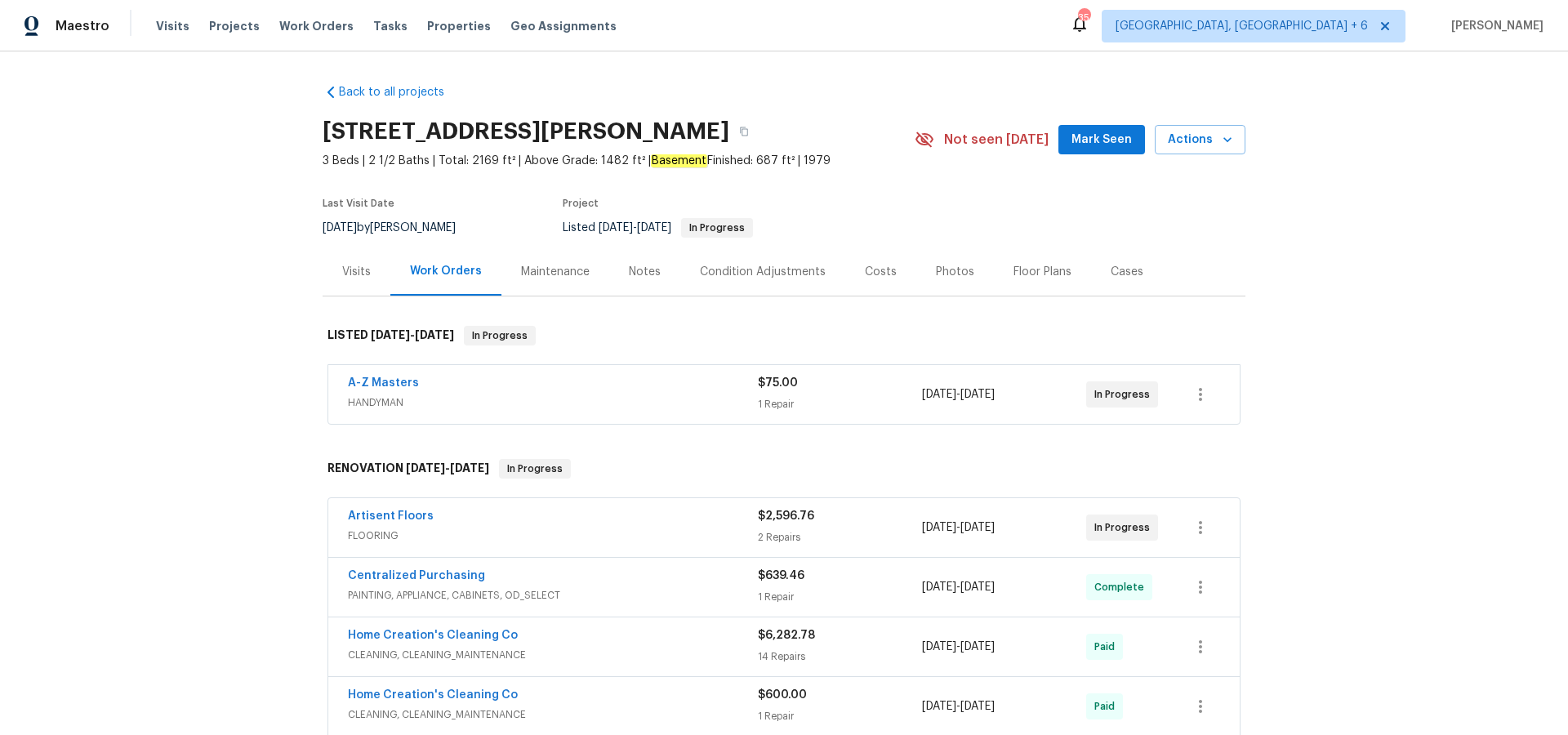
click at [572, 264] on div "Maintenance" at bounding box center [556, 272] width 69 height 16
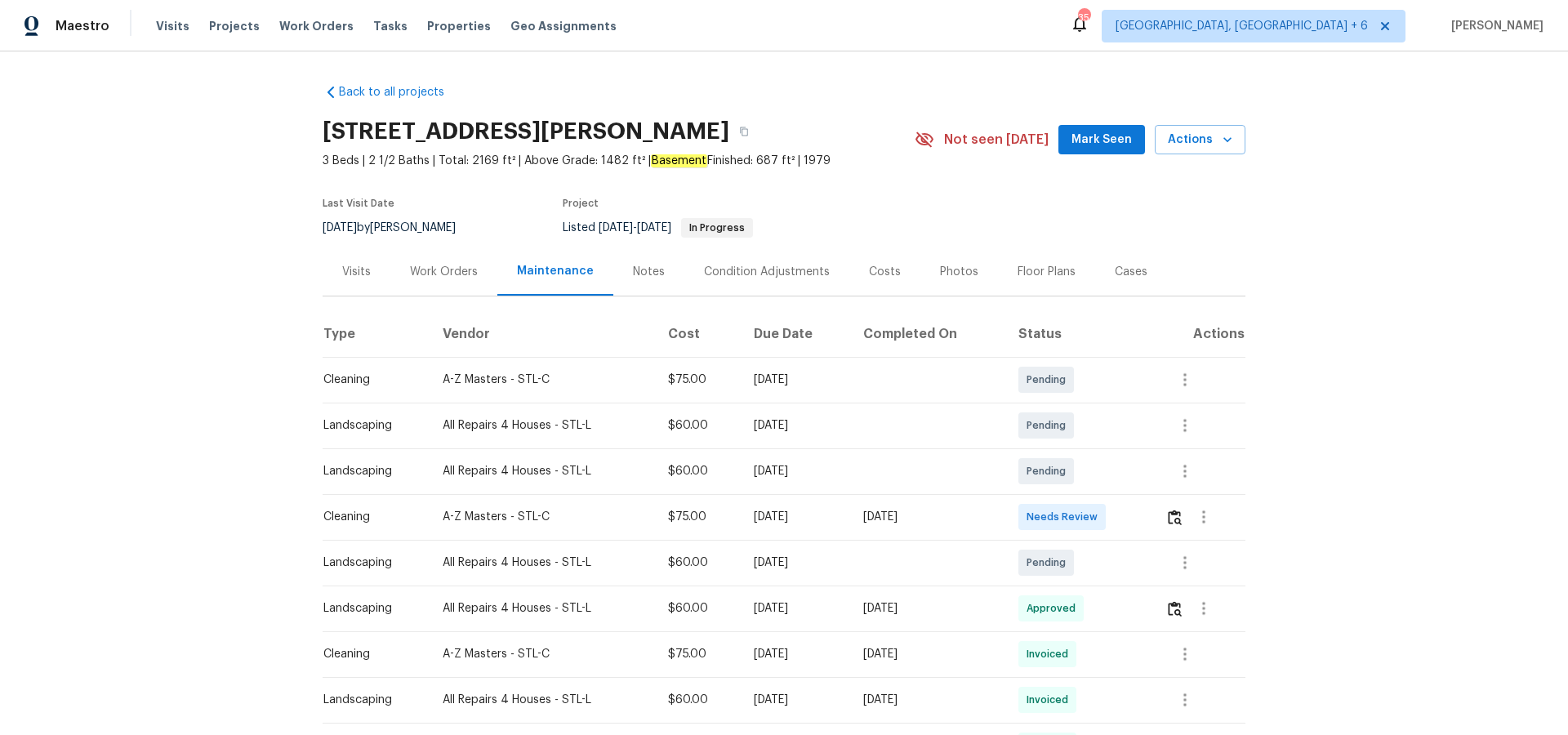
click at [355, 654] on div "Cleaning" at bounding box center [370, 654] width 93 height 16
click at [1185, 651] on icon "button" at bounding box center [1185, 654] width 20 height 20
click at [1194, 670] on li "View details" at bounding box center [1226, 675] width 115 height 27
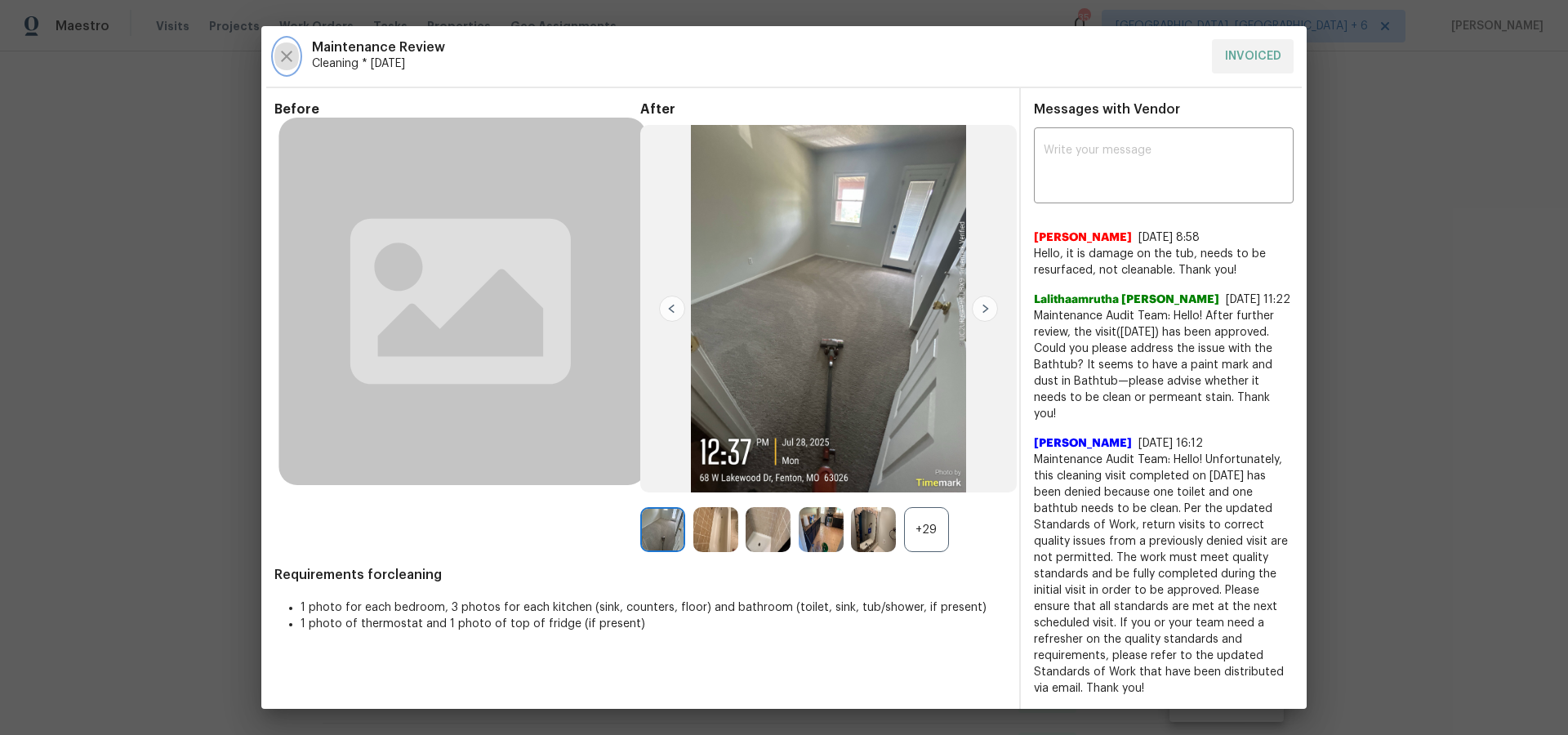
click at [287, 62] on icon "button" at bounding box center [287, 56] width 11 height 11
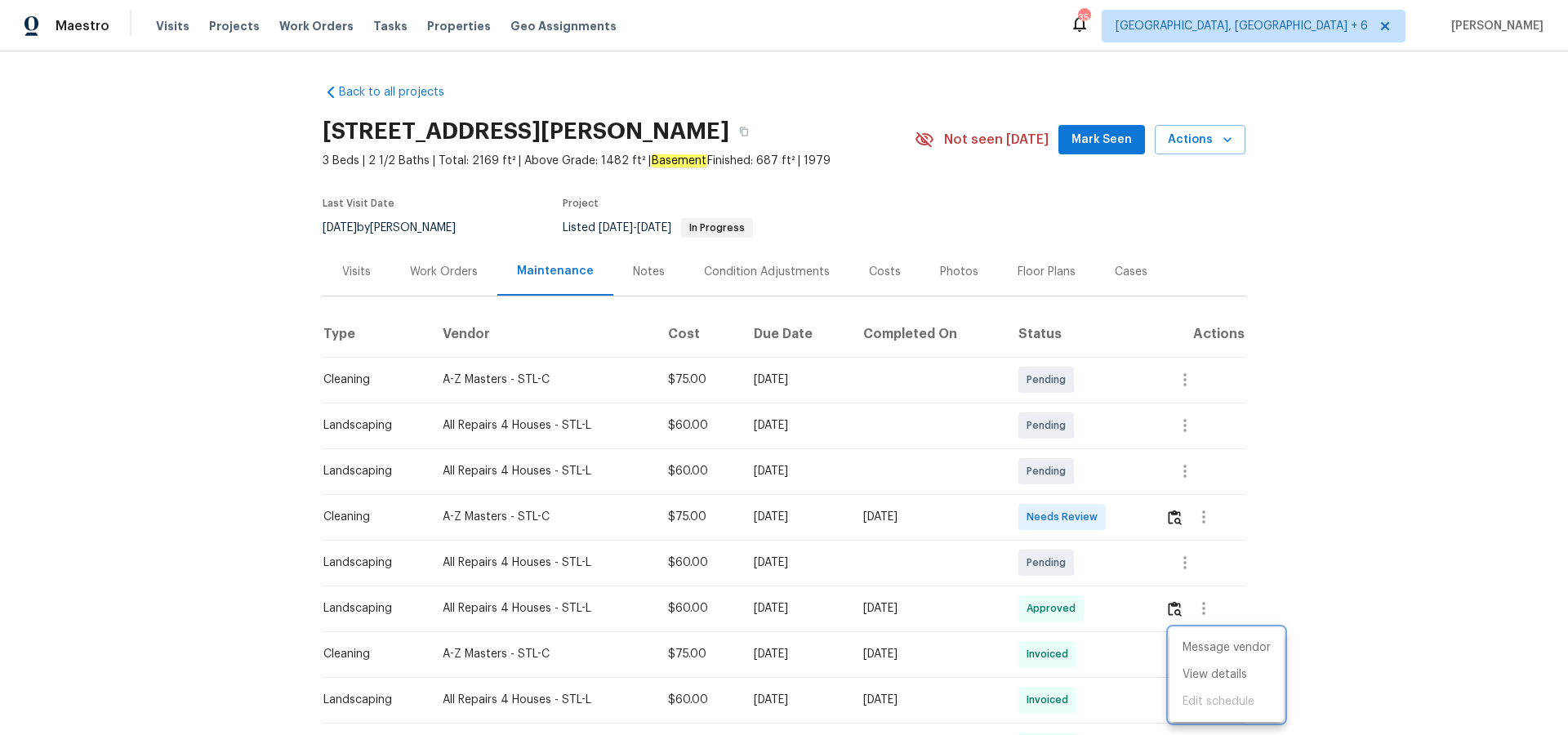
click at [1118, 274] on div at bounding box center [784, 368] width 1568 height 735
click at [1118, 274] on div "Cases" at bounding box center [1131, 272] width 33 height 16
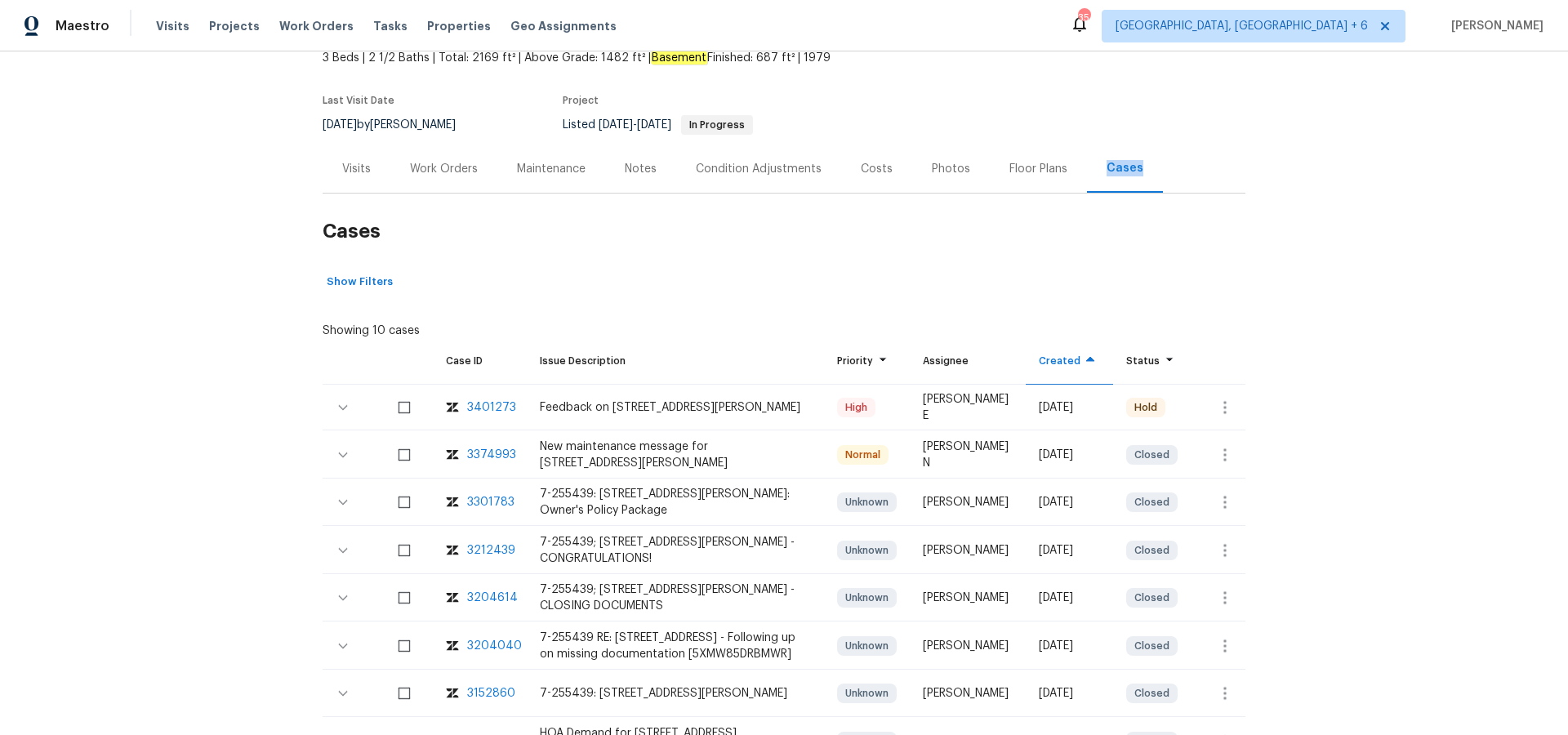
scroll to position [110, 0]
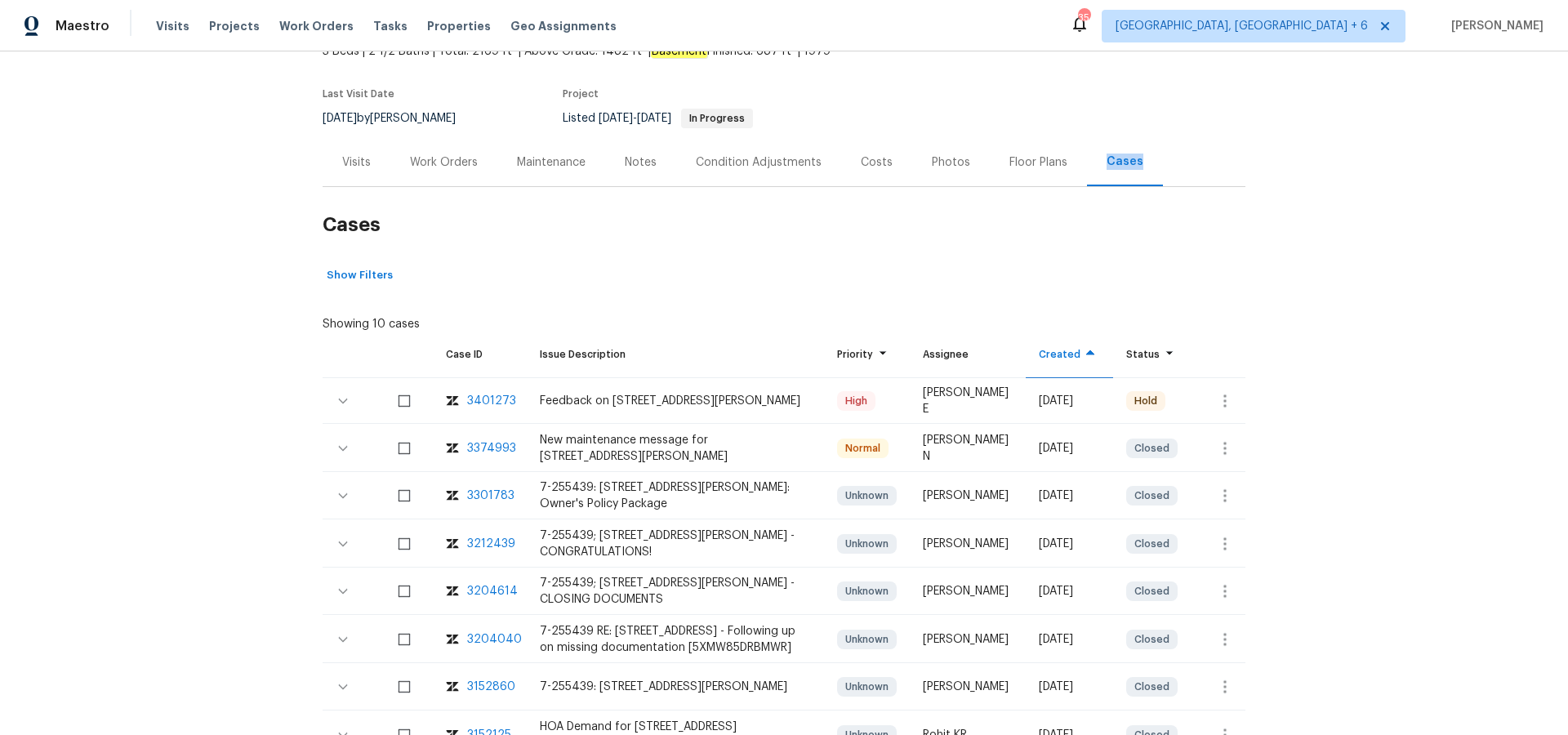
click at [507, 446] on div "3374993" at bounding box center [491, 448] width 49 height 16
click at [487, 403] on div "3401273" at bounding box center [491, 400] width 49 height 16
click at [570, 164] on div "Maintenance" at bounding box center [551, 162] width 69 height 16
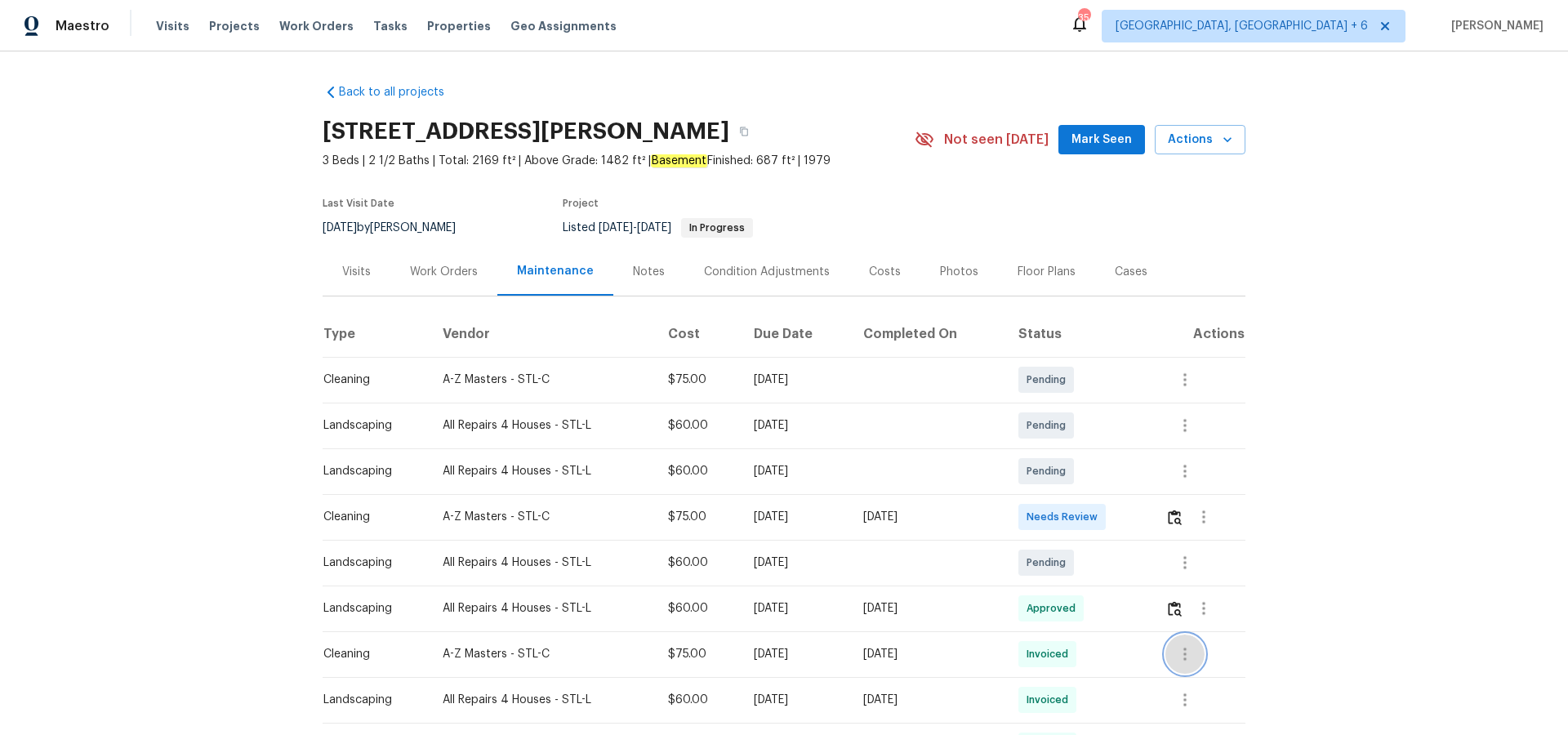
click at [1195, 656] on icon "button" at bounding box center [1185, 654] width 20 height 20
click at [1217, 675] on li "View details" at bounding box center [1226, 675] width 115 height 27
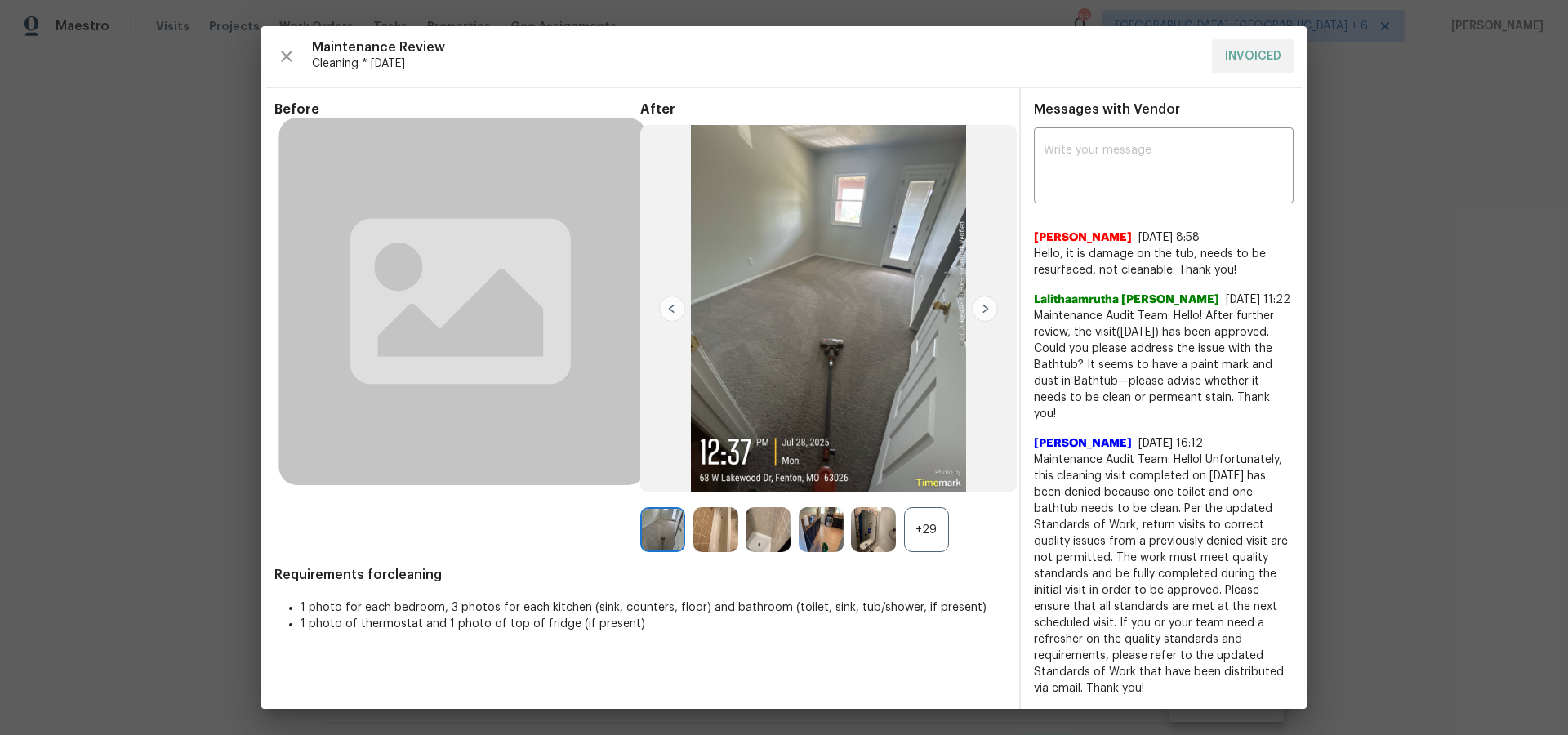
click at [869, 392] on img at bounding box center [828, 309] width 376 height 368
click at [984, 318] on img at bounding box center [985, 309] width 26 height 26
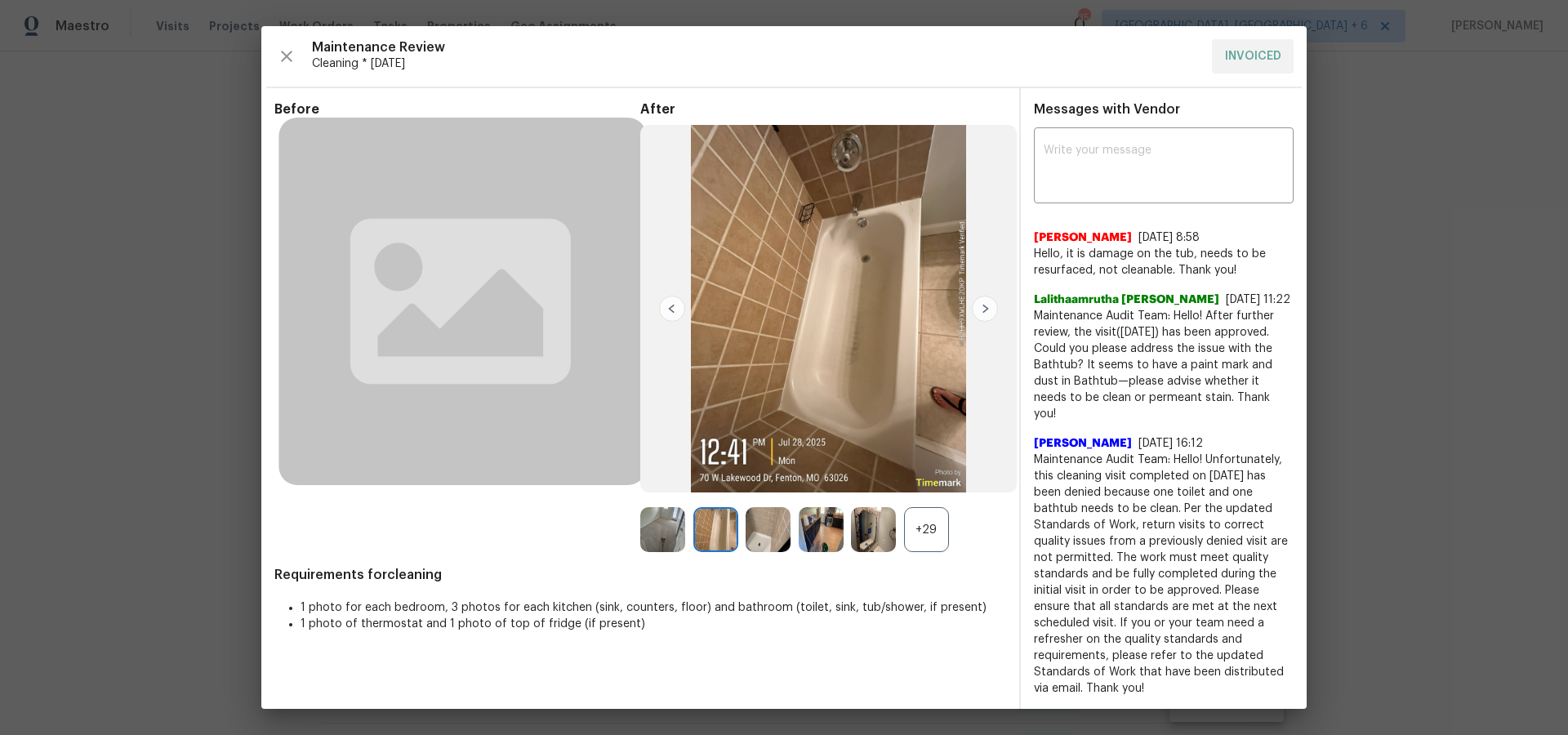
click at [984, 318] on img at bounding box center [985, 309] width 26 height 26
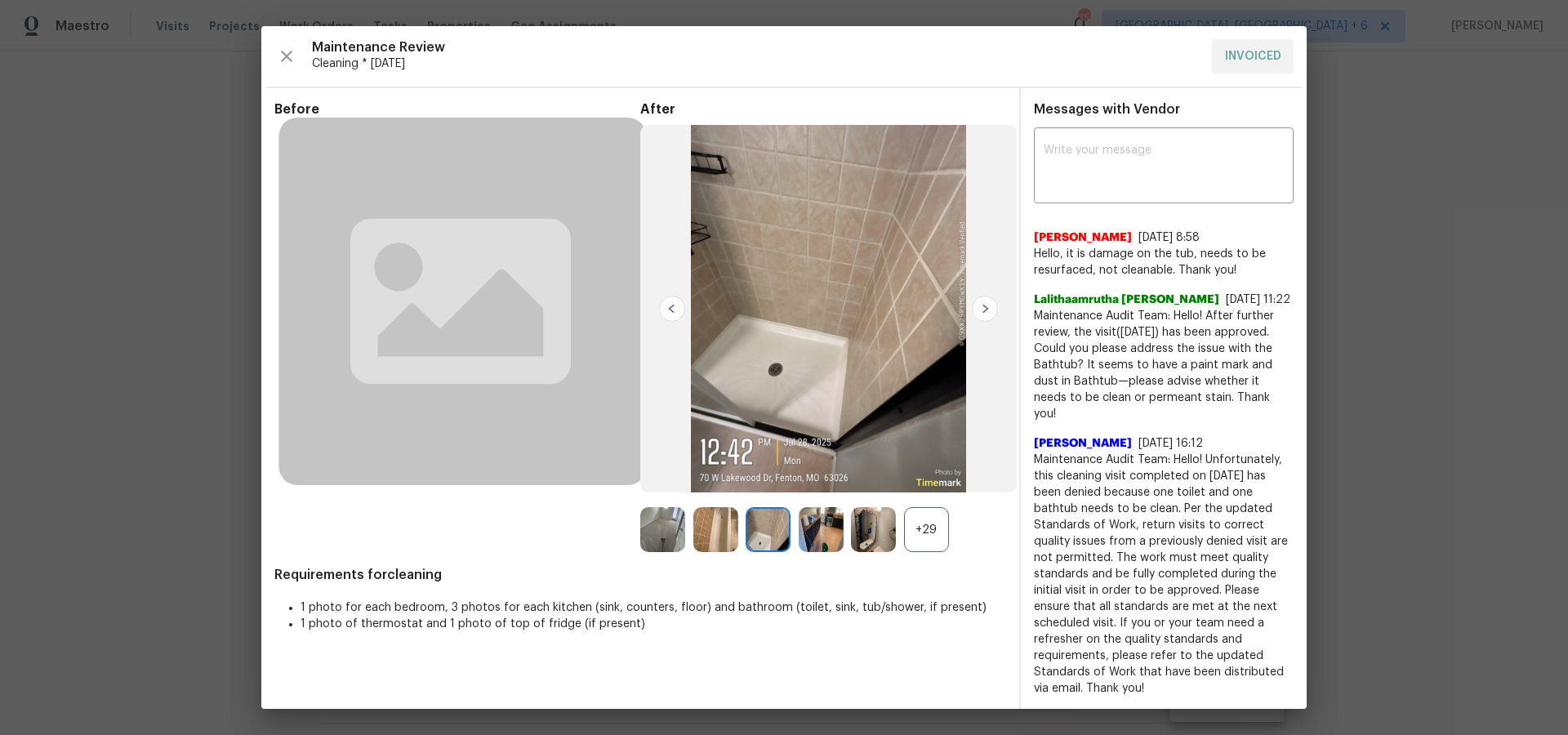
click at [984, 318] on img at bounding box center [985, 309] width 26 height 26
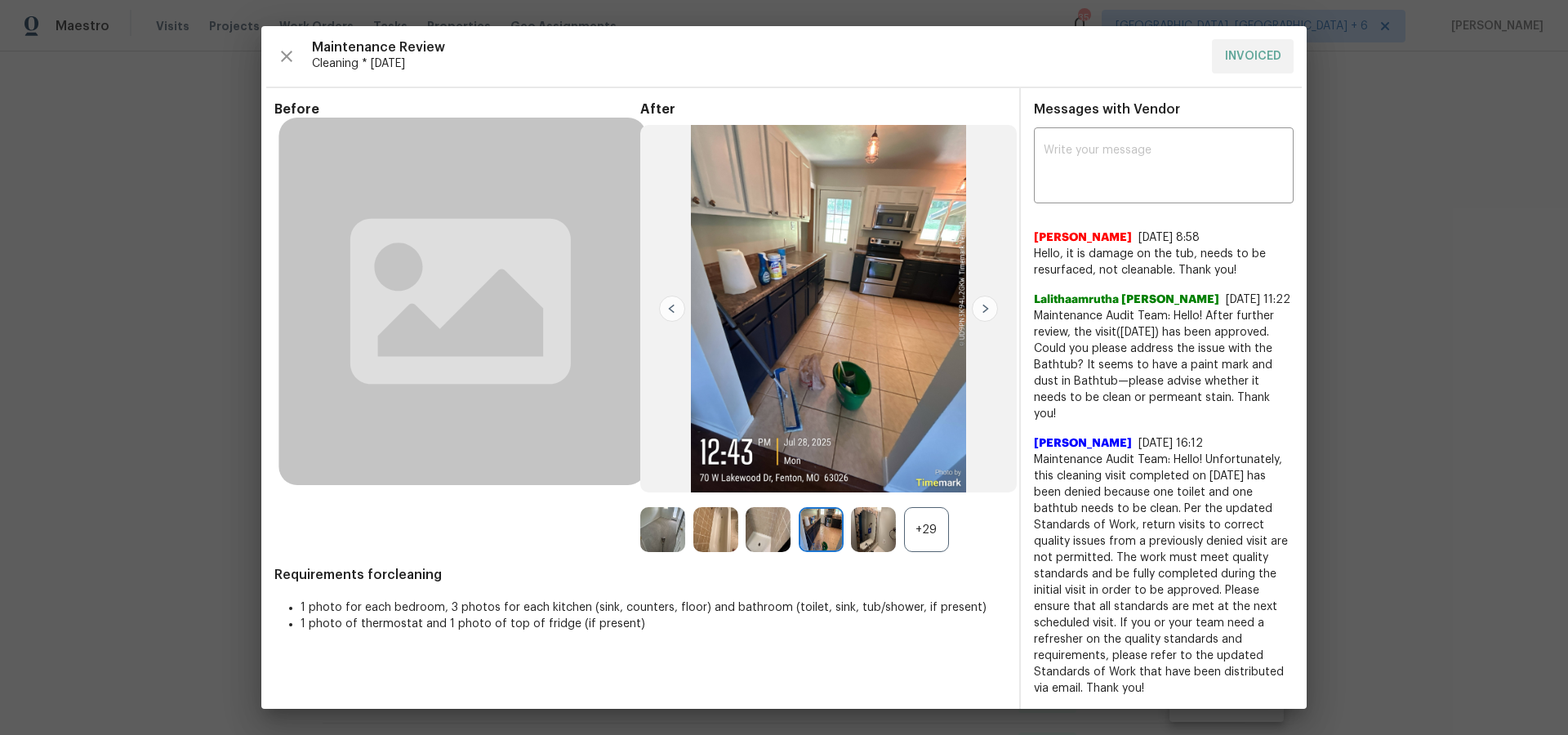
click at [984, 318] on img at bounding box center [985, 309] width 26 height 26
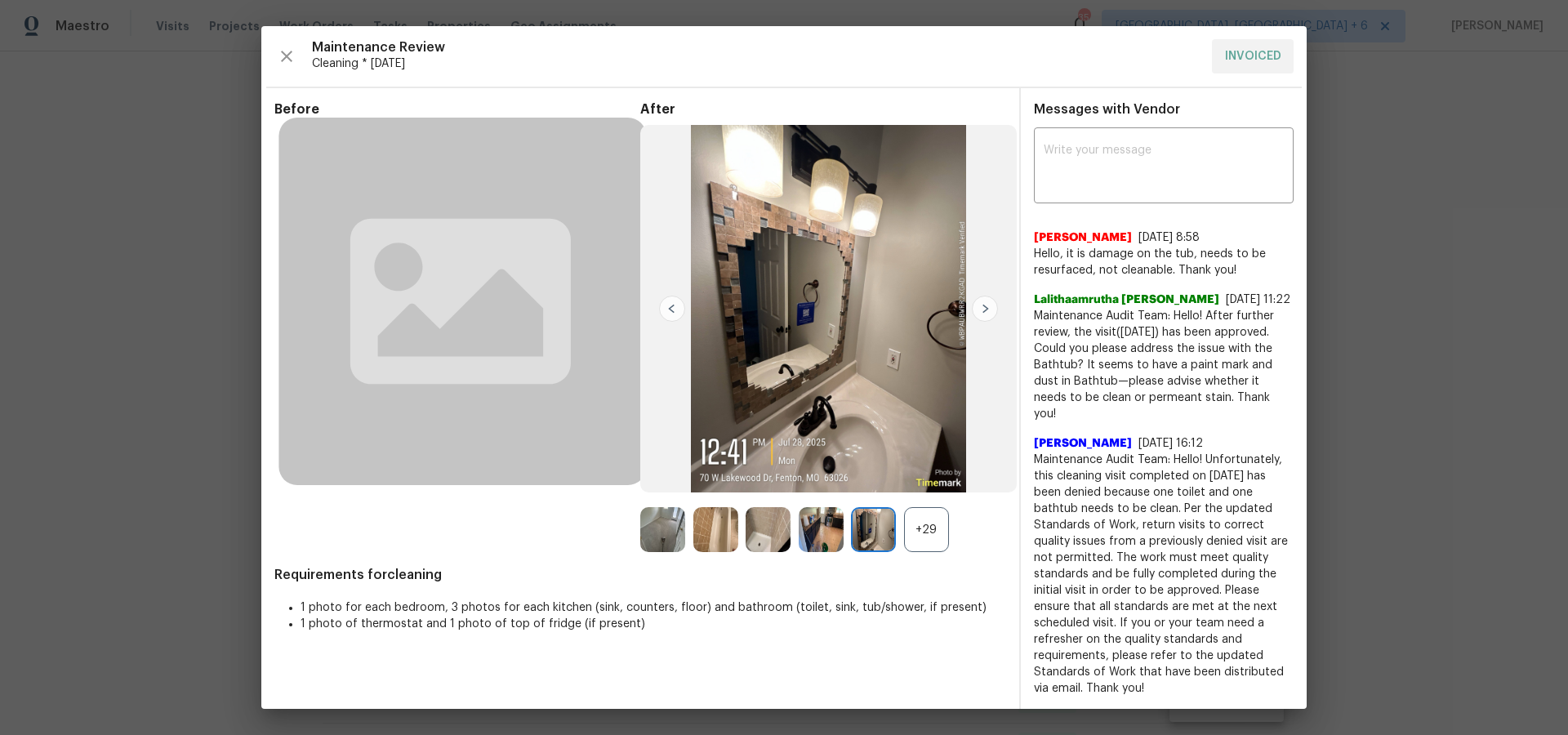
click at [984, 318] on img at bounding box center [985, 309] width 26 height 26
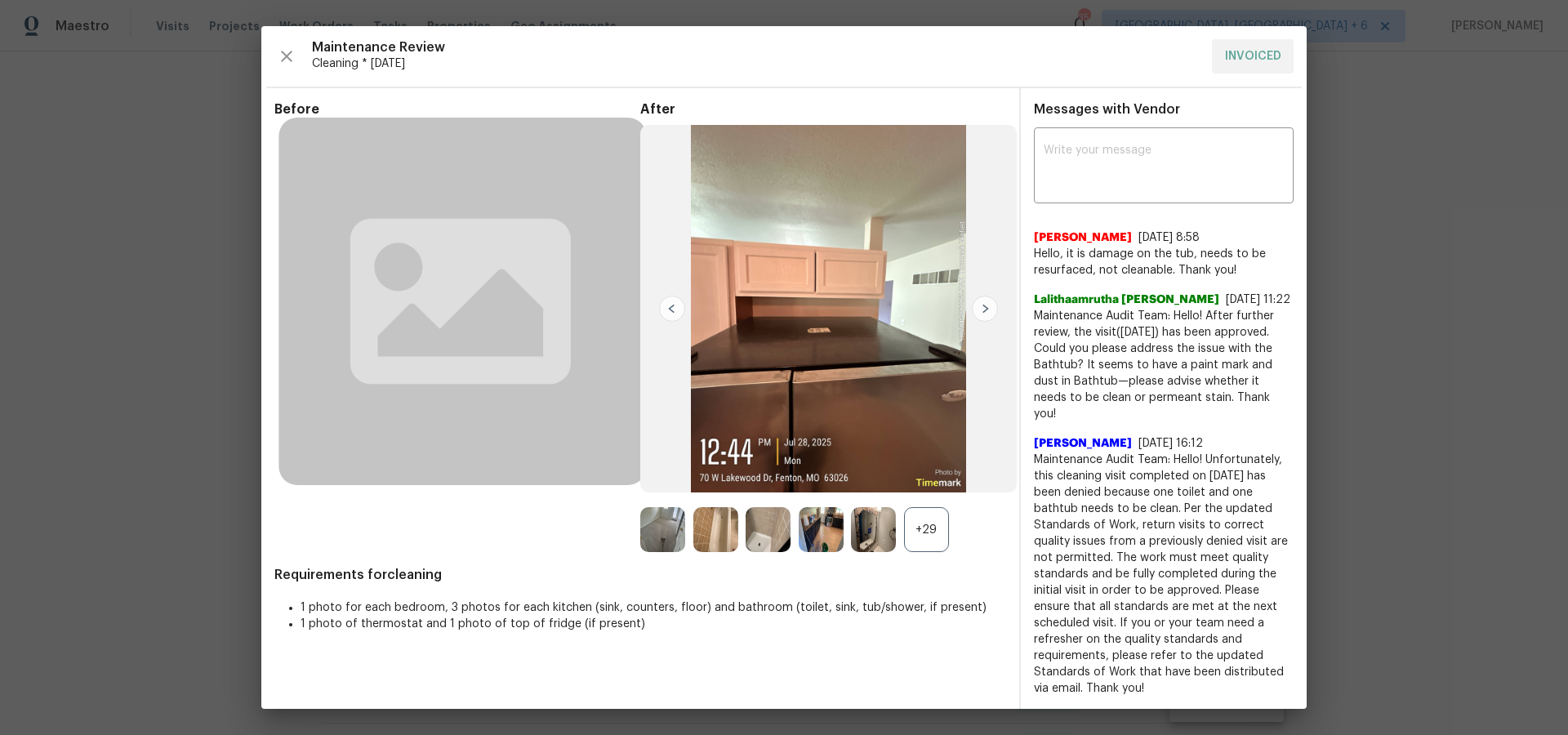
click at [984, 318] on img at bounding box center [985, 309] width 26 height 26
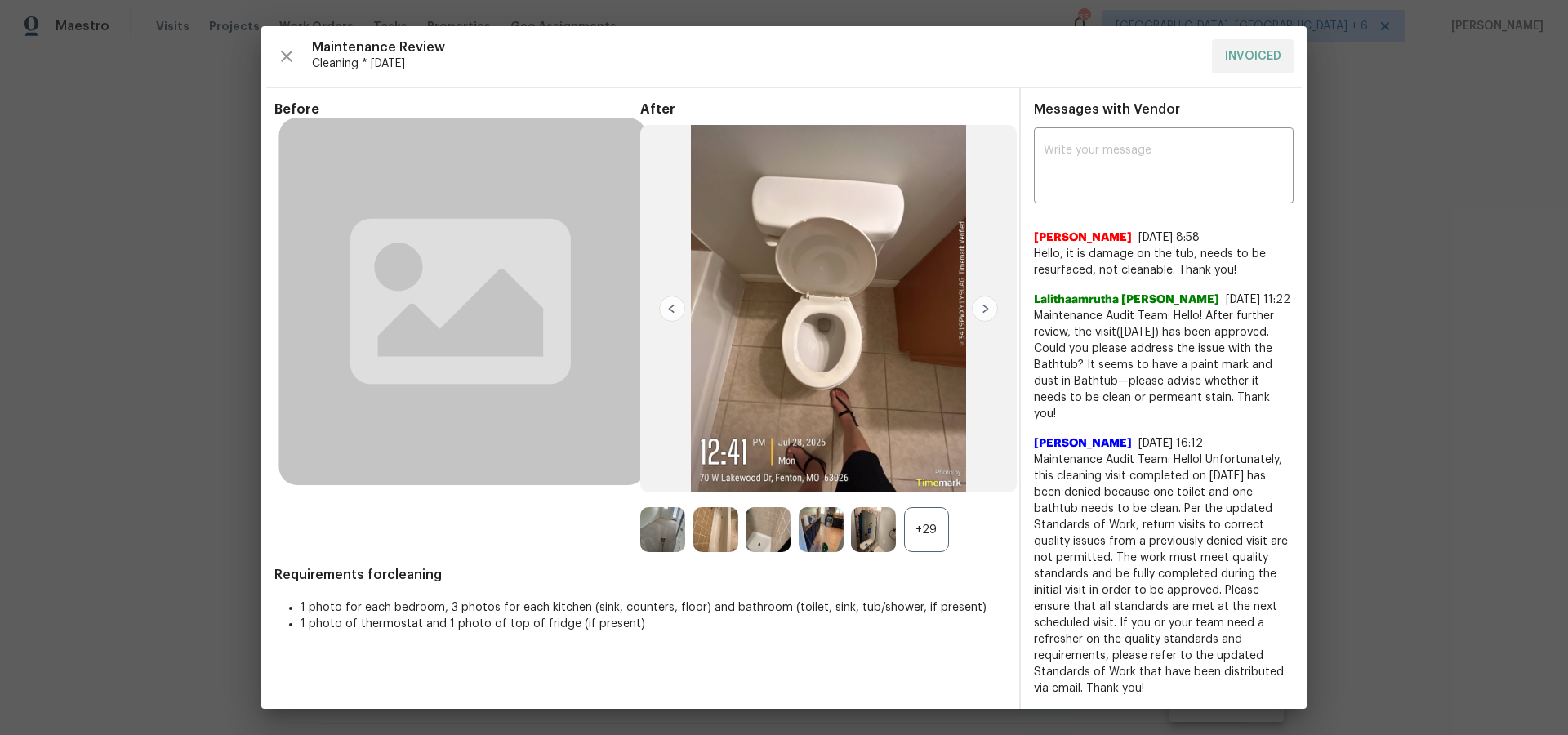
click at [984, 318] on img at bounding box center [985, 309] width 26 height 26
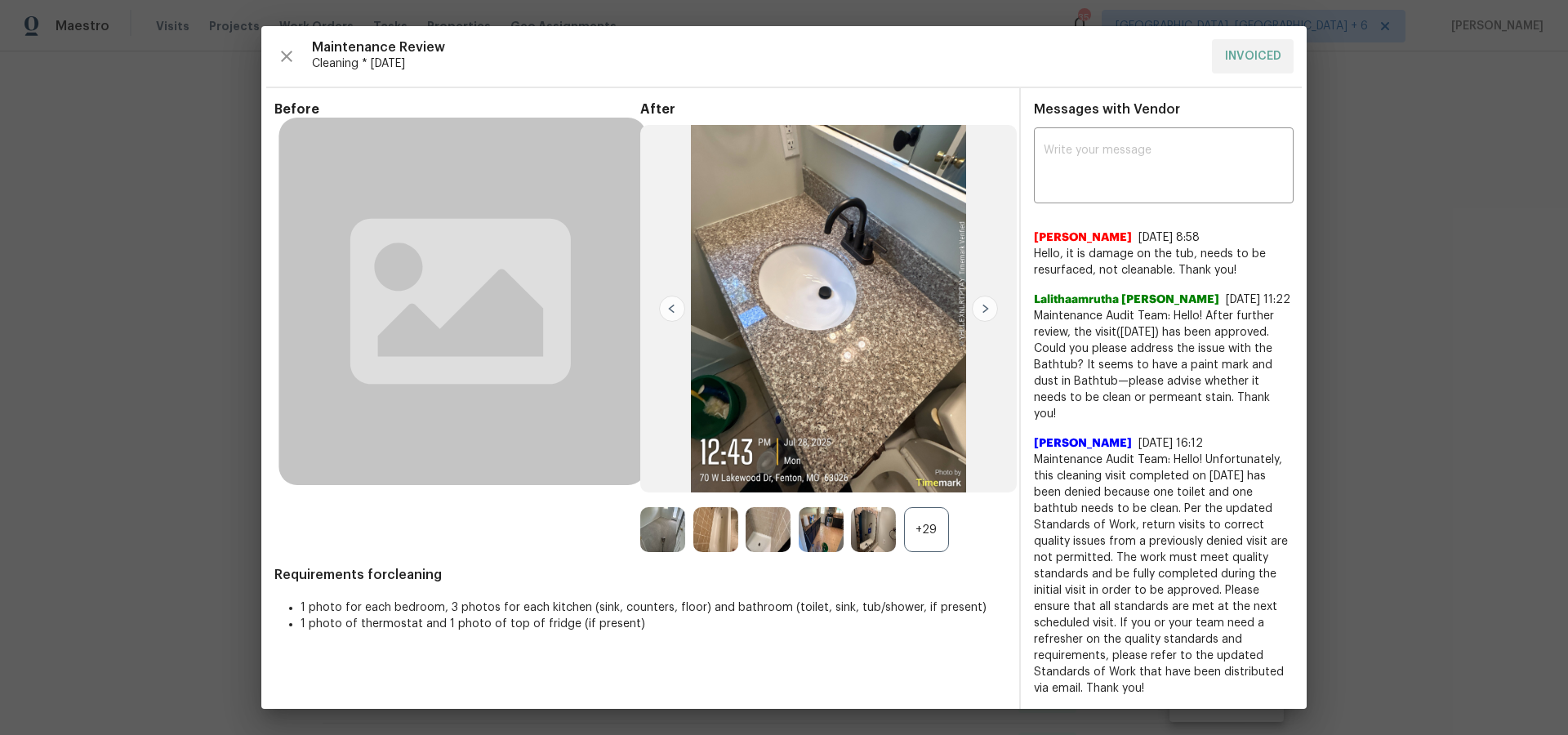
click at [984, 318] on img at bounding box center [985, 309] width 26 height 26
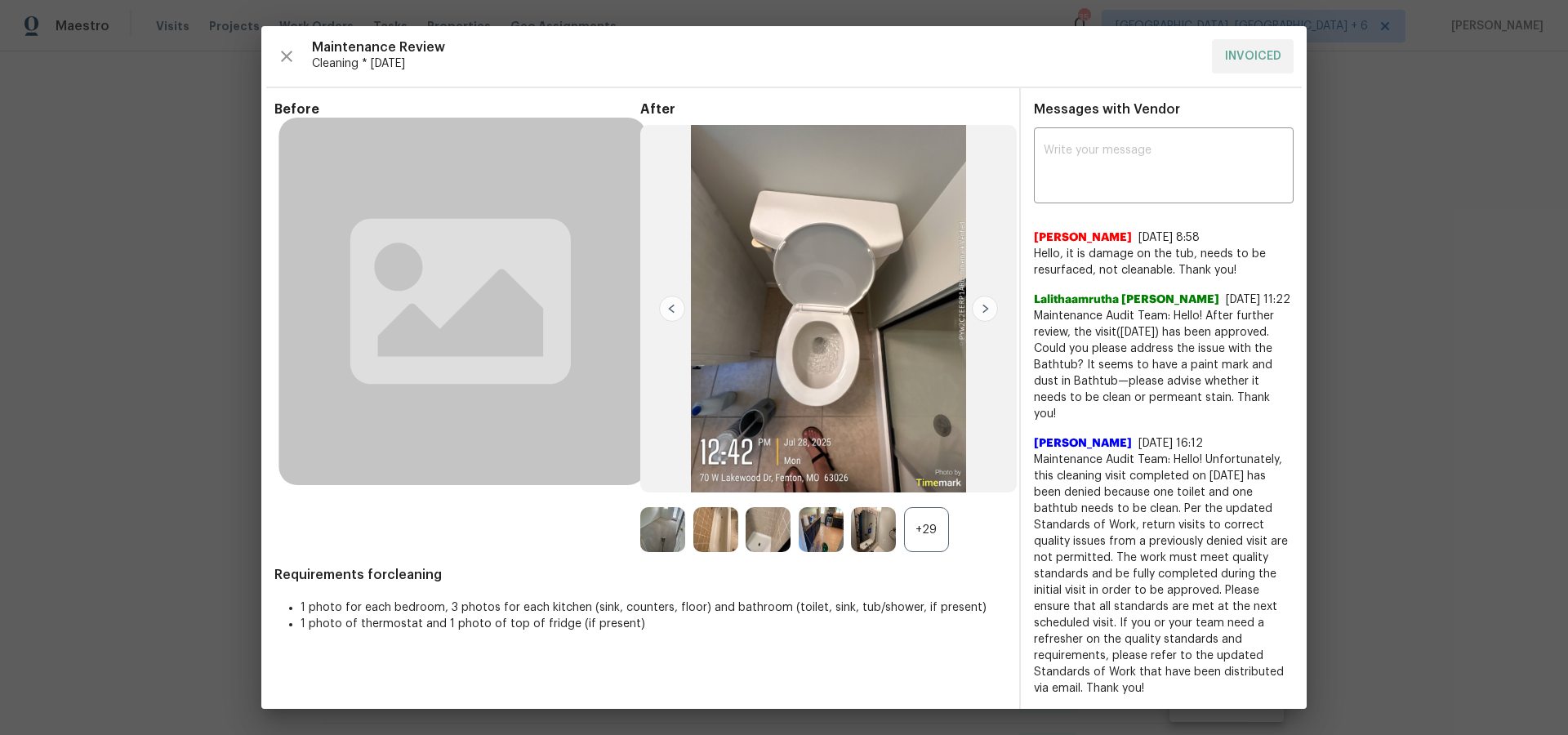
click at [984, 318] on img at bounding box center [985, 309] width 26 height 26
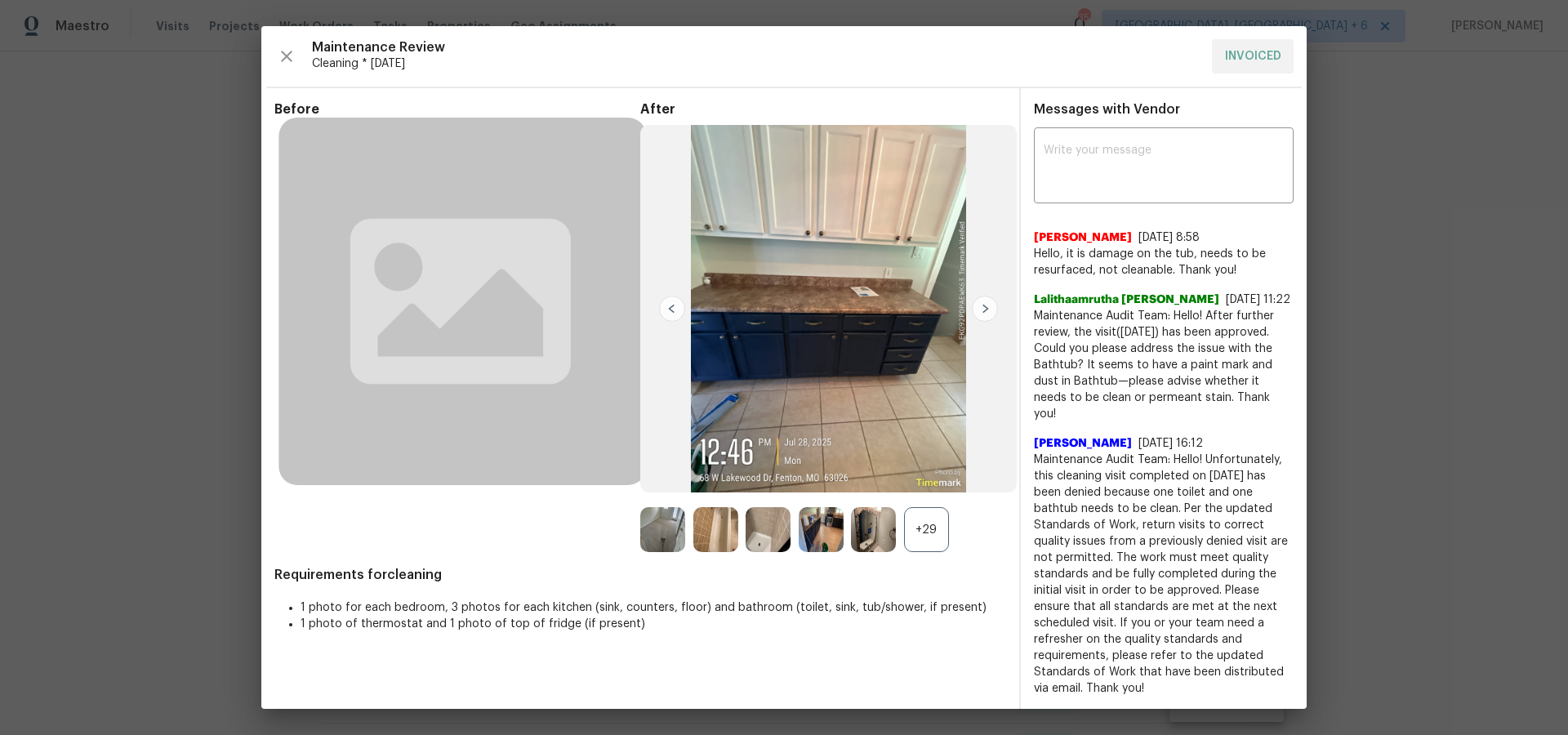
click at [984, 318] on img at bounding box center [985, 309] width 26 height 26
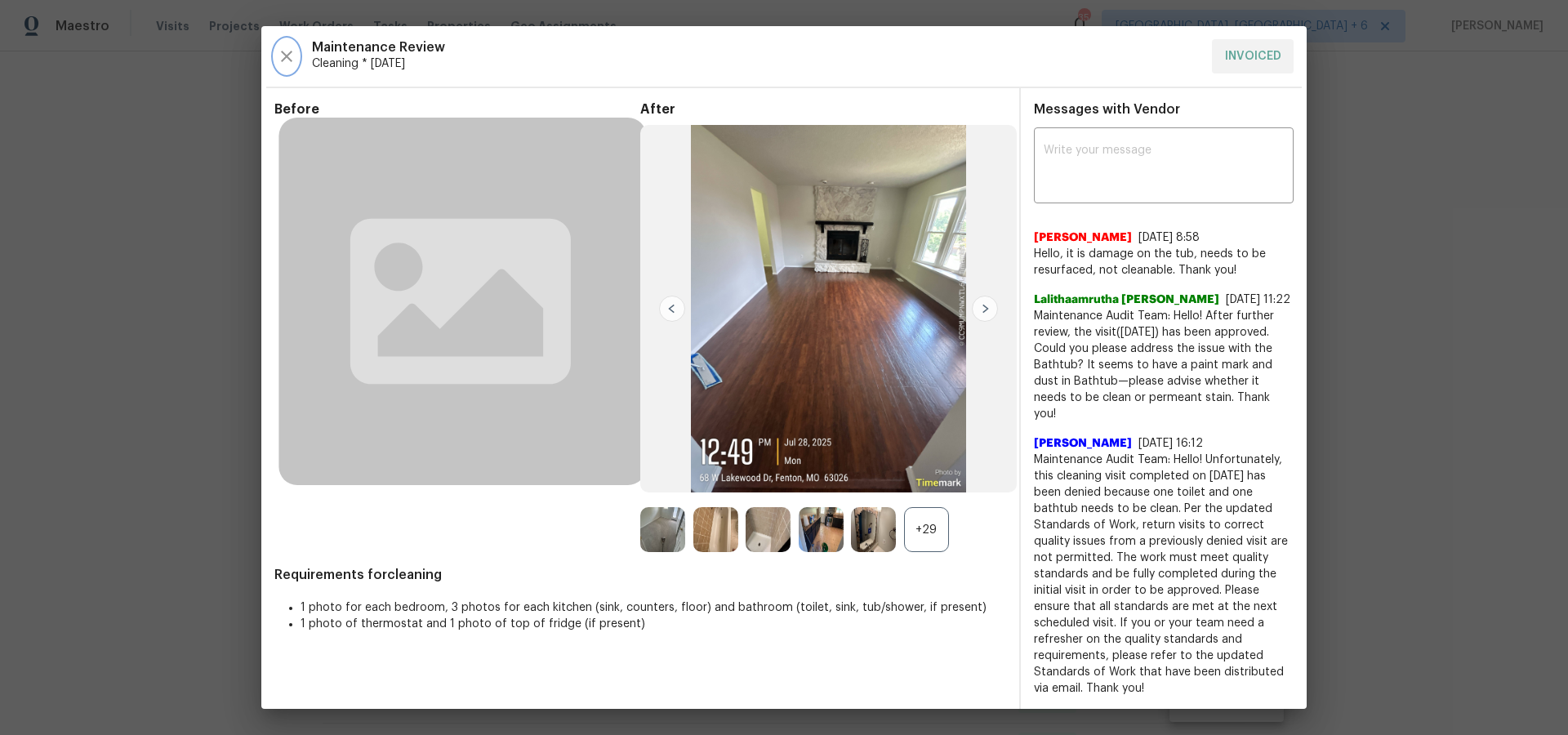
click at [288, 62] on icon "button" at bounding box center [287, 56] width 11 height 11
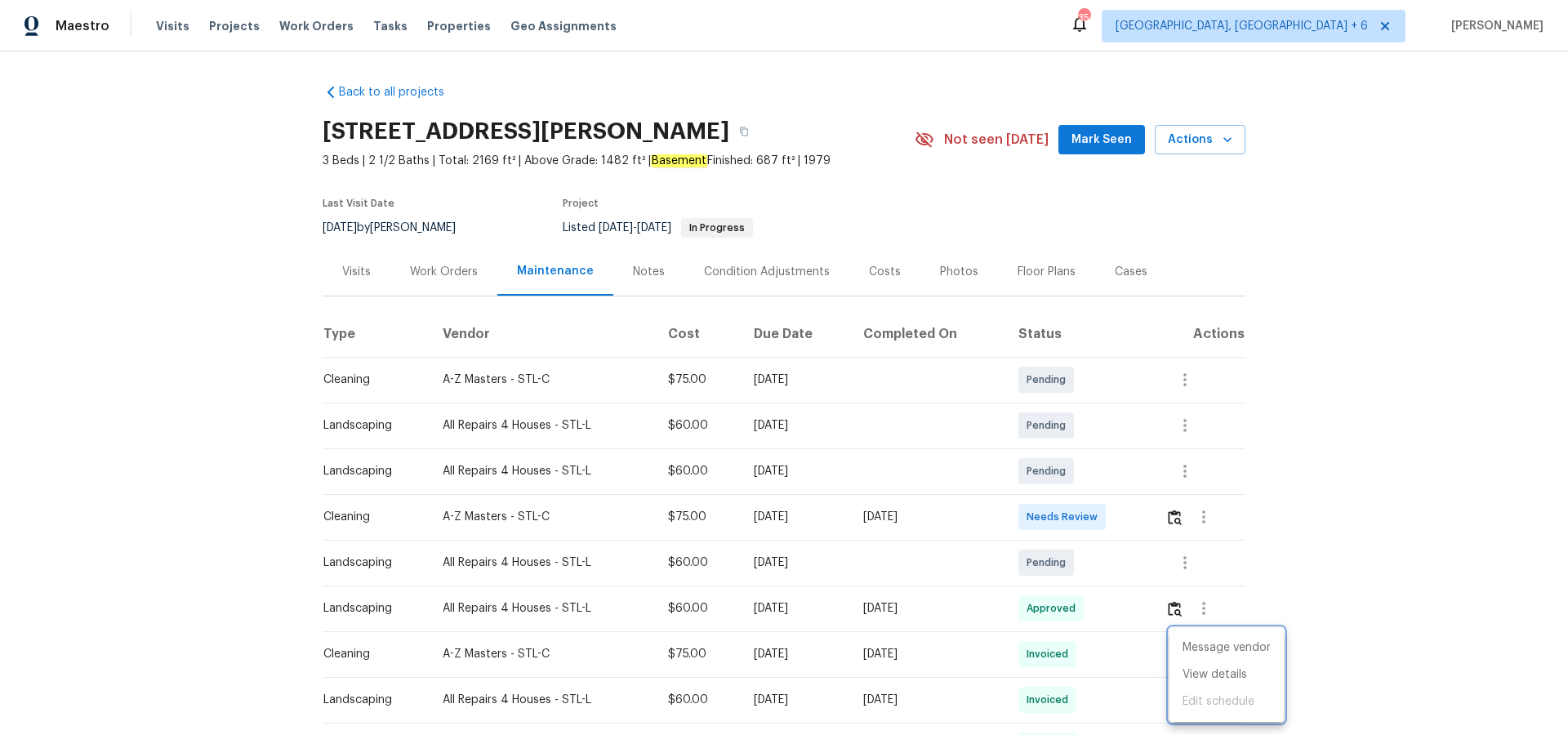
click at [226, 27] on div at bounding box center [784, 368] width 1568 height 735
click at [220, 28] on span "Projects" at bounding box center [234, 26] width 51 height 16
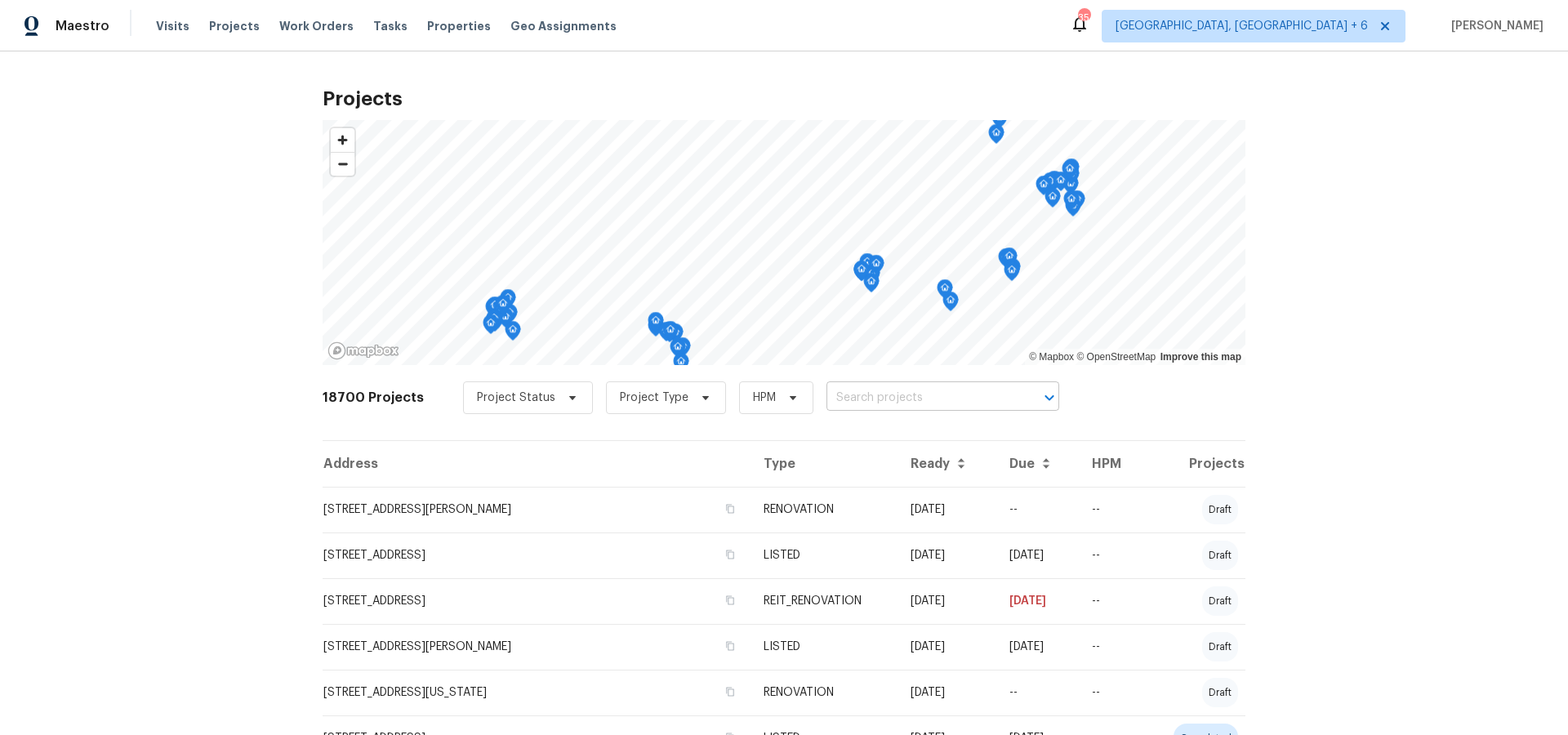
click at [888, 393] on input "text" at bounding box center [920, 398] width 187 height 25
type input "2738"
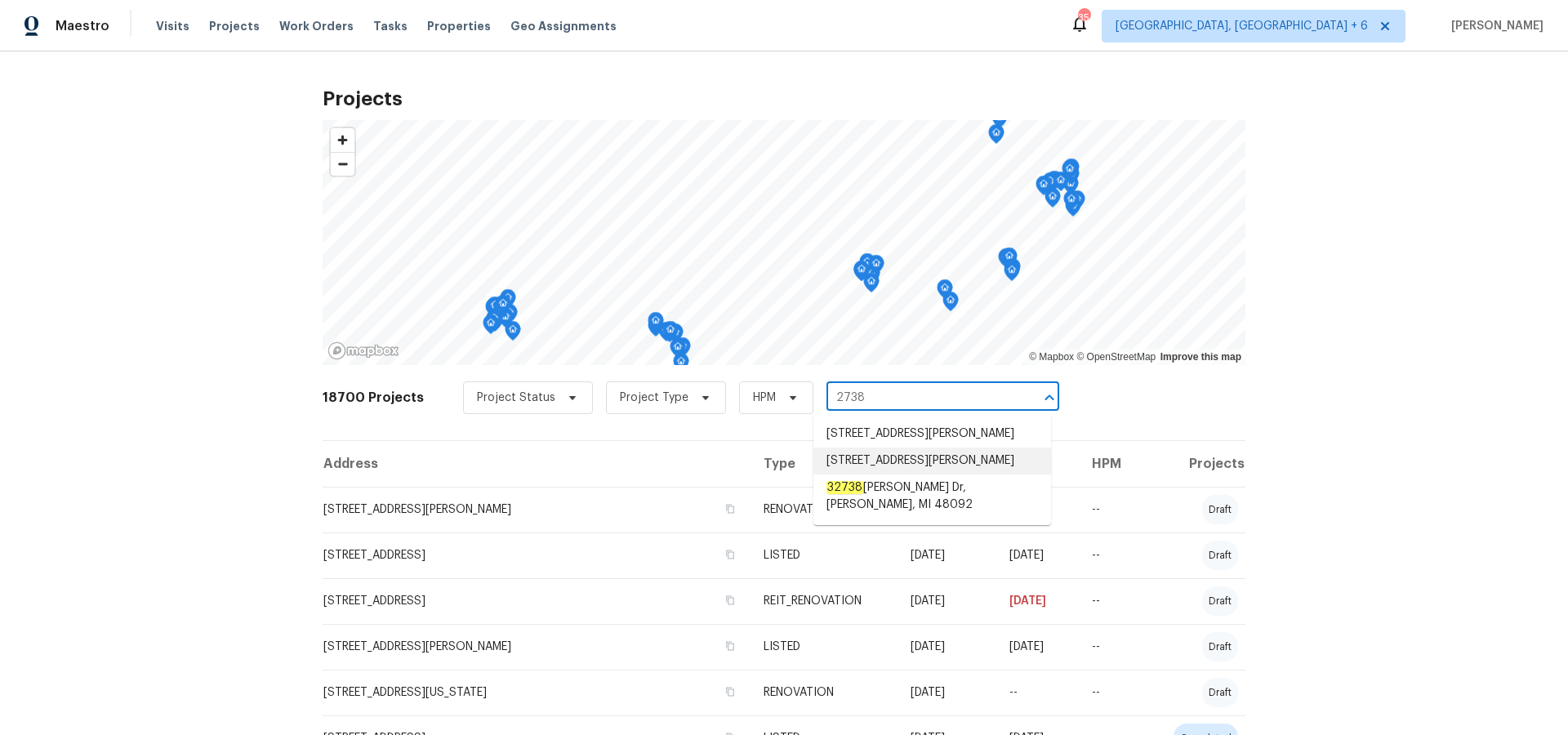
click at [893, 474] on li "[STREET_ADDRESS][PERSON_NAME]" at bounding box center [932, 461] width 237 height 27
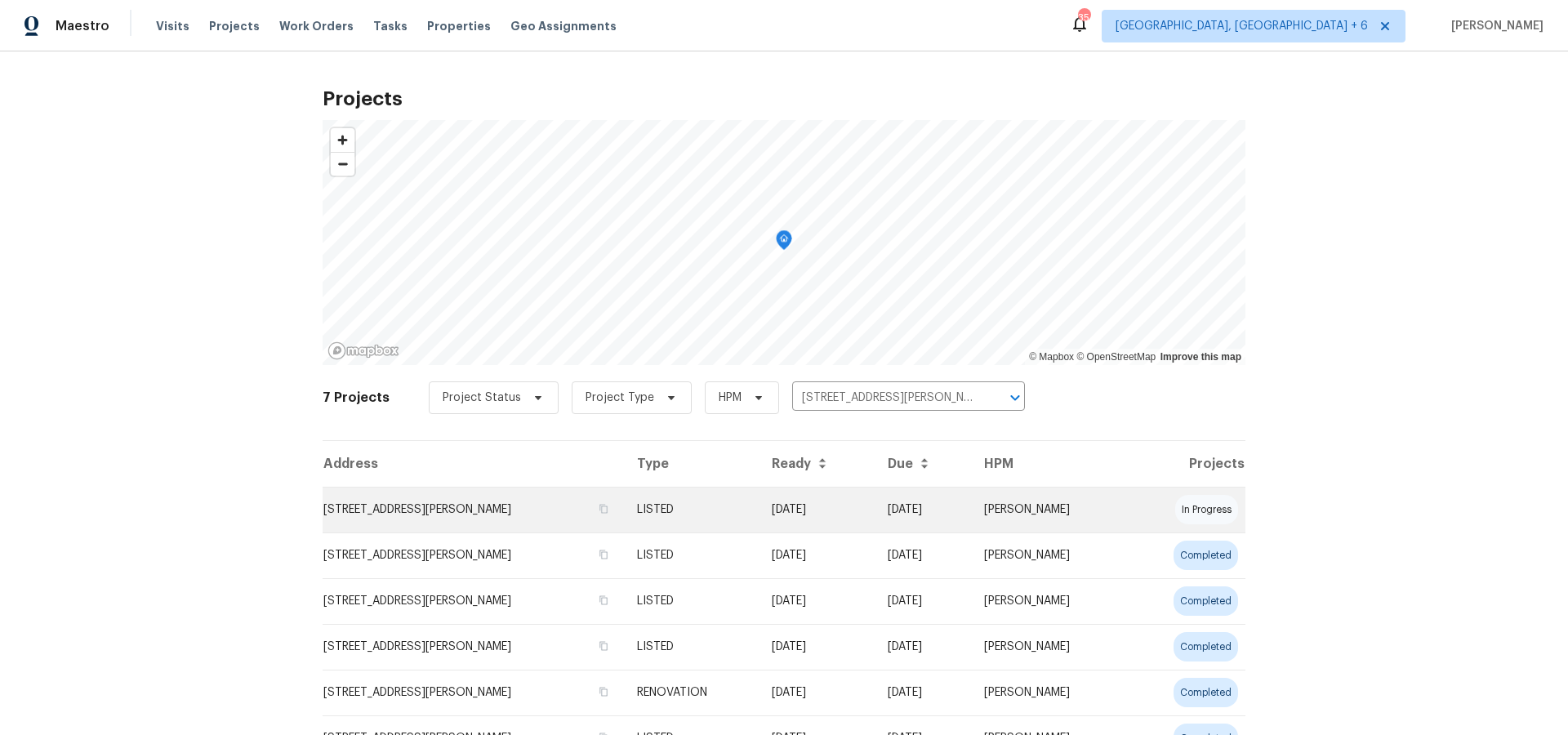
click at [509, 512] on td "[STREET_ADDRESS][PERSON_NAME]" at bounding box center [473, 509] width 301 height 46
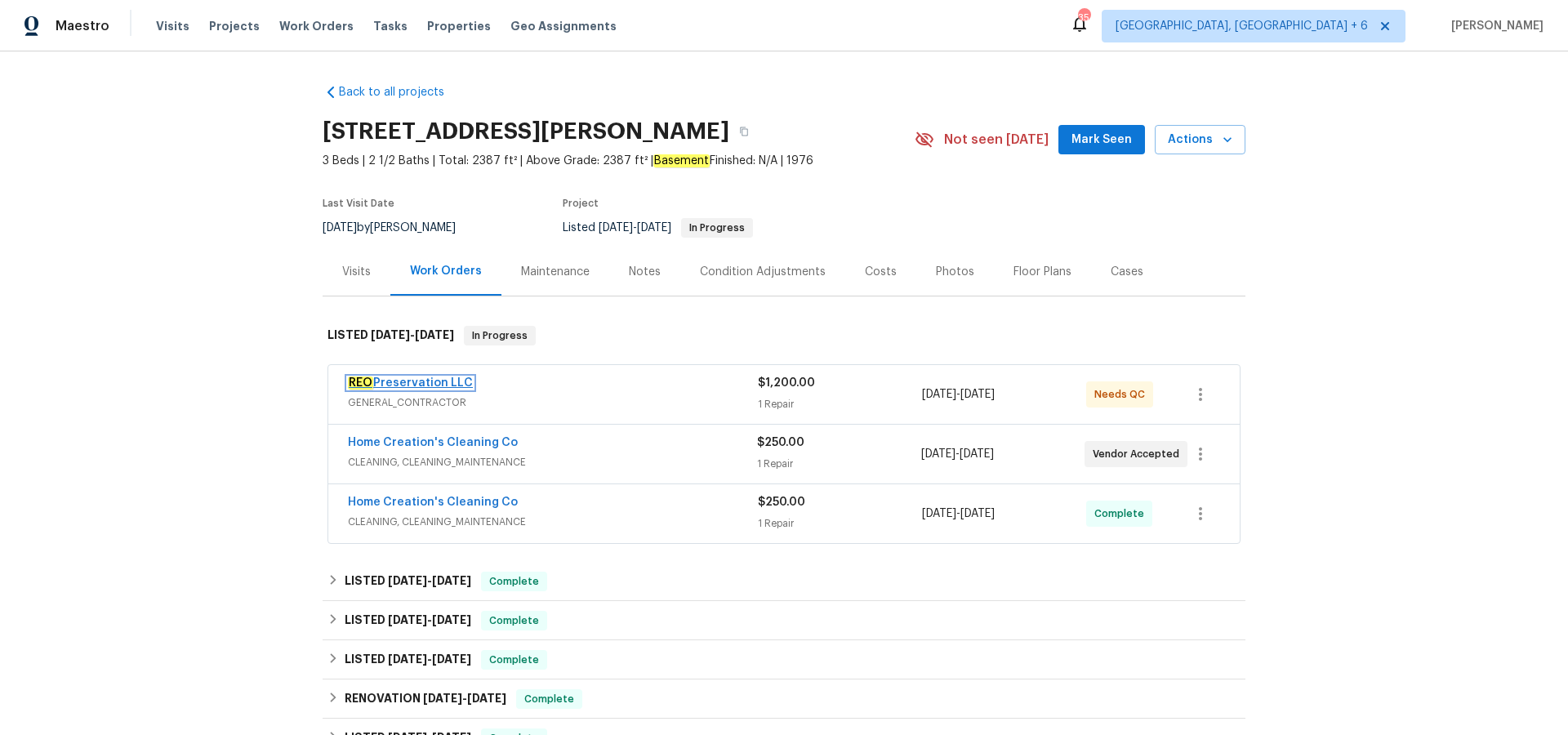
click at [428, 380] on link "REO Preservation LLC" at bounding box center [410, 382] width 125 height 11
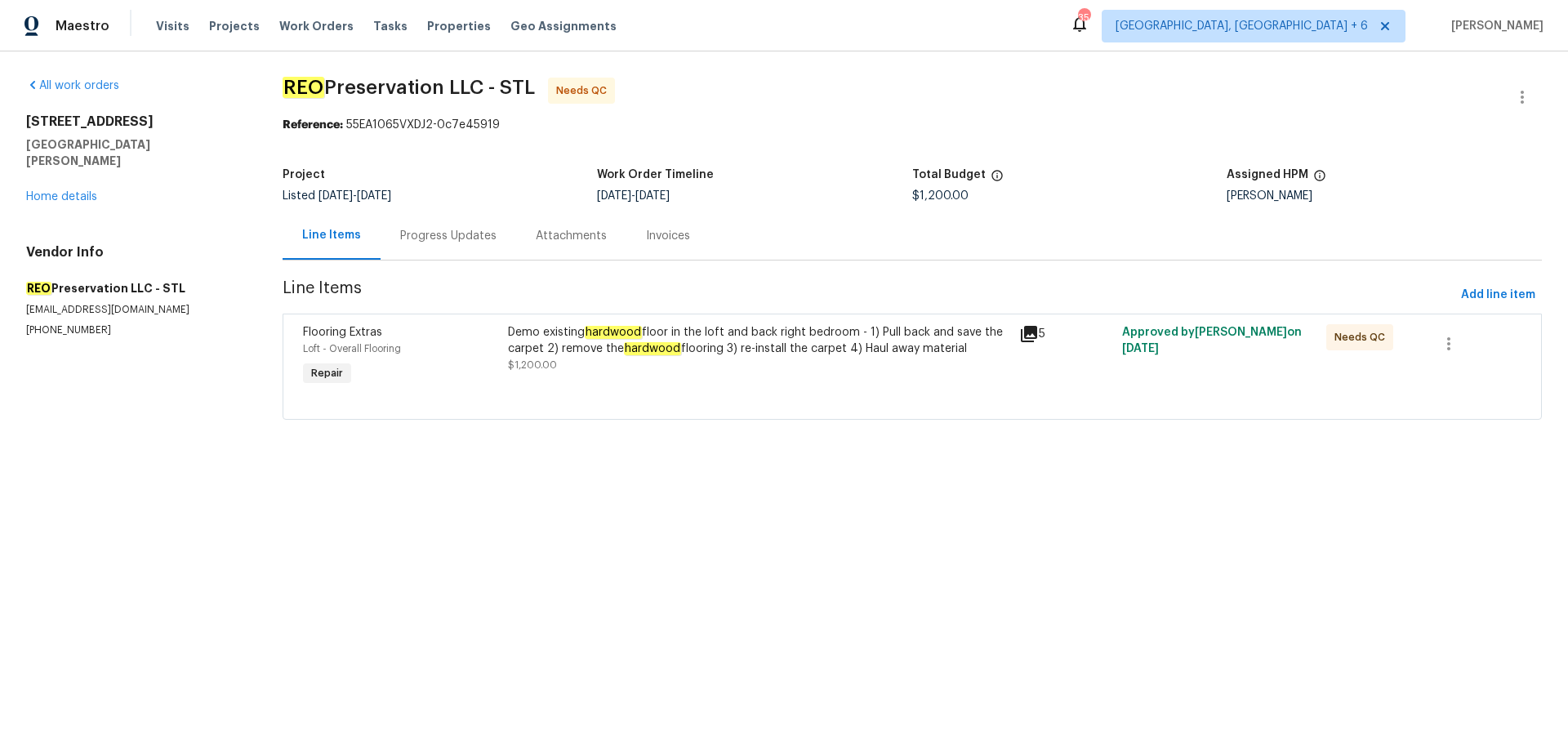
click at [1030, 334] on icon at bounding box center [1029, 334] width 16 height 16
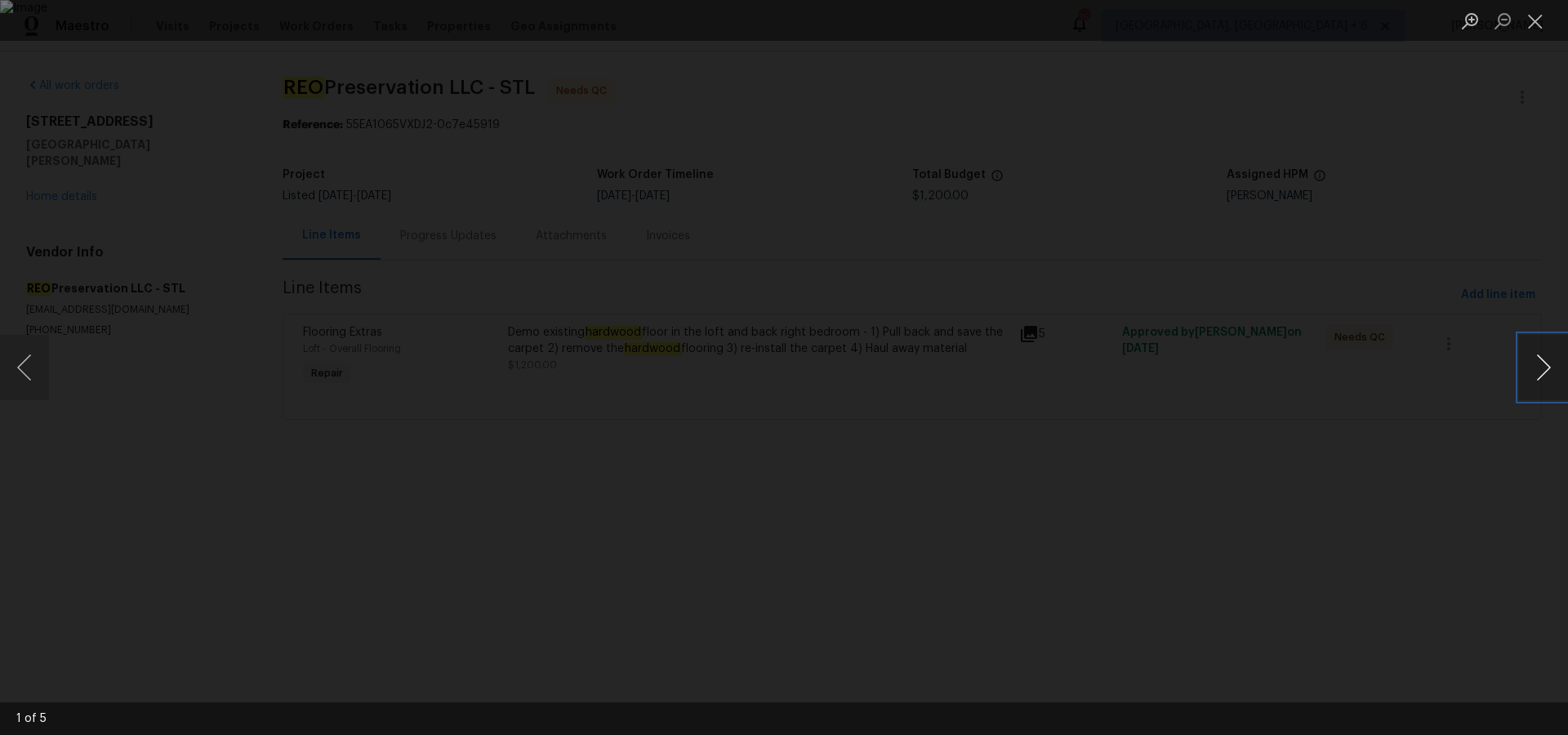
click at [1533, 371] on button "Next image" at bounding box center [1543, 368] width 49 height 66
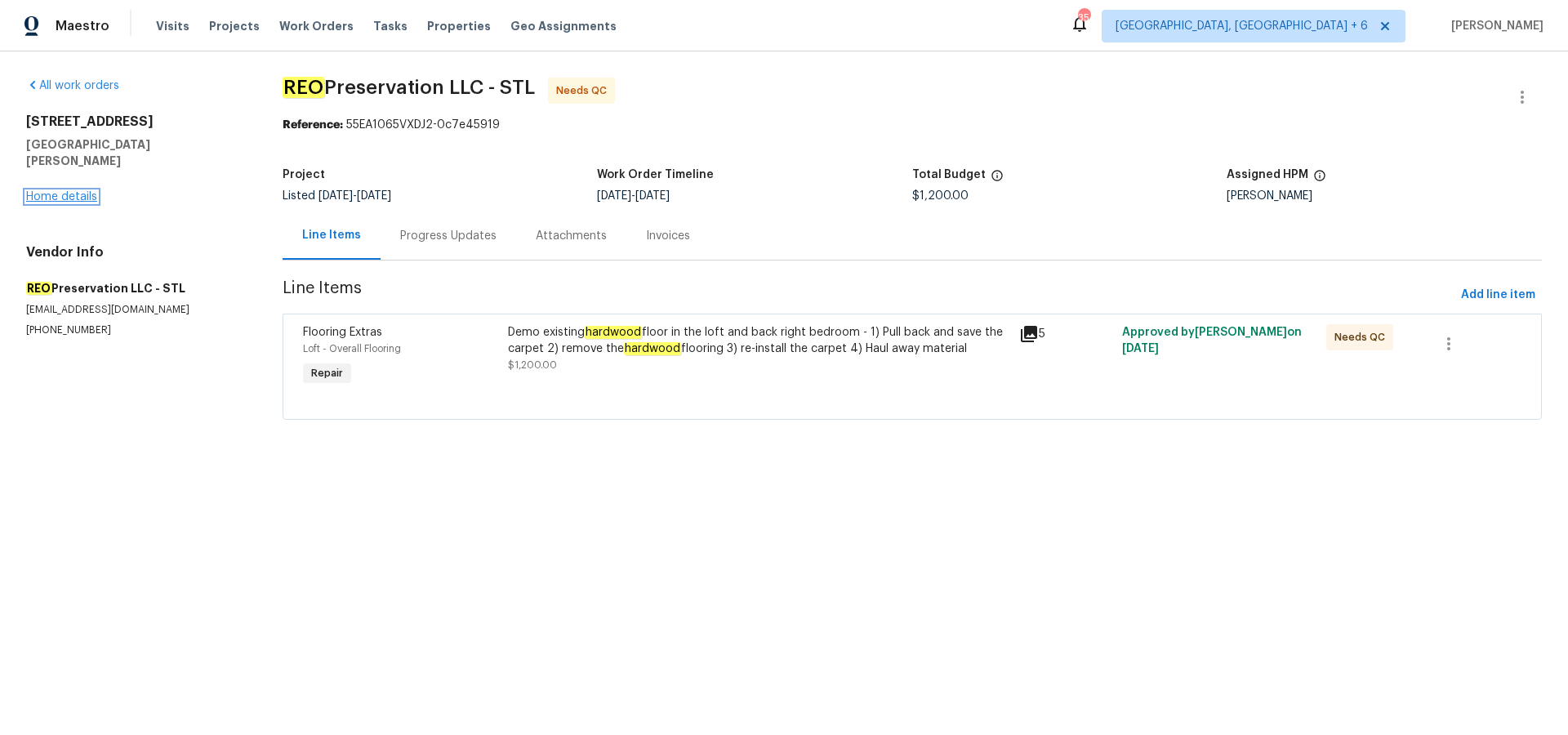
click at [46, 191] on link "Home details" at bounding box center [61, 196] width 71 height 11
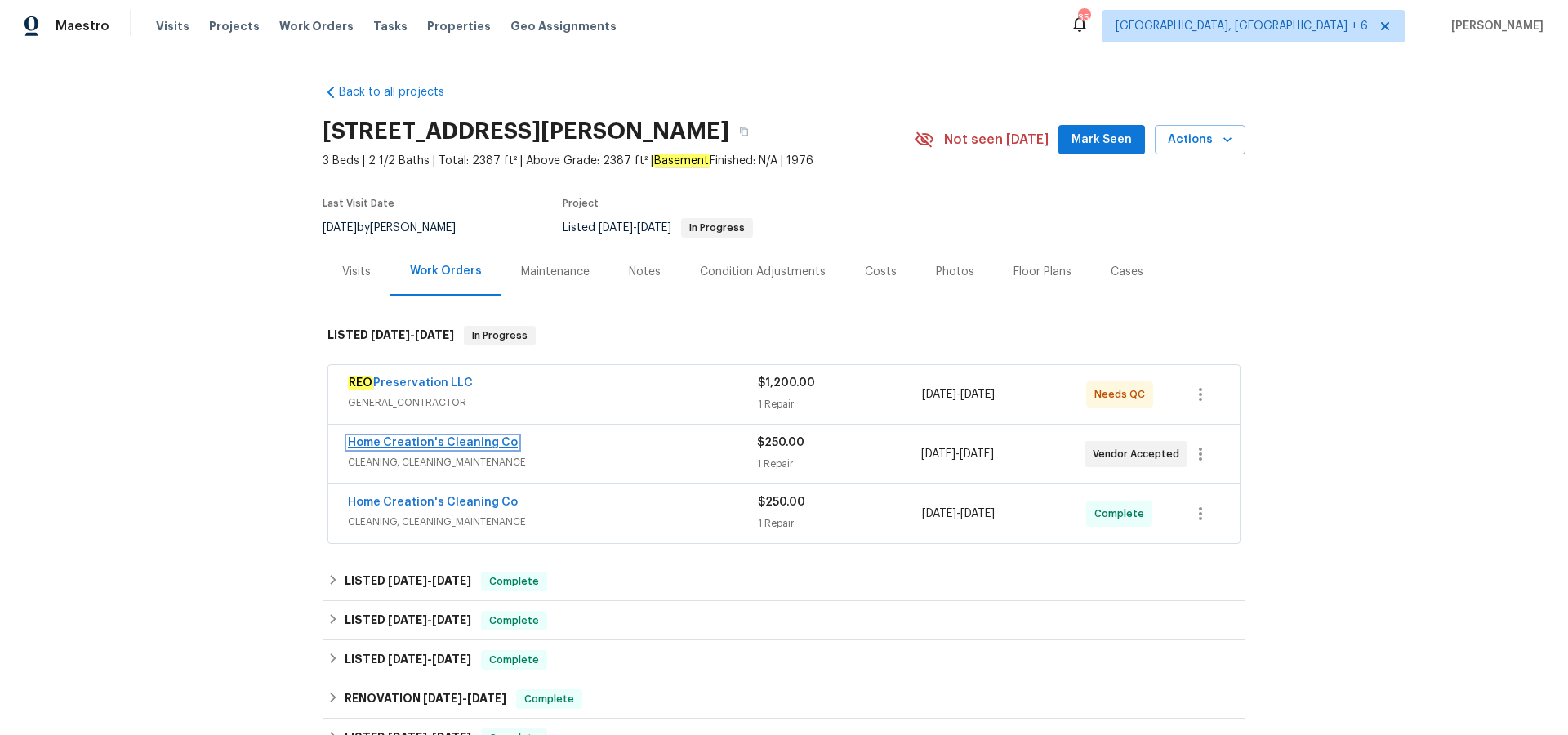
click at [388, 437] on link "Home Creation's Cleaning Co" at bounding box center [432, 442] width 170 height 11
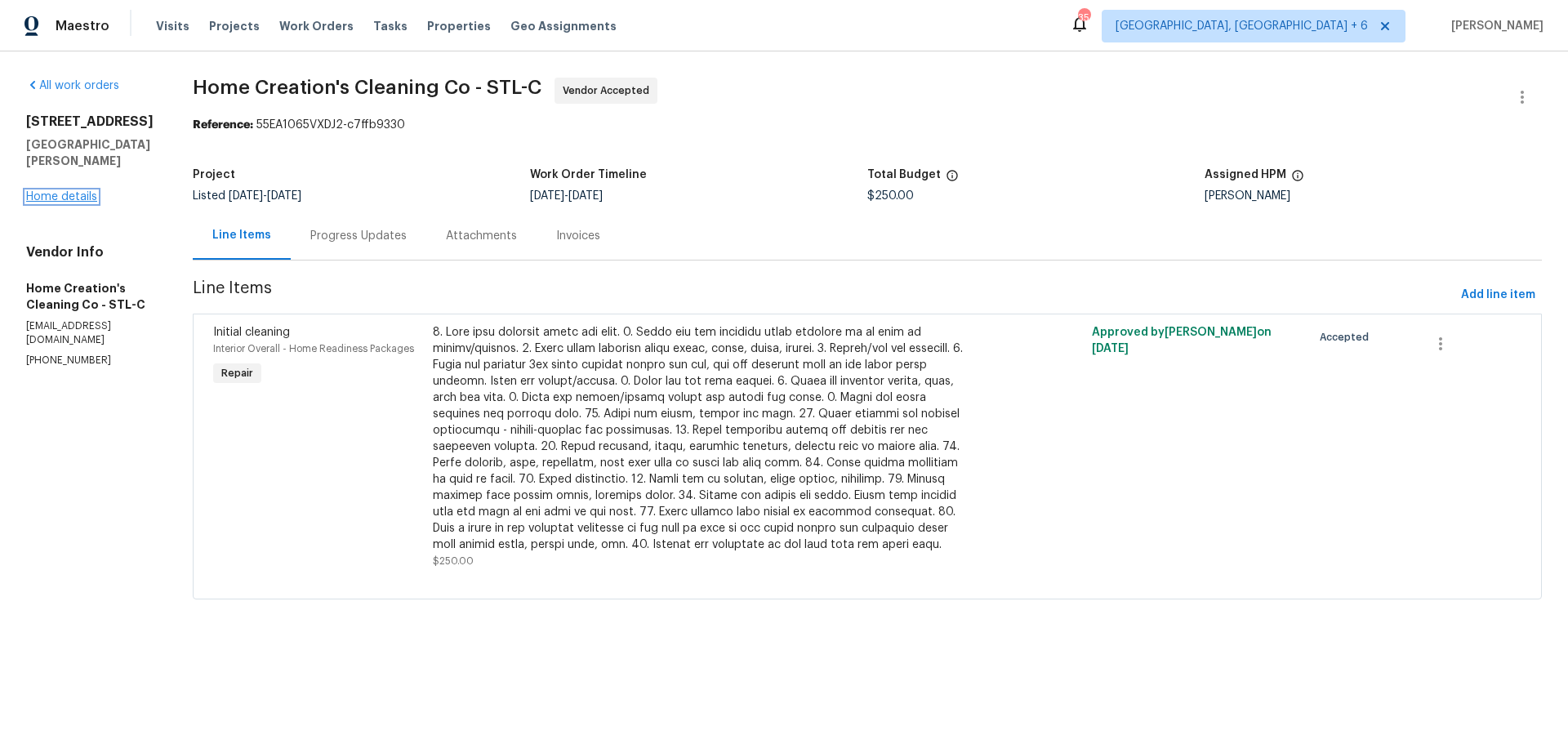
click at [76, 203] on link "Home details" at bounding box center [61, 196] width 71 height 11
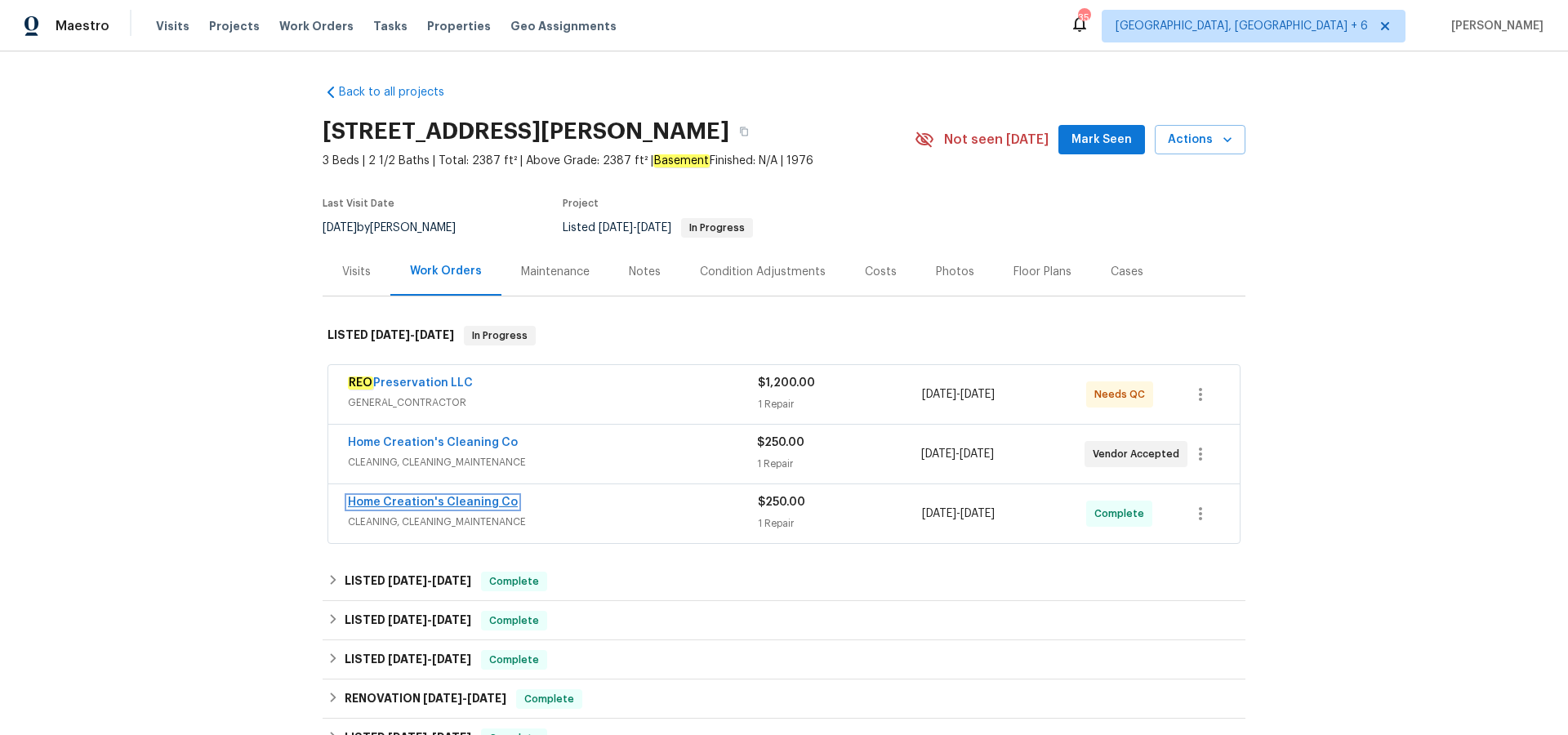
click at [464, 499] on link "Home Creation's Cleaning Co" at bounding box center [432, 501] width 170 height 11
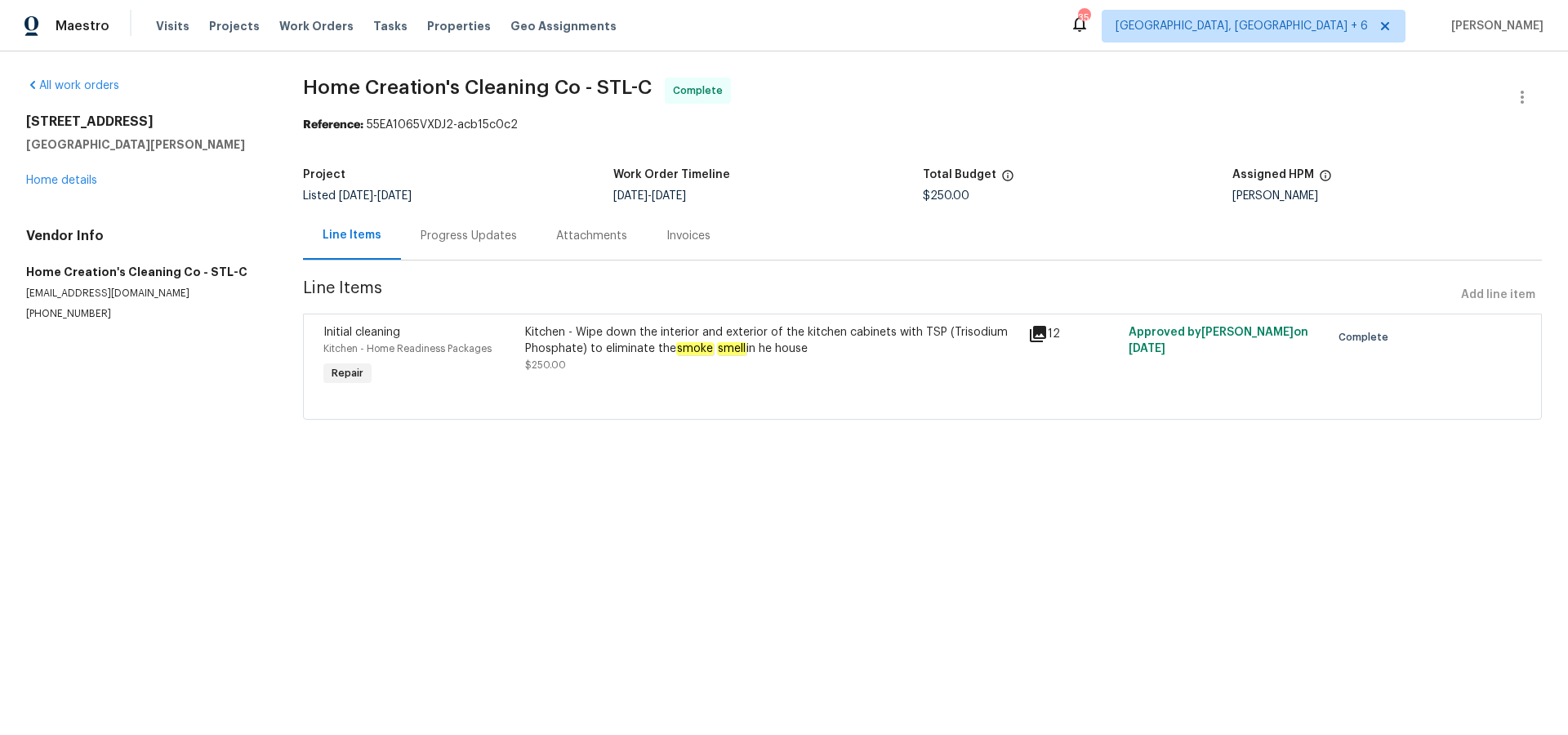
click at [1034, 334] on icon at bounding box center [1038, 334] width 20 height 20
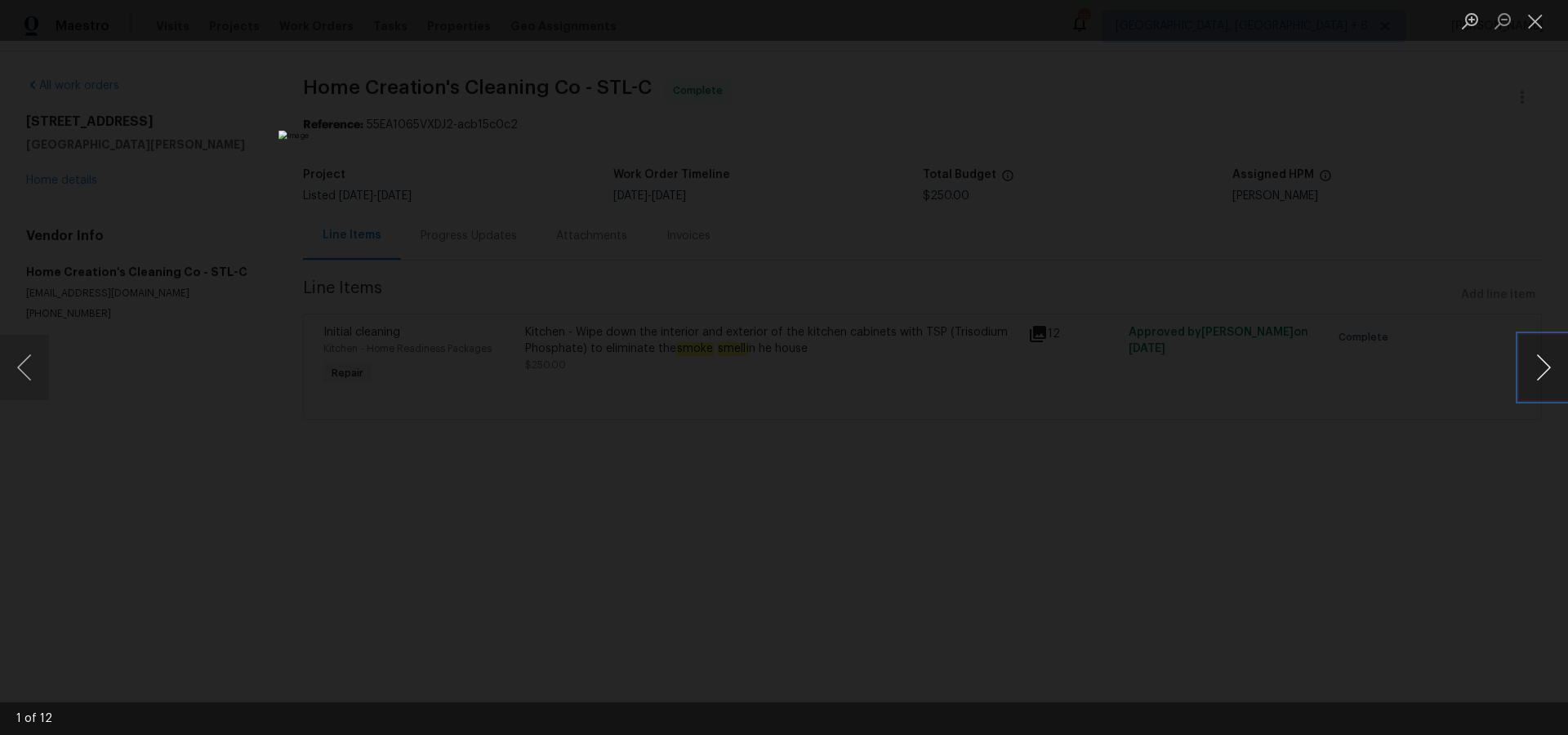
click at [1544, 364] on button "Next image" at bounding box center [1543, 368] width 49 height 66
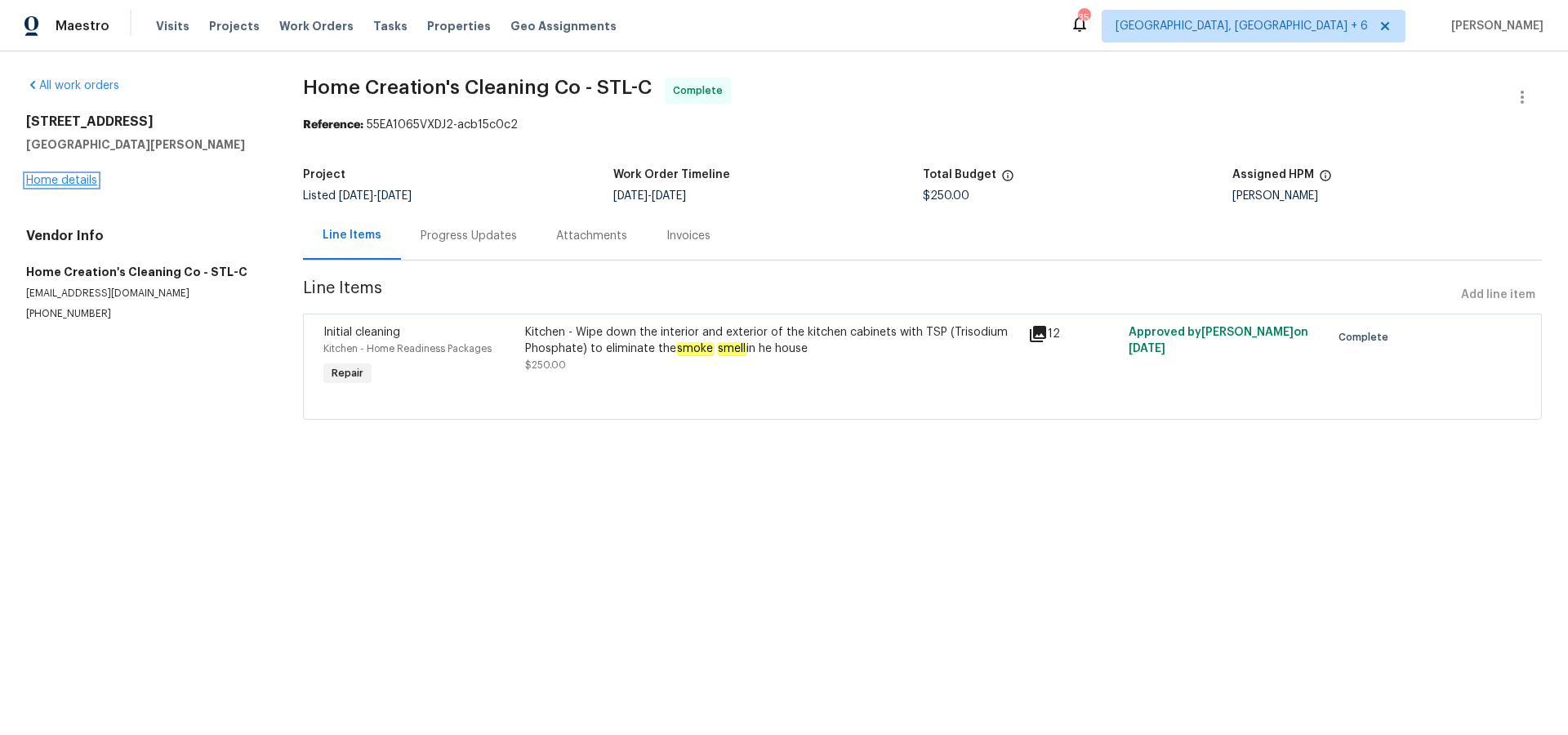
click at [46, 177] on link "Home details" at bounding box center [61, 180] width 71 height 11
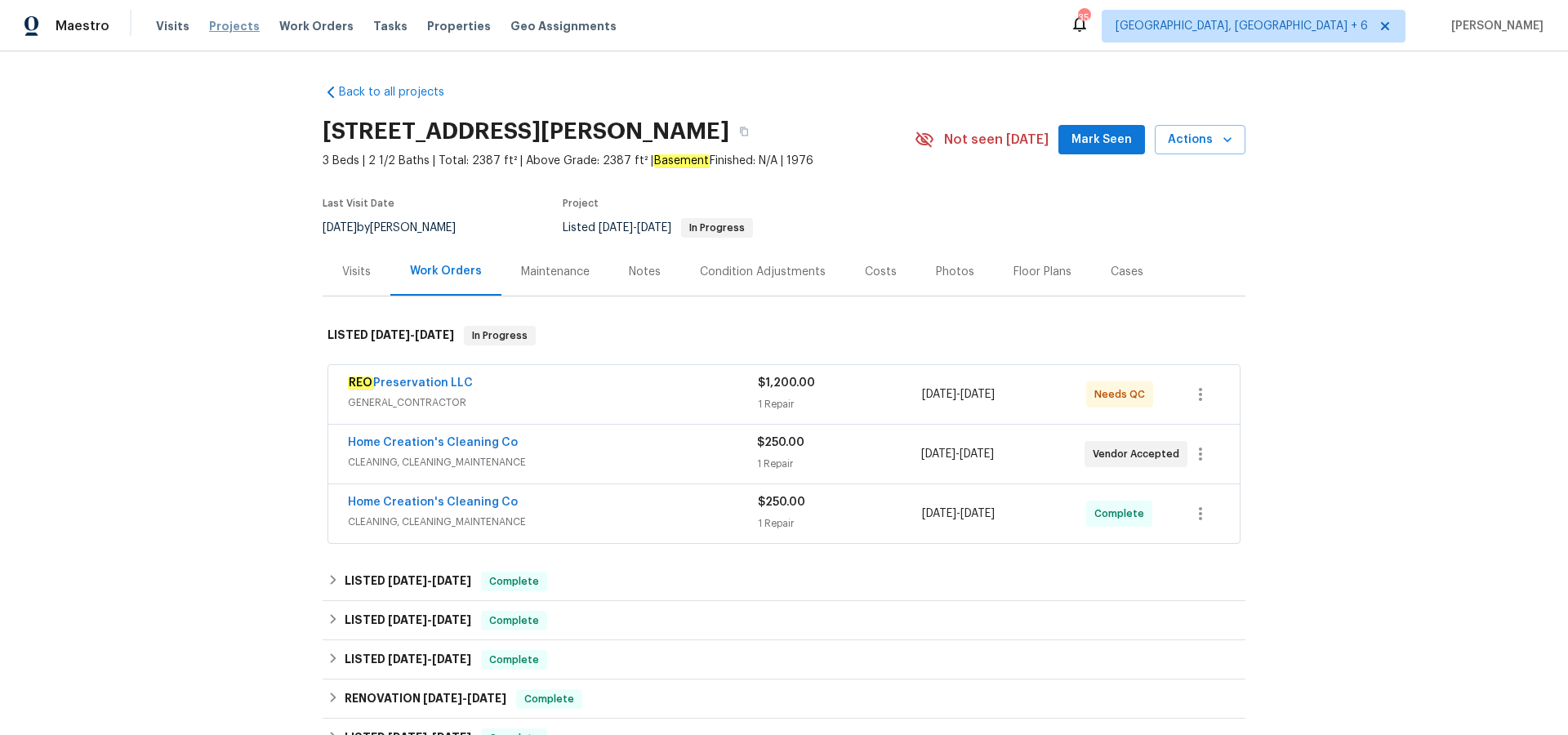
click at [218, 31] on span "Projects" at bounding box center [234, 26] width 51 height 16
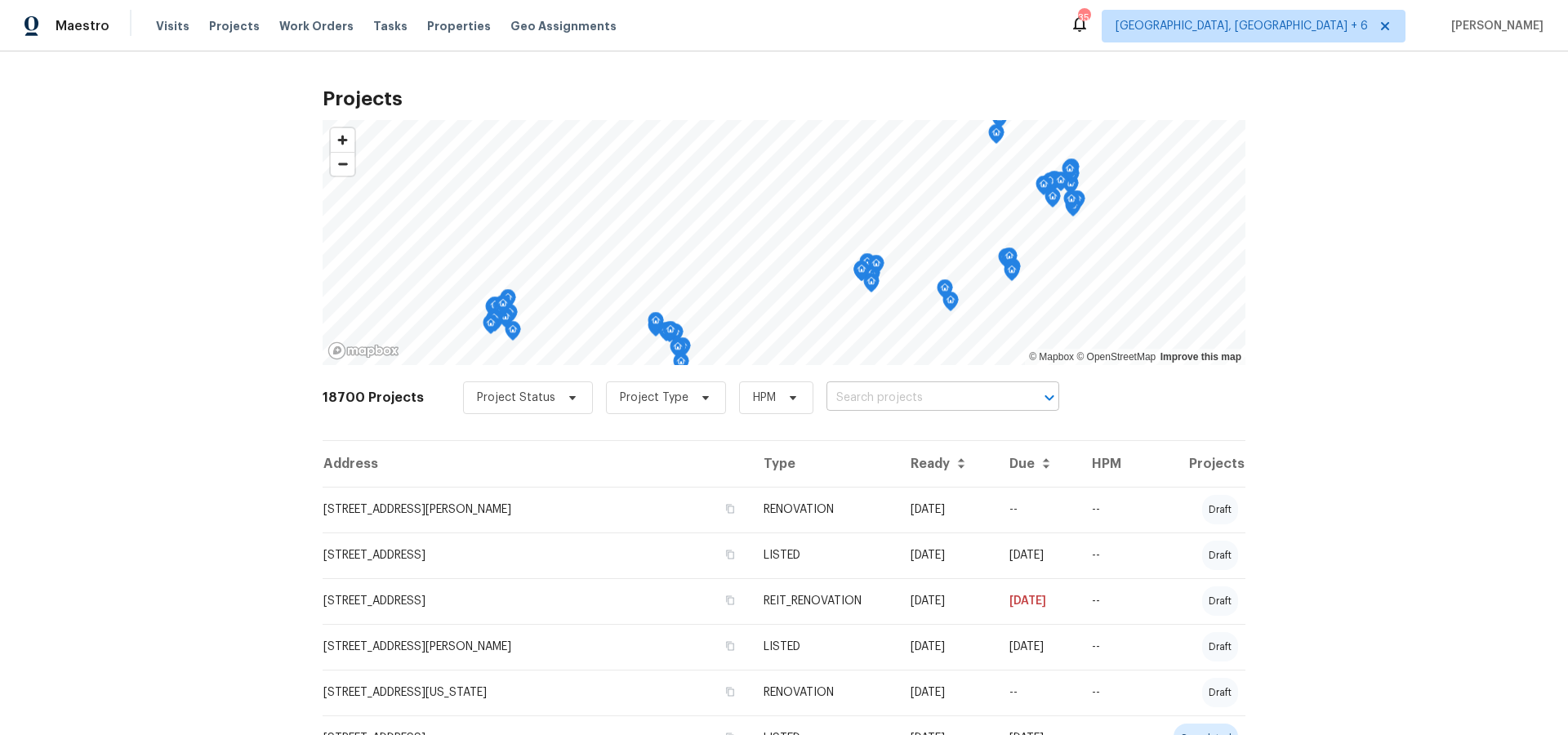
click at [890, 403] on input "text" at bounding box center [920, 398] width 187 height 25
type input "40 a"
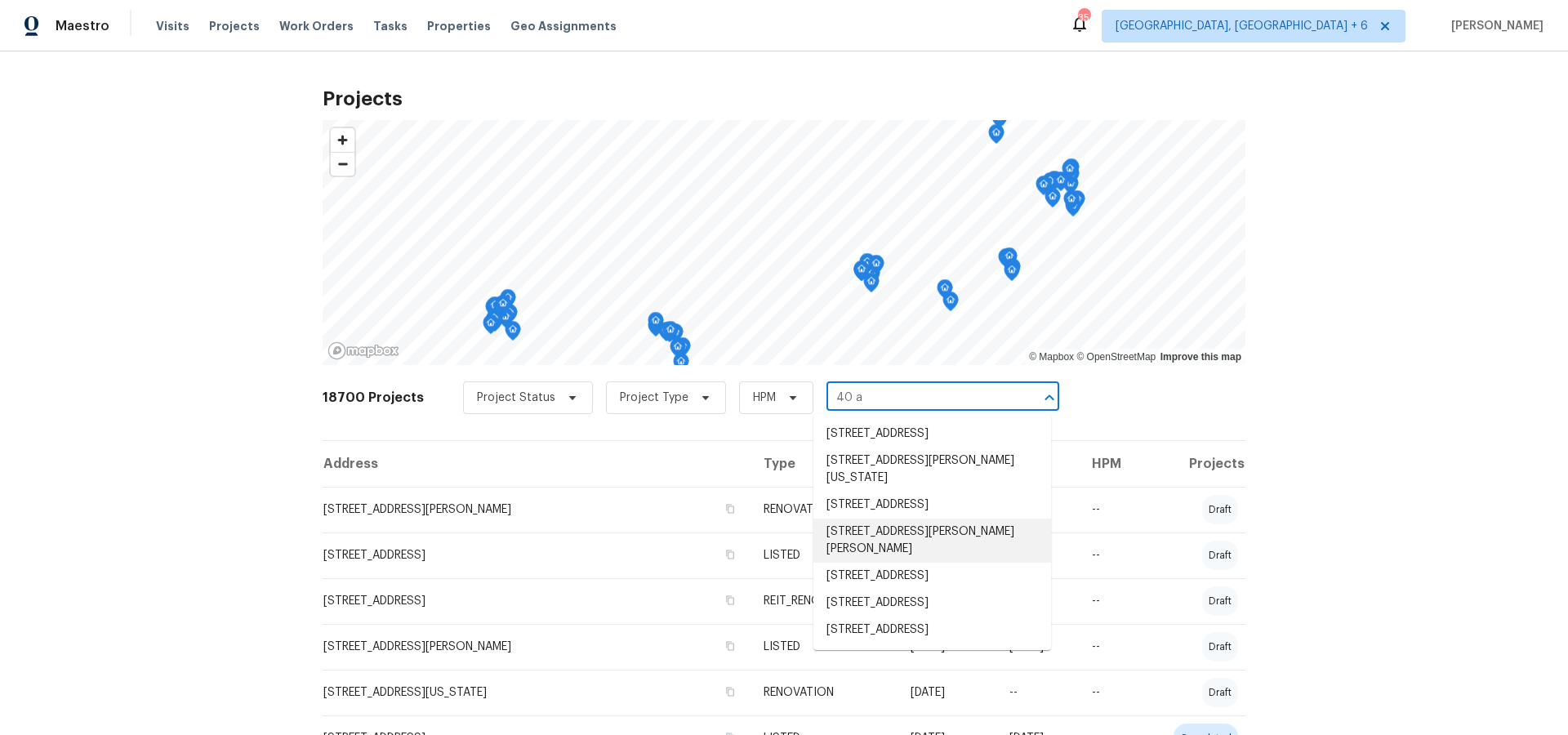
click at [893, 553] on li "[STREET_ADDRESS][PERSON_NAME][PERSON_NAME]" at bounding box center [932, 540] width 237 height 44
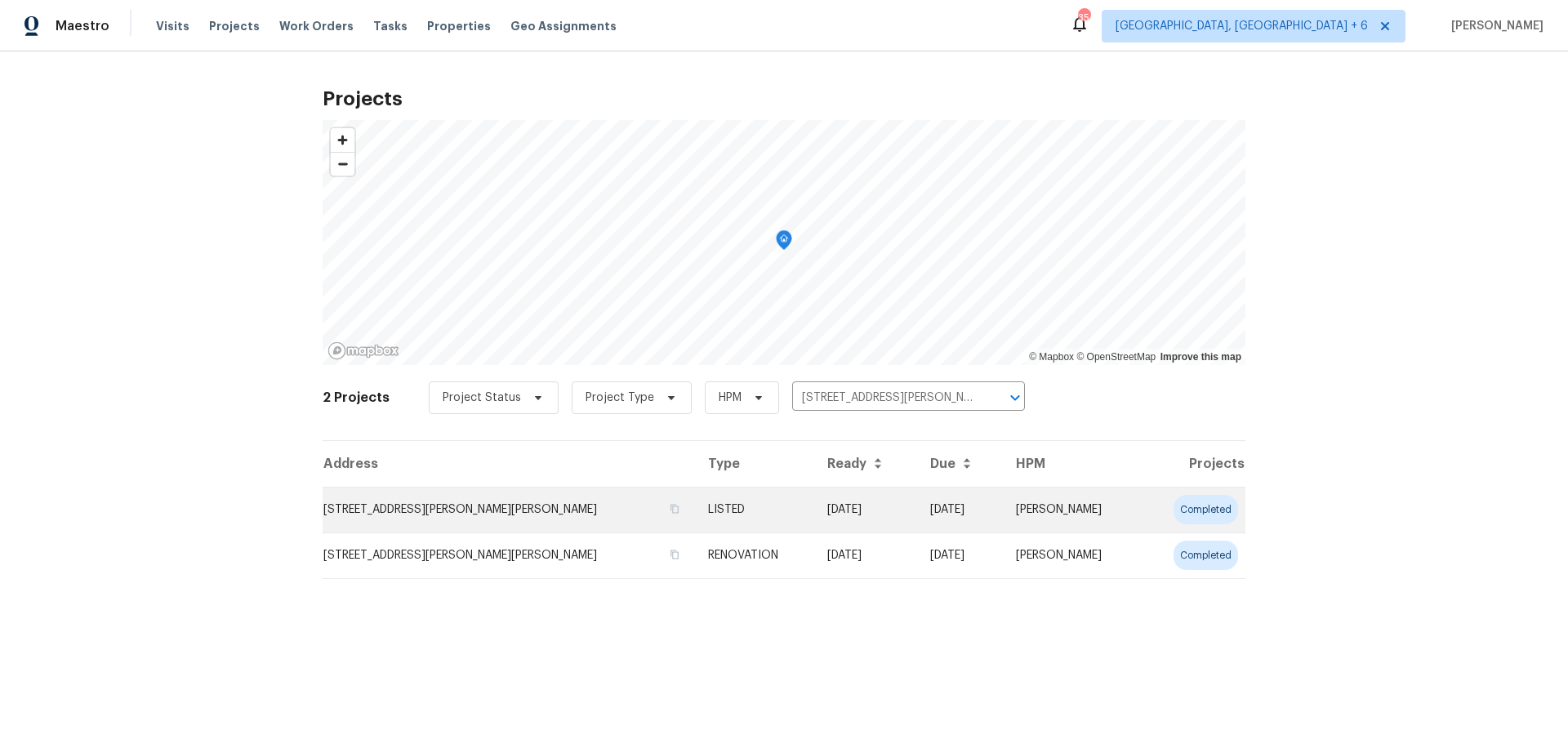
click at [526, 516] on td "[STREET_ADDRESS][PERSON_NAME][PERSON_NAME]" at bounding box center [509, 509] width 373 height 46
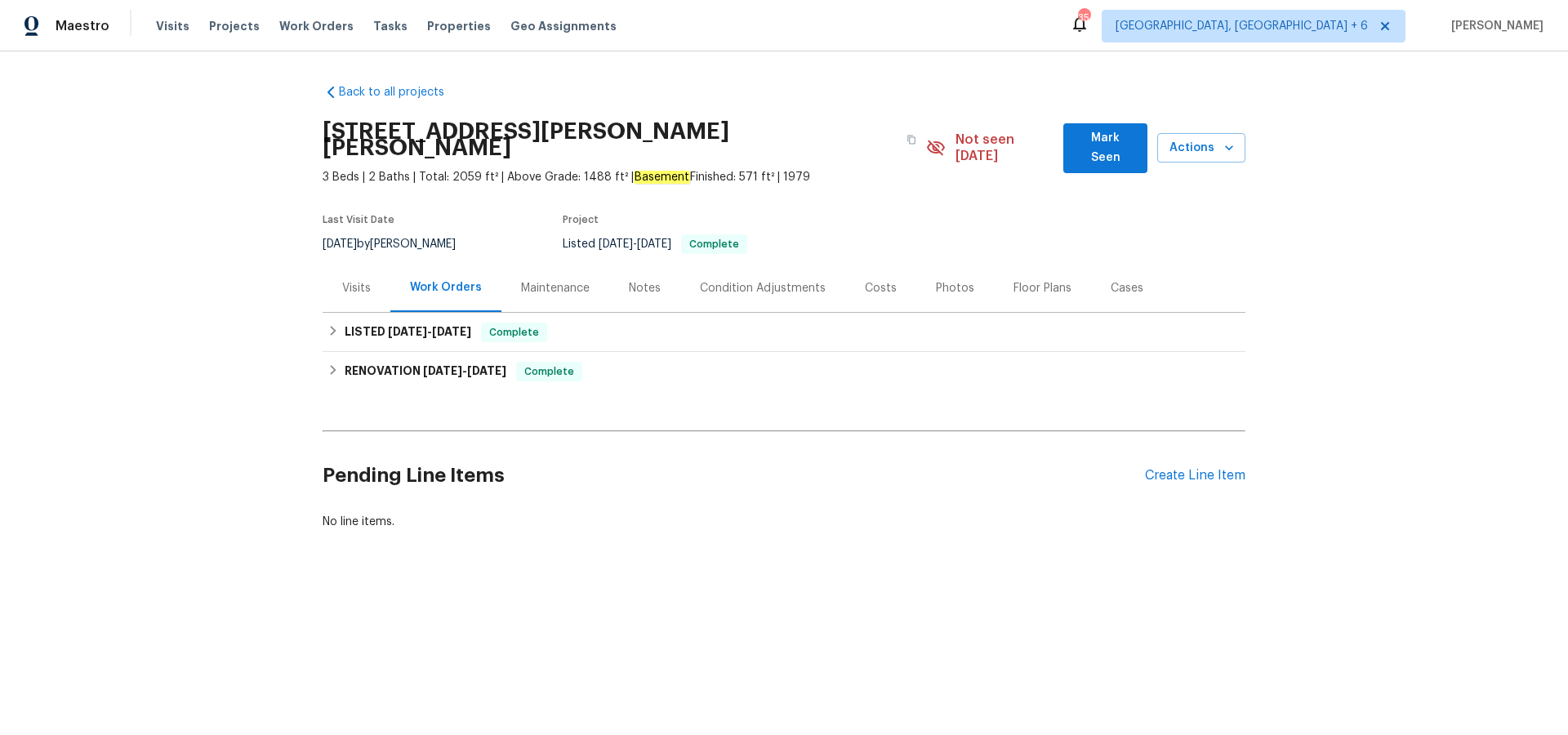
click at [1134, 280] on div "Cases" at bounding box center [1127, 288] width 33 height 16
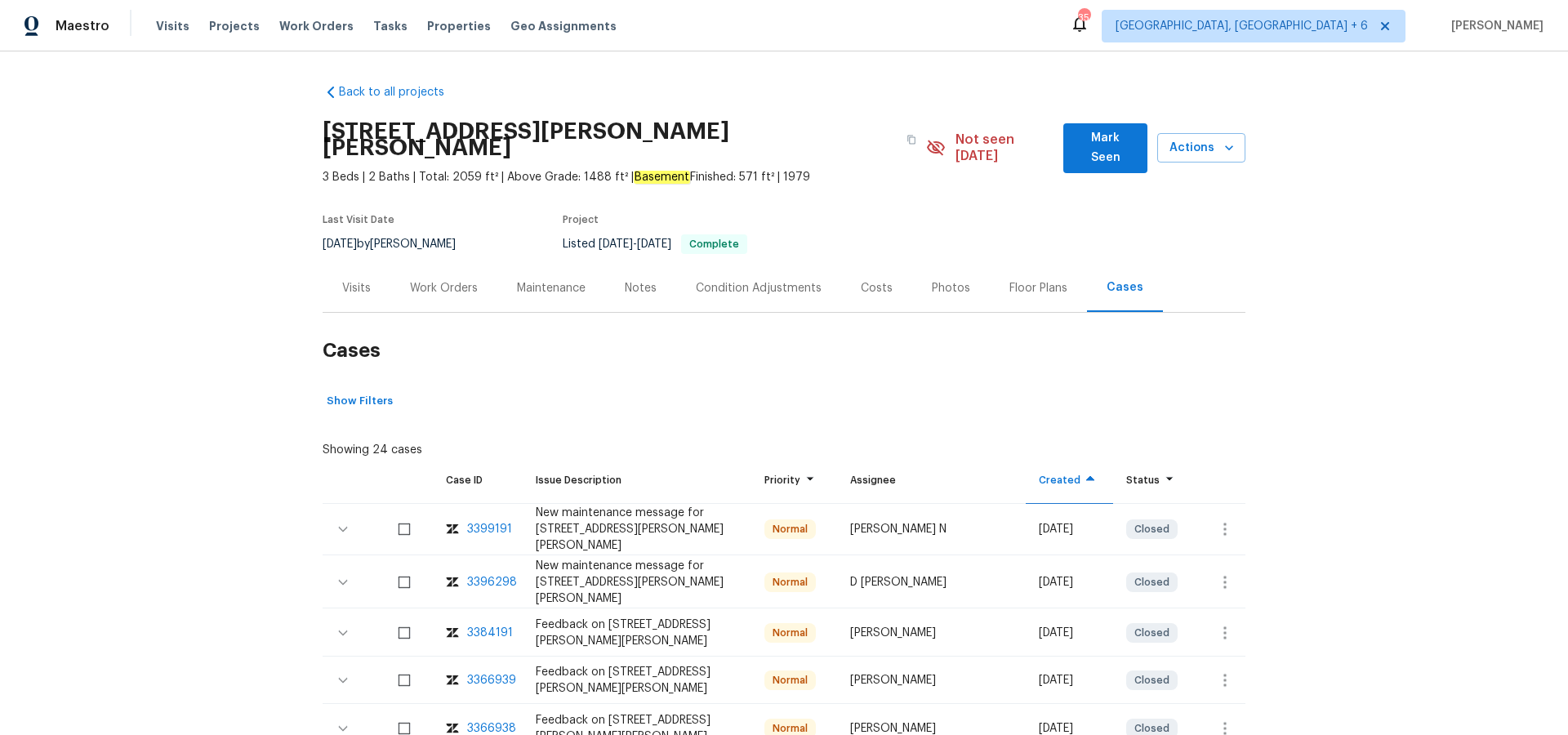
click at [491, 521] on div "3399191" at bounding box center [489, 529] width 45 height 16
click at [546, 280] on div "Maintenance" at bounding box center [551, 288] width 69 height 16
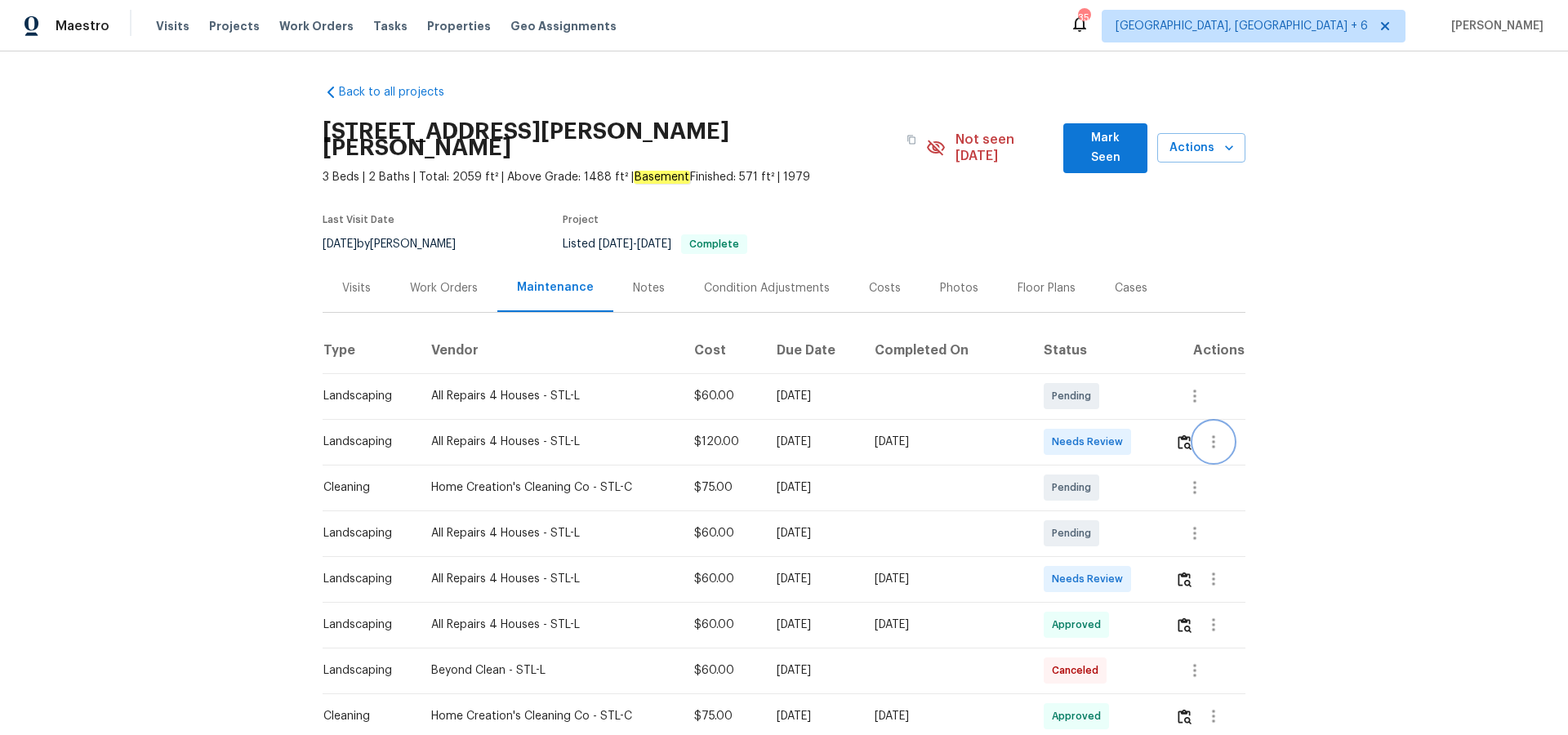
click at [1211, 432] on icon "button" at bounding box center [1213, 442] width 20 height 20
click at [1217, 451] on li "View details" at bounding box center [1252, 452] width 115 height 27
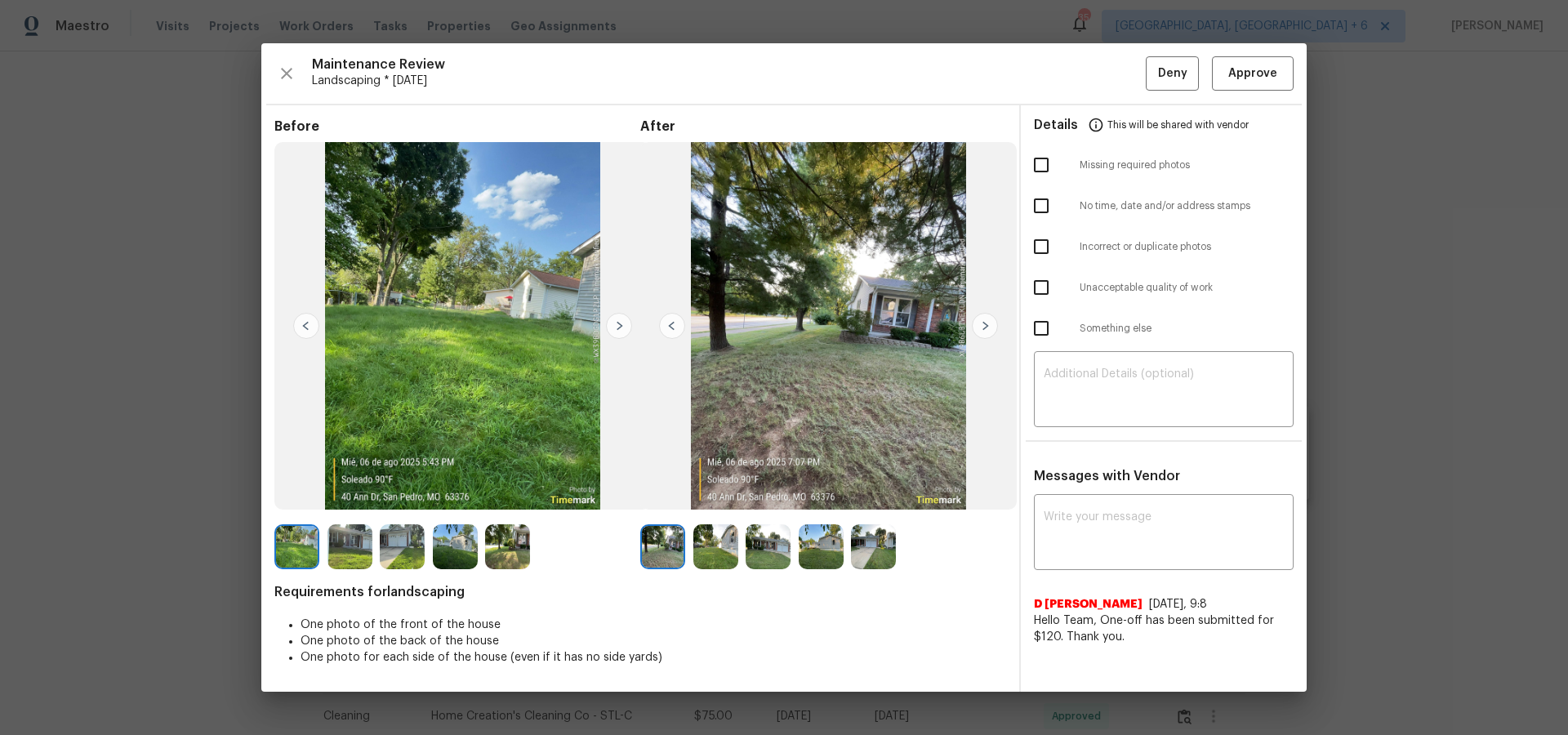
click at [981, 326] on img at bounding box center [985, 326] width 26 height 26
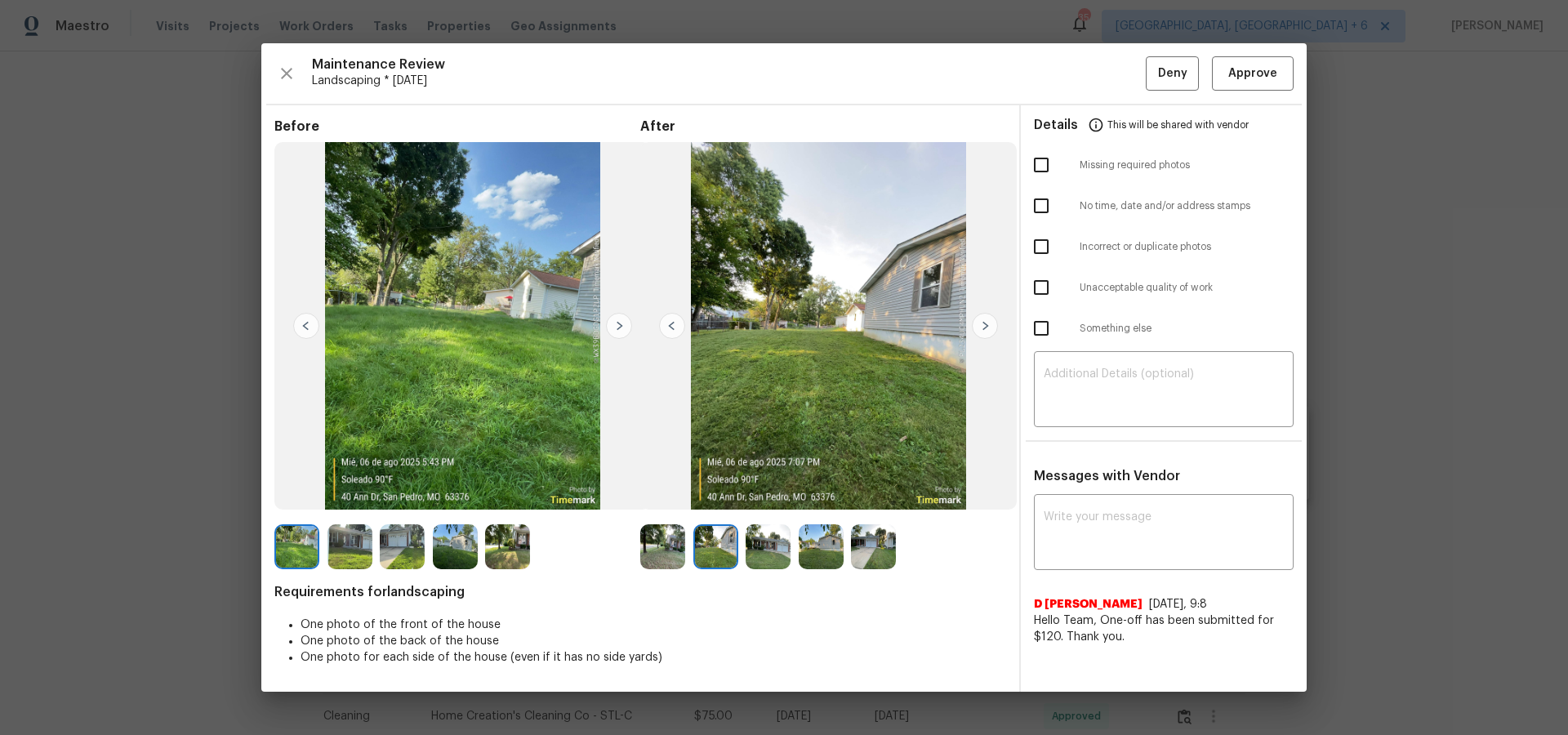
click at [981, 326] on img at bounding box center [985, 326] width 26 height 26
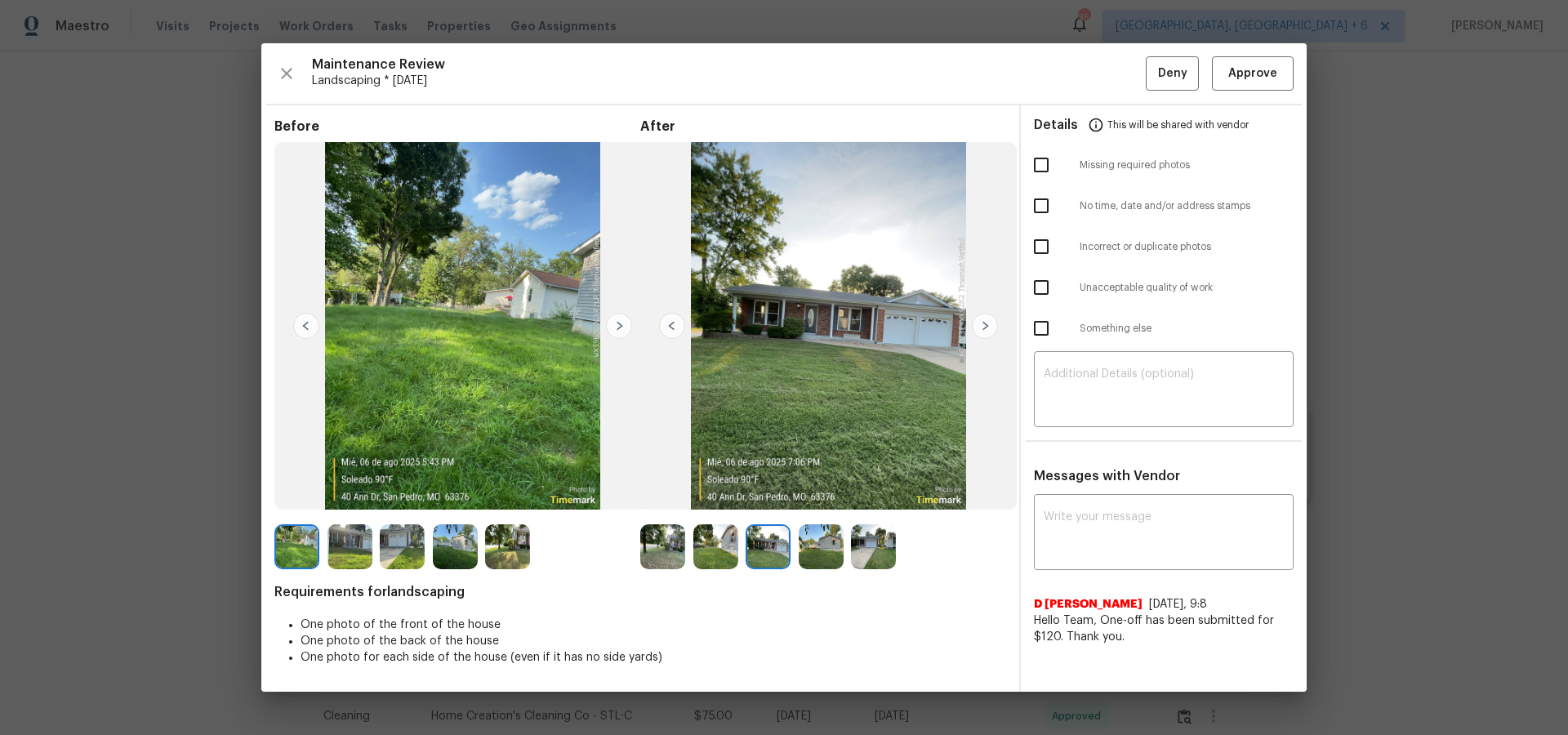
click at [981, 326] on img at bounding box center [985, 326] width 26 height 26
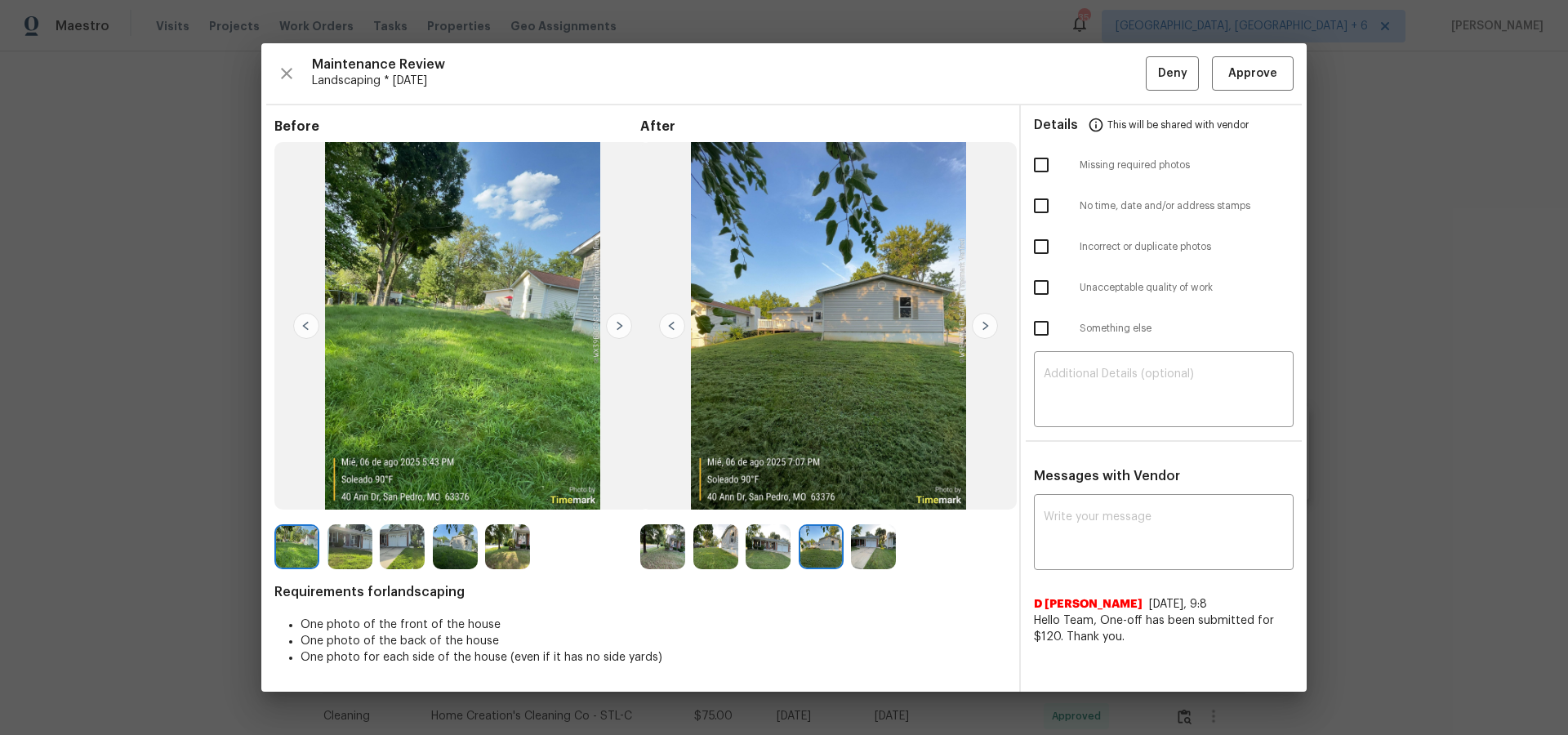
click at [981, 326] on img at bounding box center [985, 326] width 26 height 26
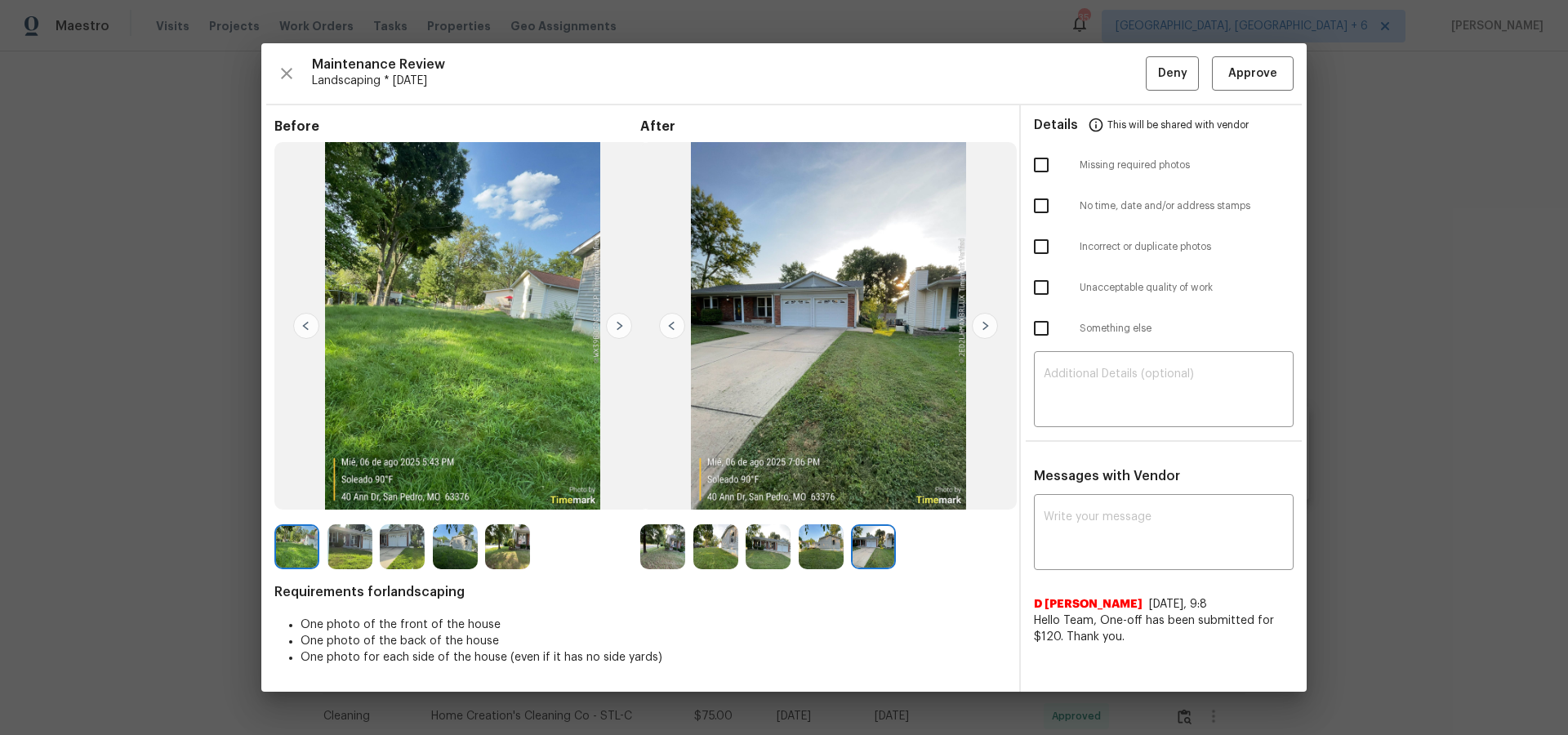
click at [981, 326] on img at bounding box center [985, 326] width 26 height 26
click at [420, 550] on img at bounding box center [402, 547] width 45 height 45
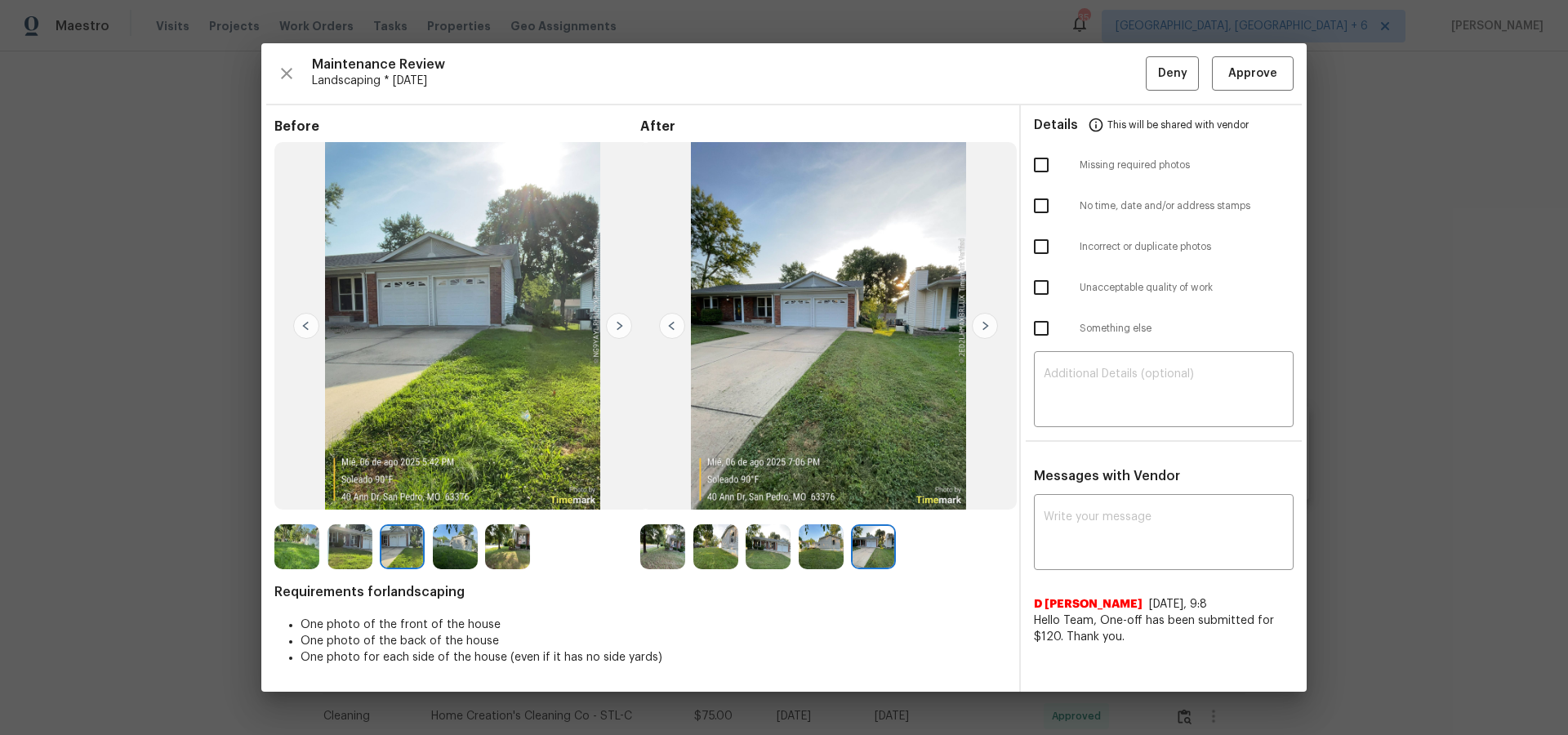
click at [501, 556] on img at bounding box center [507, 547] width 45 height 45
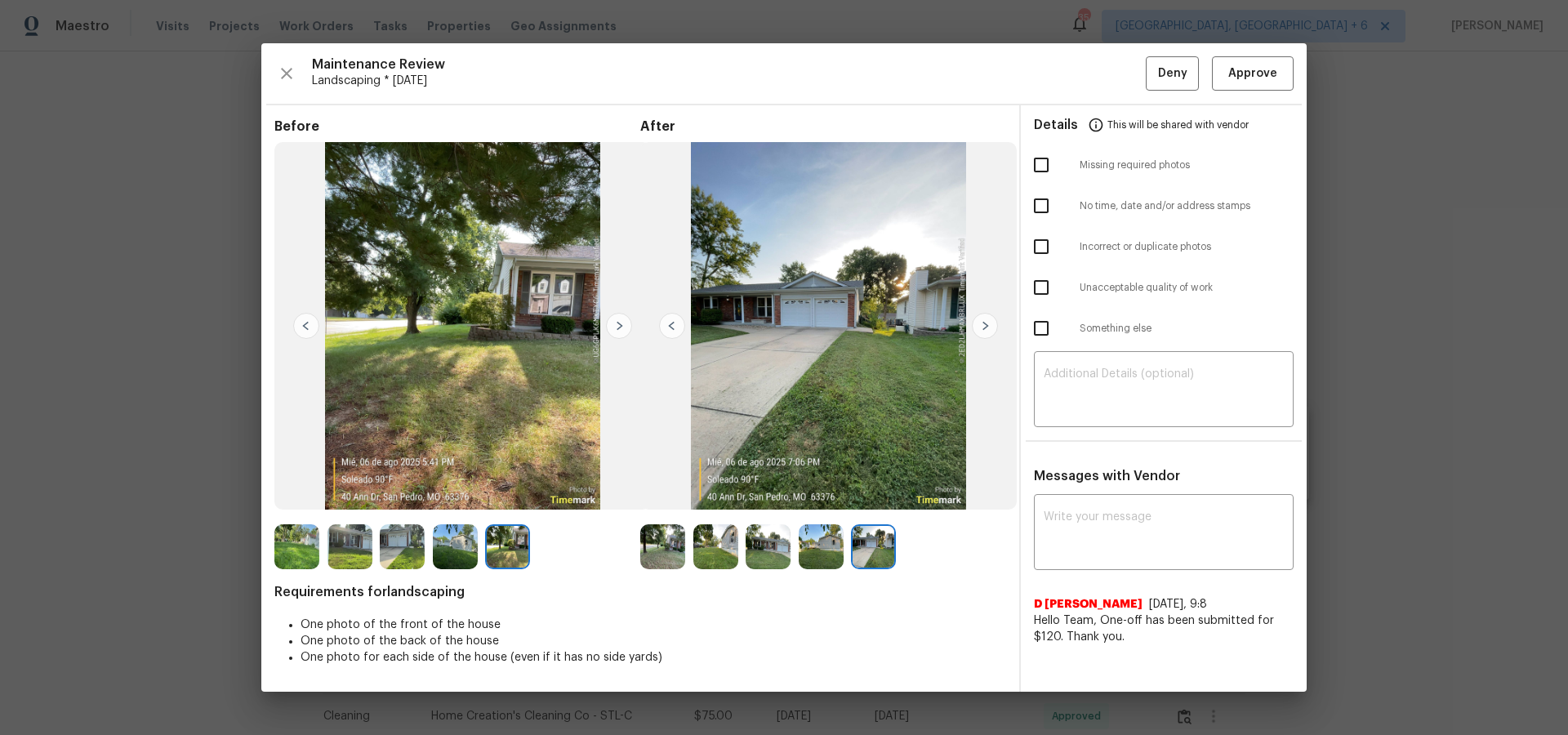
click at [457, 557] on img at bounding box center [456, 547] width 45 height 45
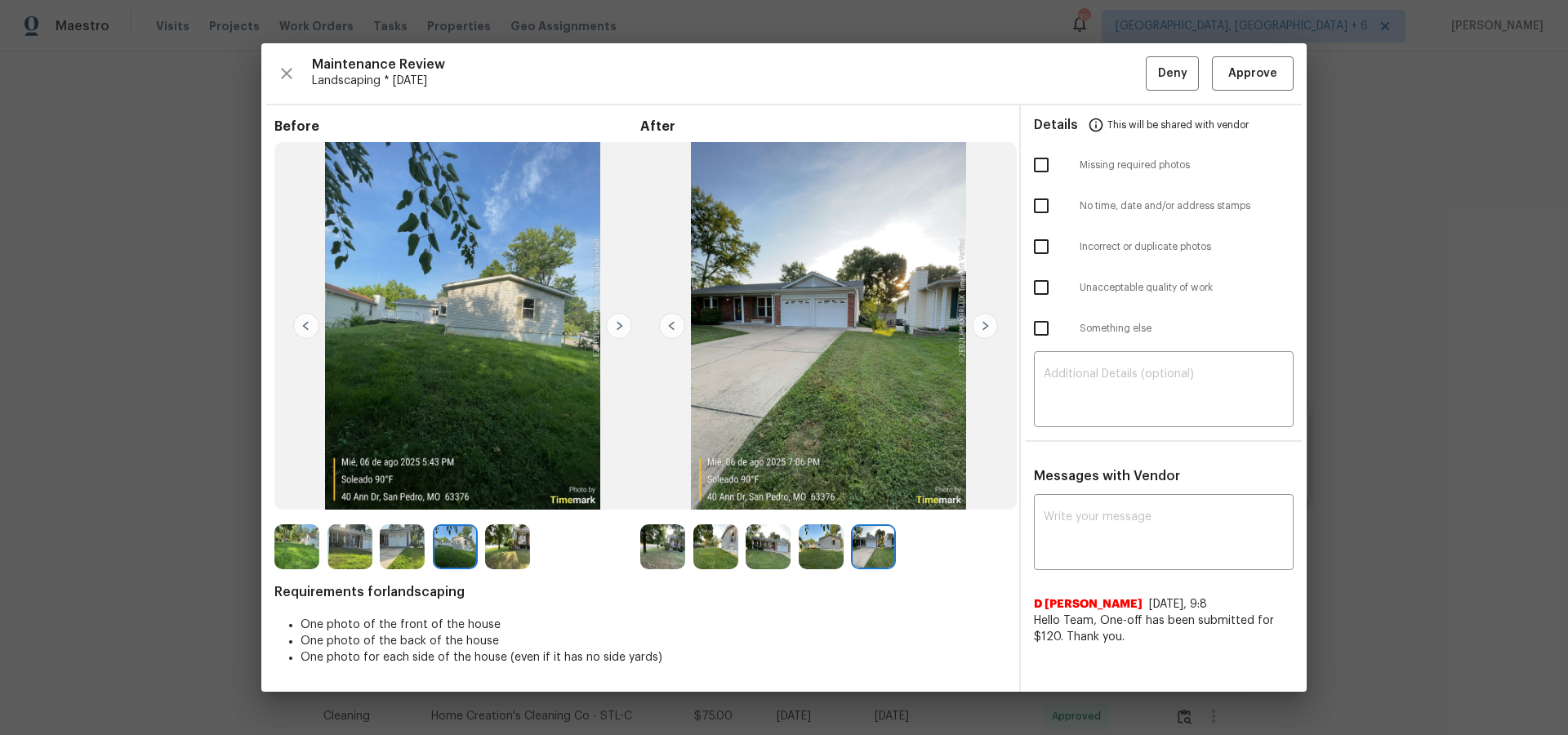
click at [781, 544] on img at bounding box center [768, 547] width 45 height 45
